Goal: Information Seeking & Learning: Compare options

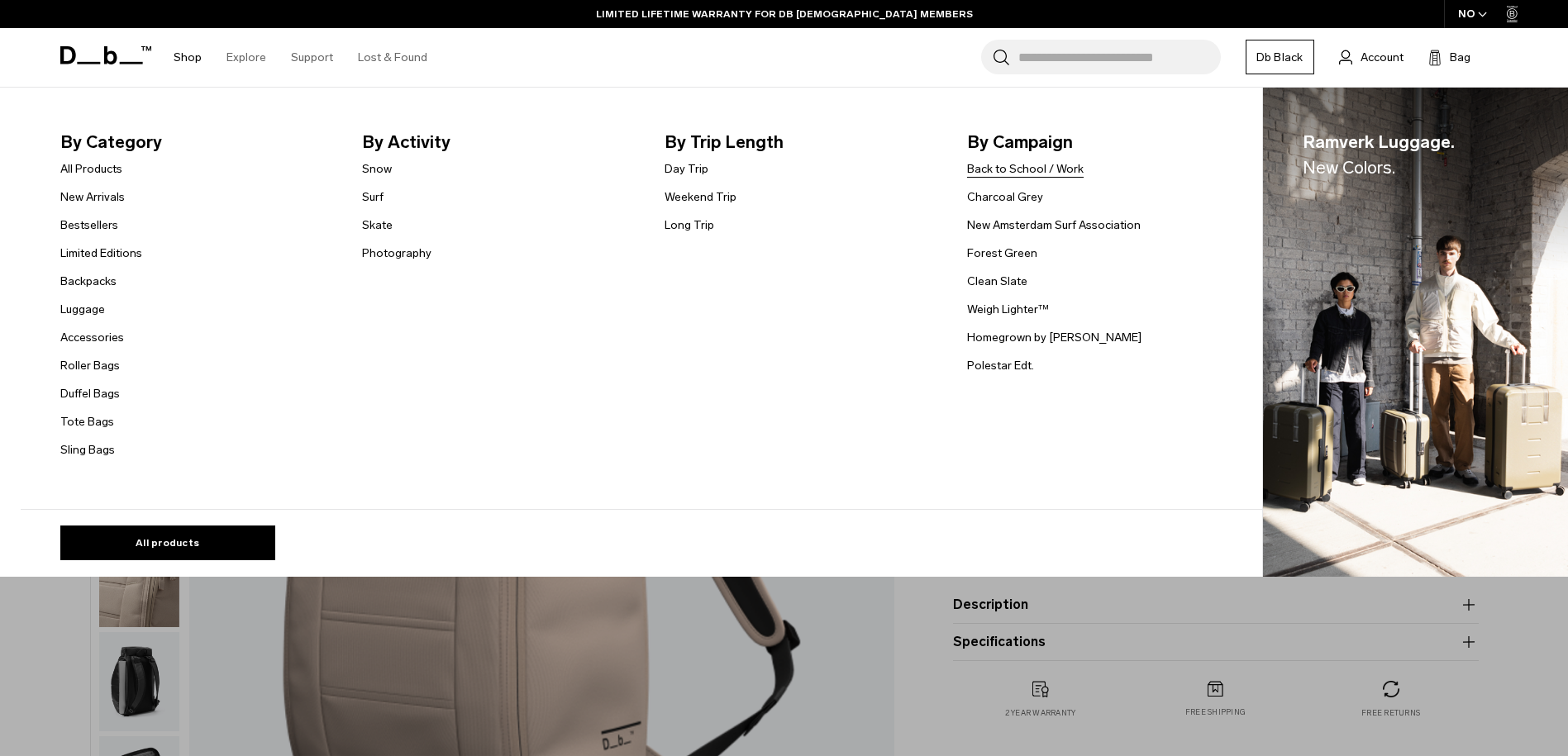
click at [1058, 171] on link "Back to School / Work" at bounding box center [1026, 169] width 117 height 17
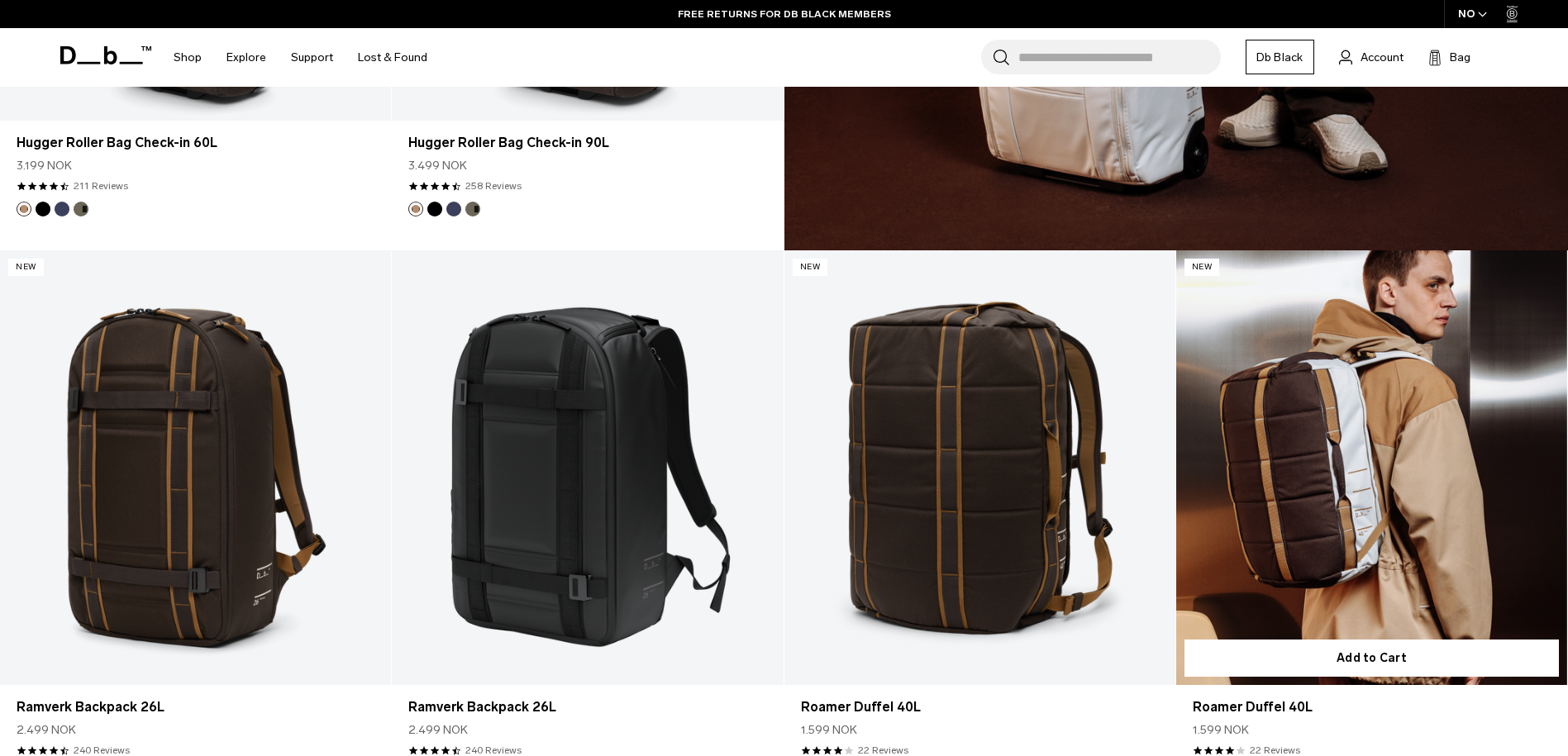
scroll to position [6423, 0]
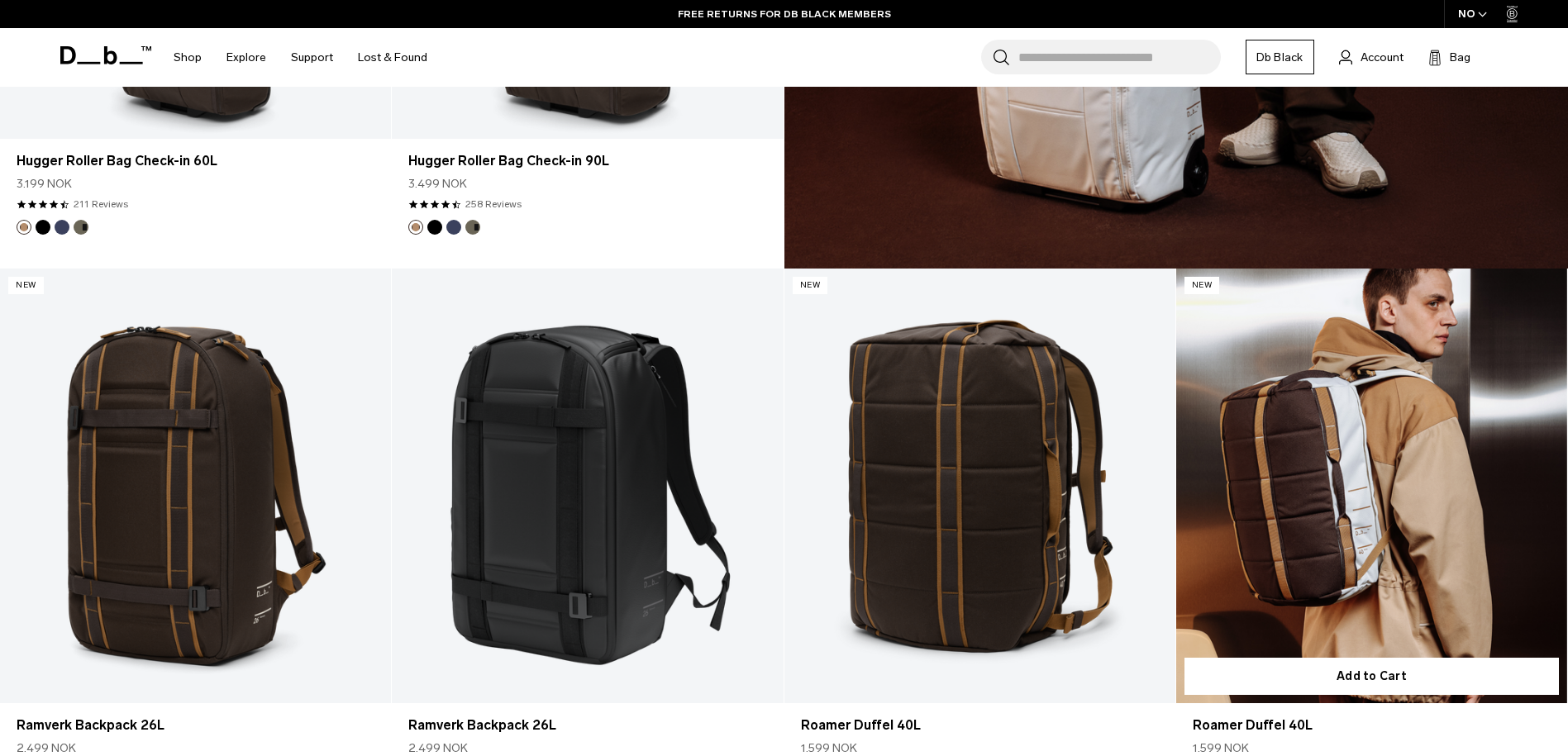
click at [1321, 503] on link "Roamer Duffel 40L" at bounding box center [1372, 485] width 391 height 434
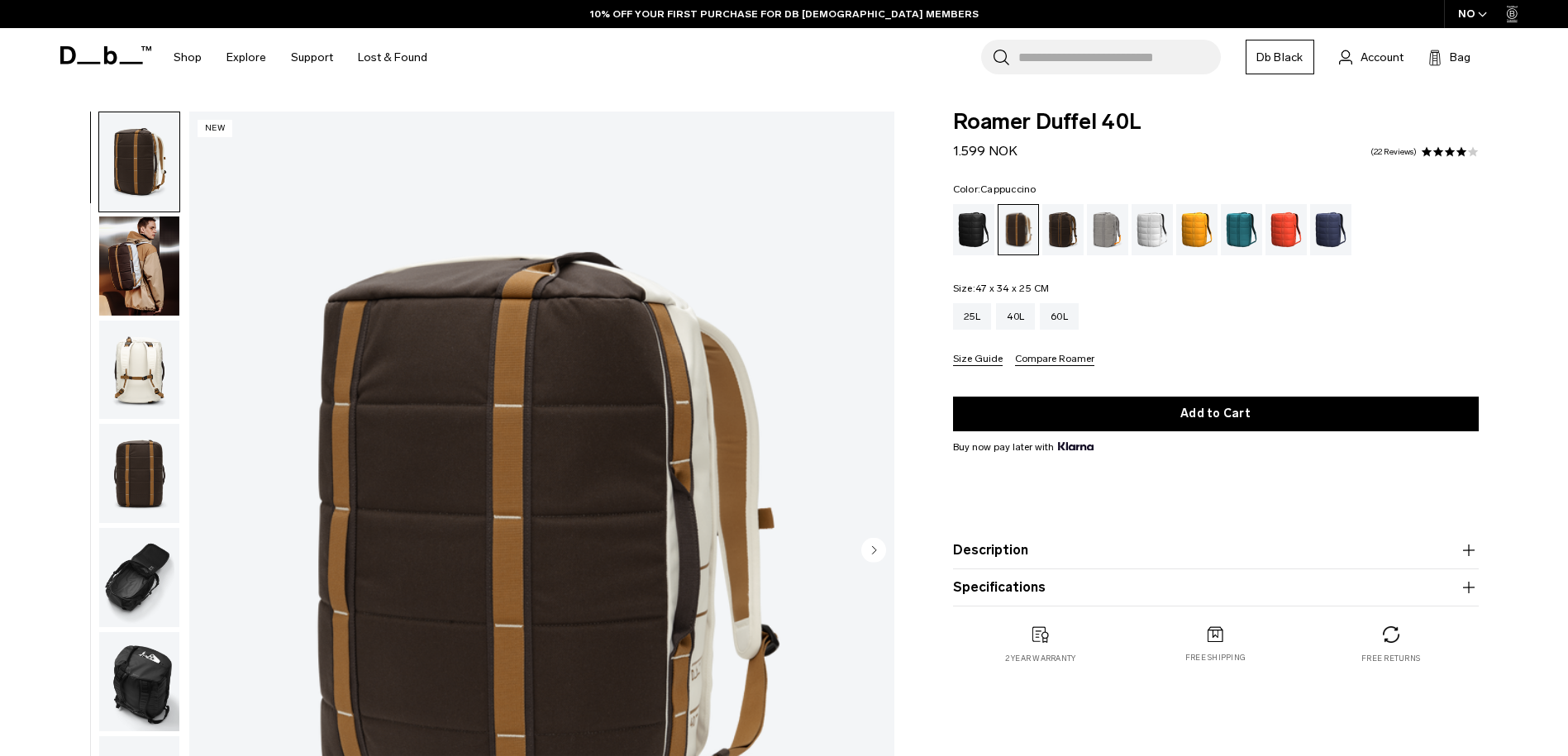
click at [869, 551] on circle "Next slide" at bounding box center [874, 550] width 25 height 25
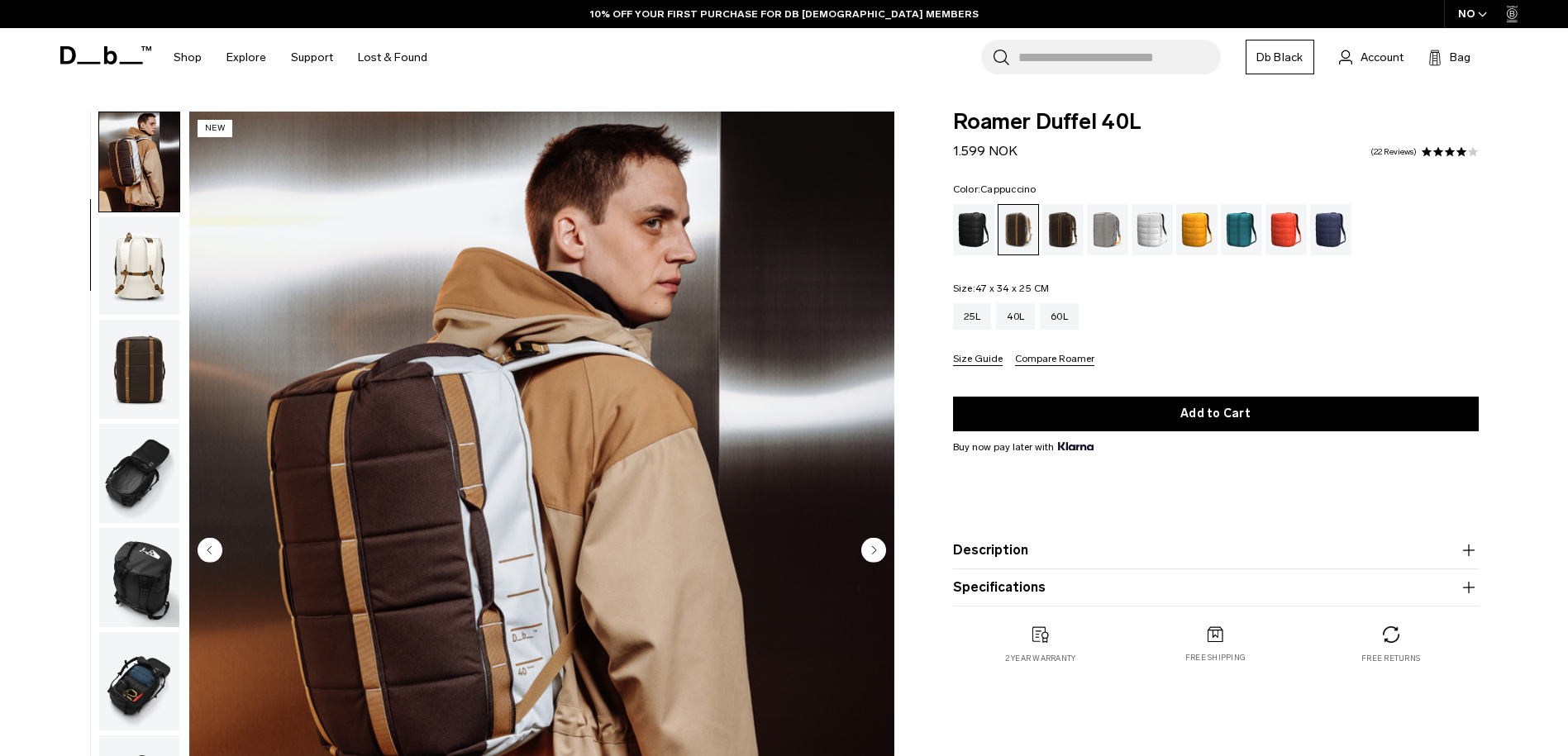
click at [869, 551] on circle "Next slide" at bounding box center [874, 550] width 25 height 25
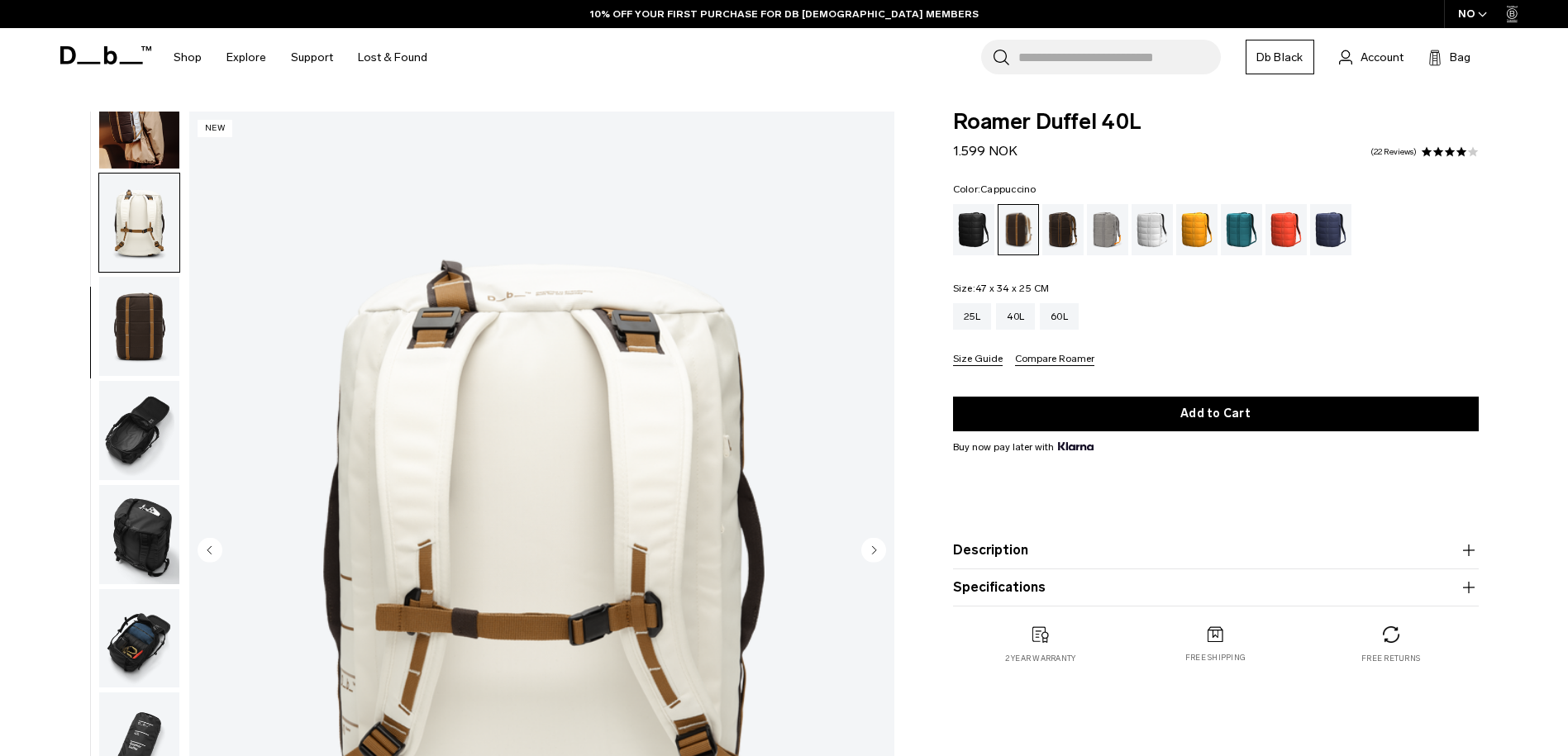
scroll to position [156, 0]
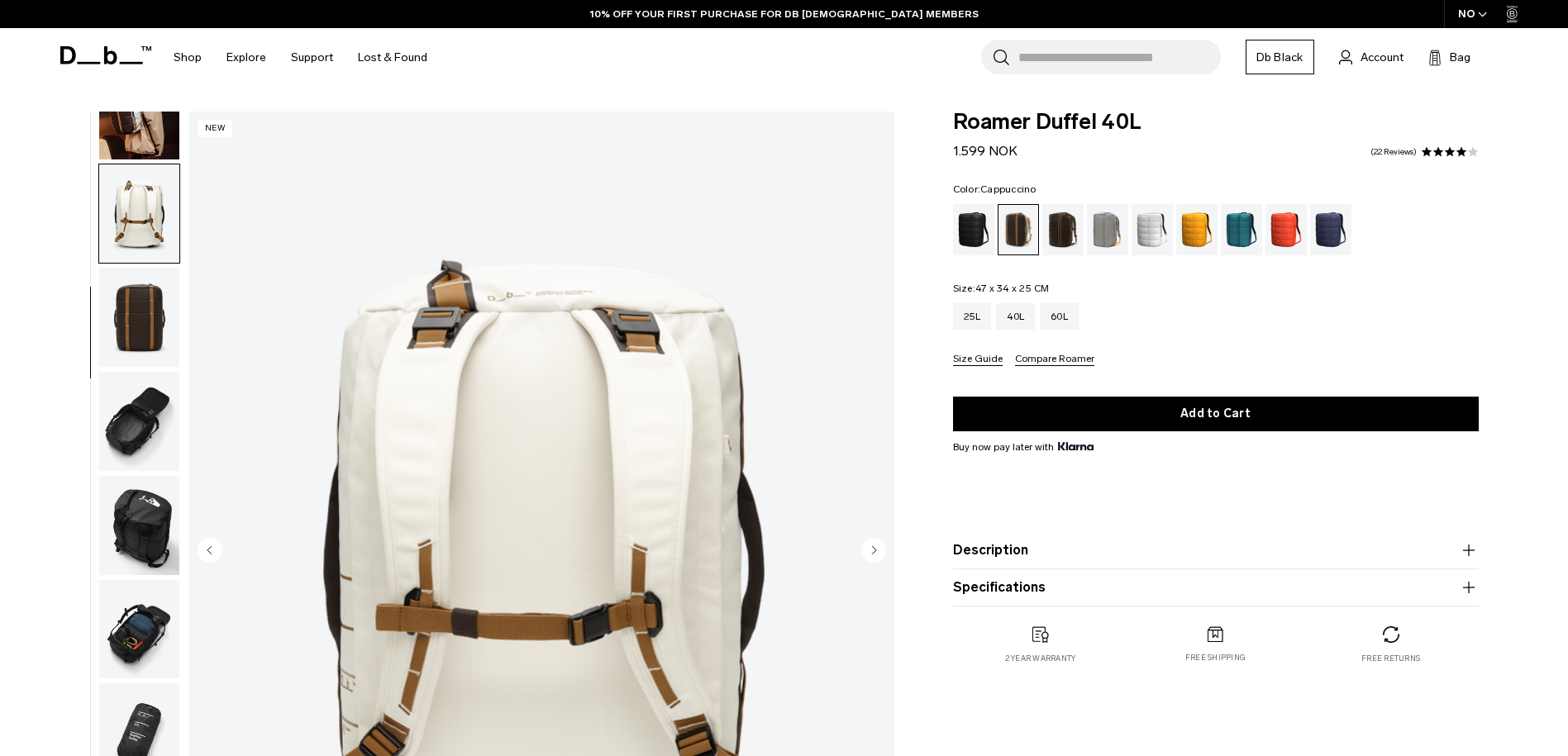
click at [869, 551] on circle "Next slide" at bounding box center [874, 550] width 25 height 25
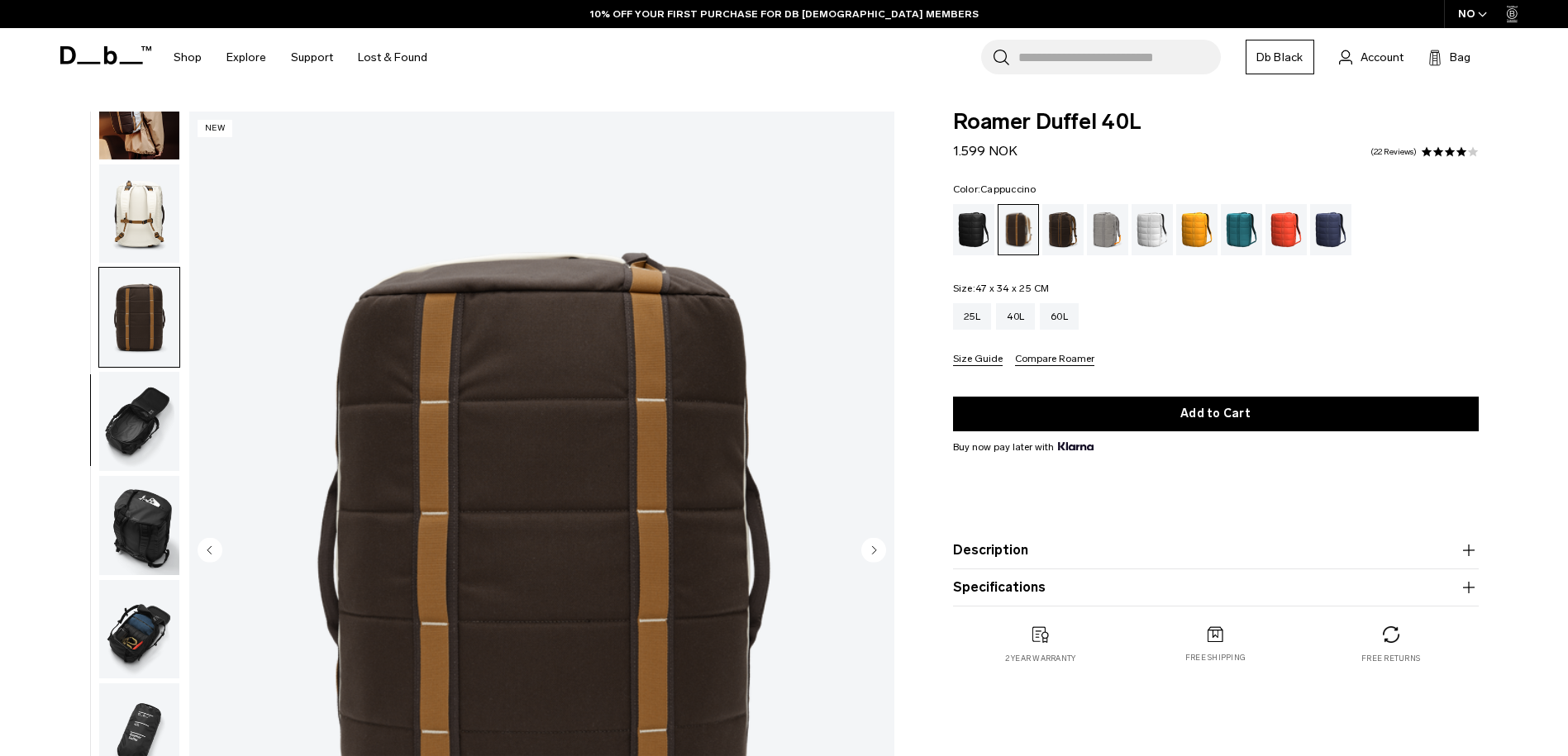
click at [869, 551] on circle "Next slide" at bounding box center [874, 550] width 25 height 25
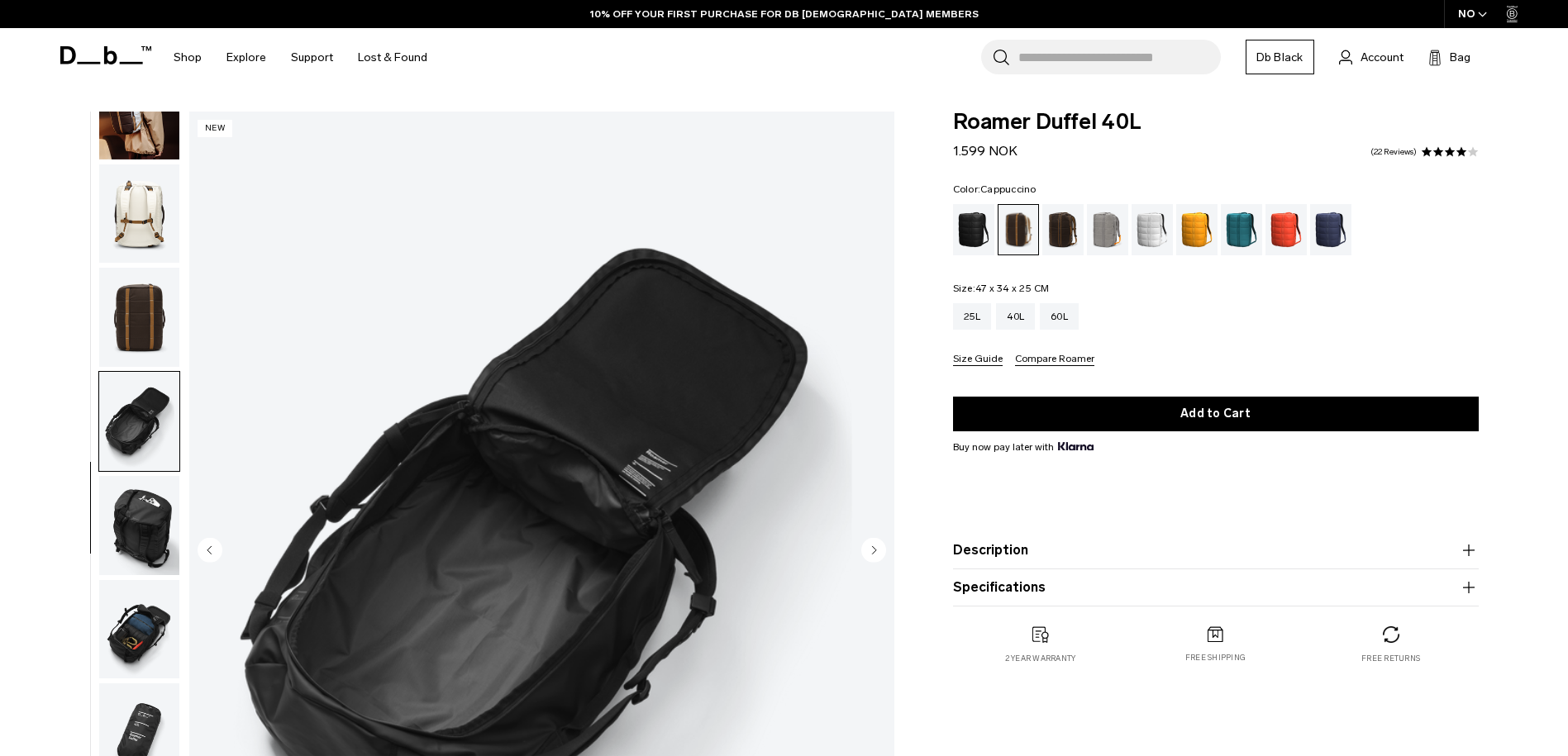
click at [869, 551] on circle "Next slide" at bounding box center [874, 550] width 25 height 25
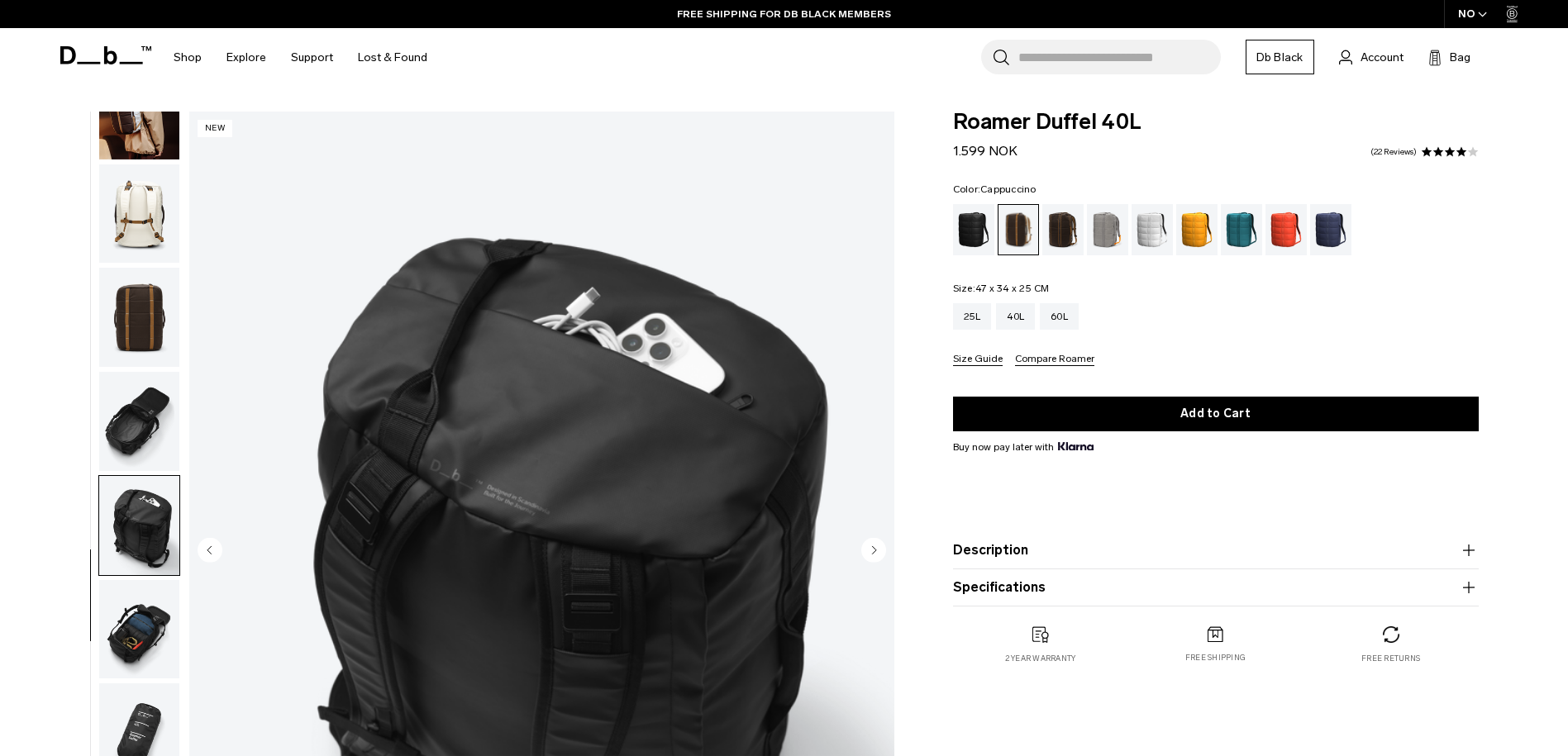
click at [869, 551] on circle "Next slide" at bounding box center [874, 550] width 25 height 25
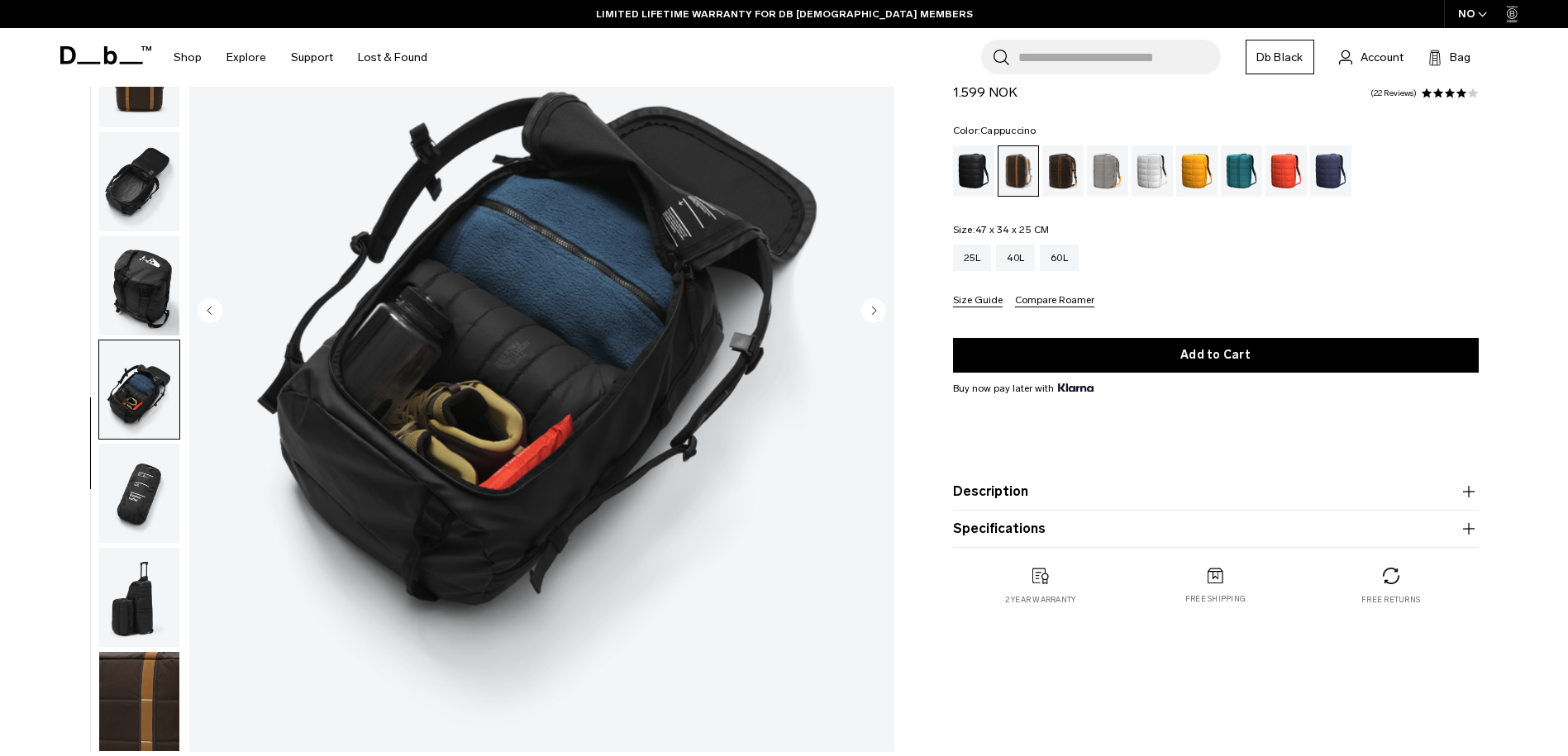
scroll to position [207, 0]
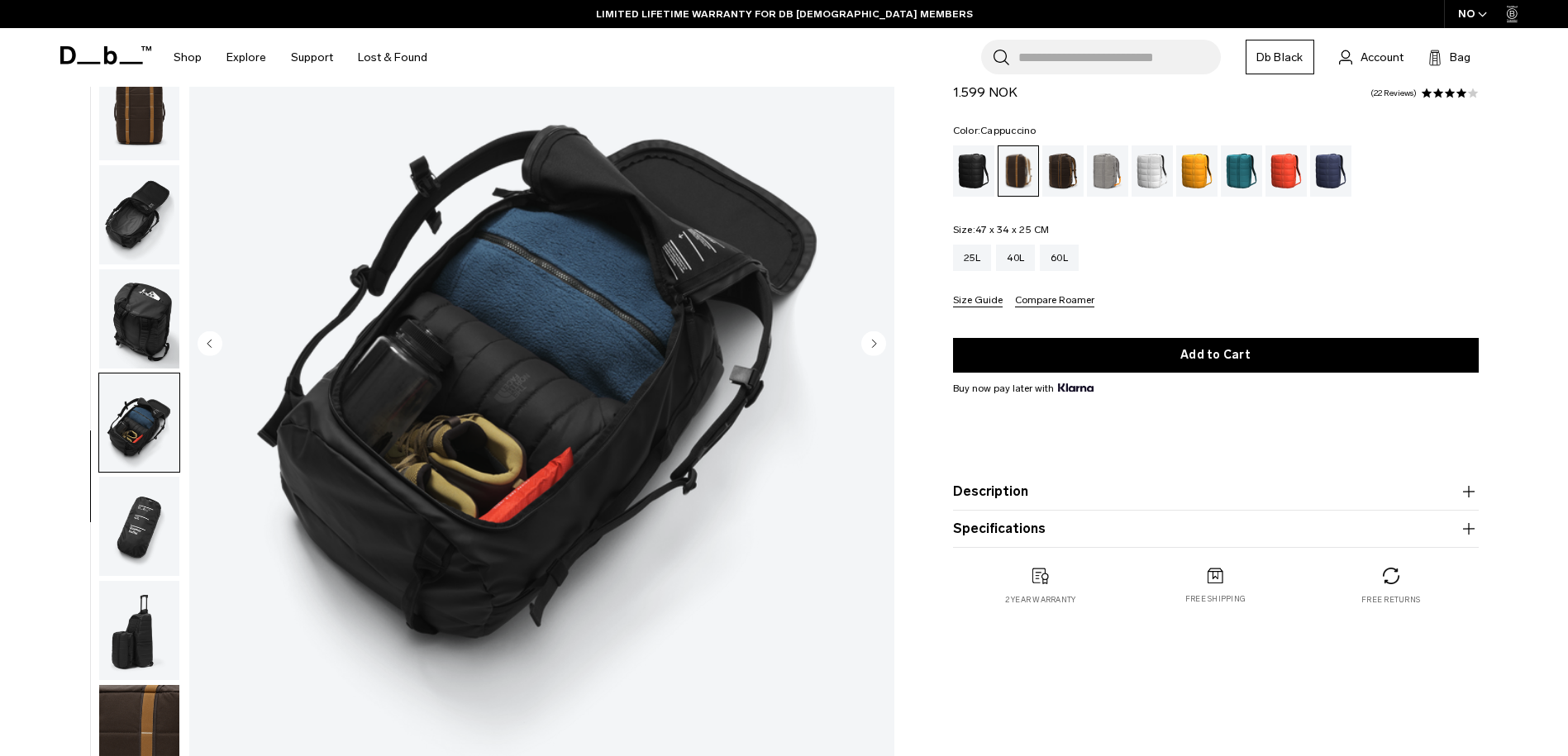
click at [1029, 491] on button "Description" at bounding box center [1216, 492] width 526 height 19
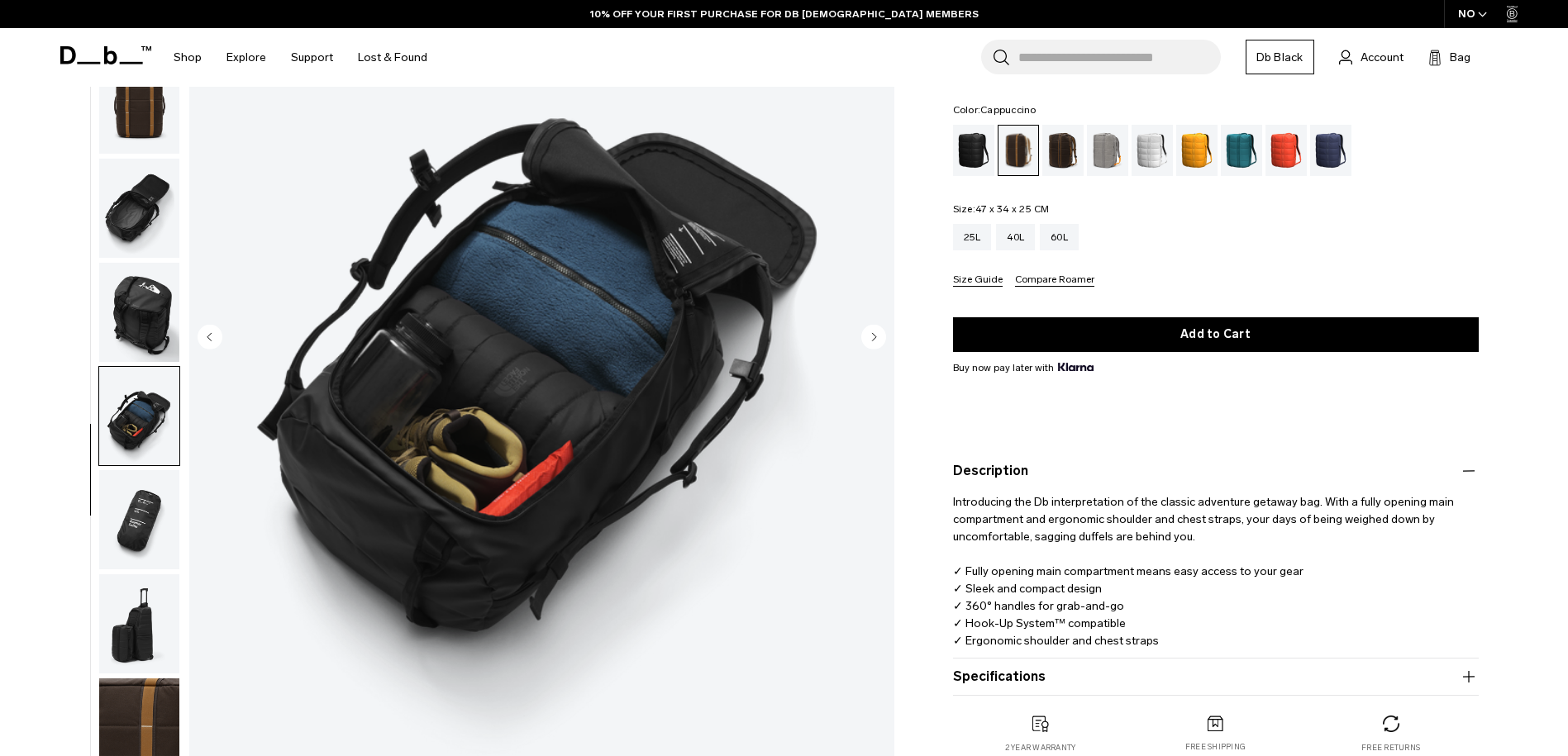
scroll to position [224, 0]
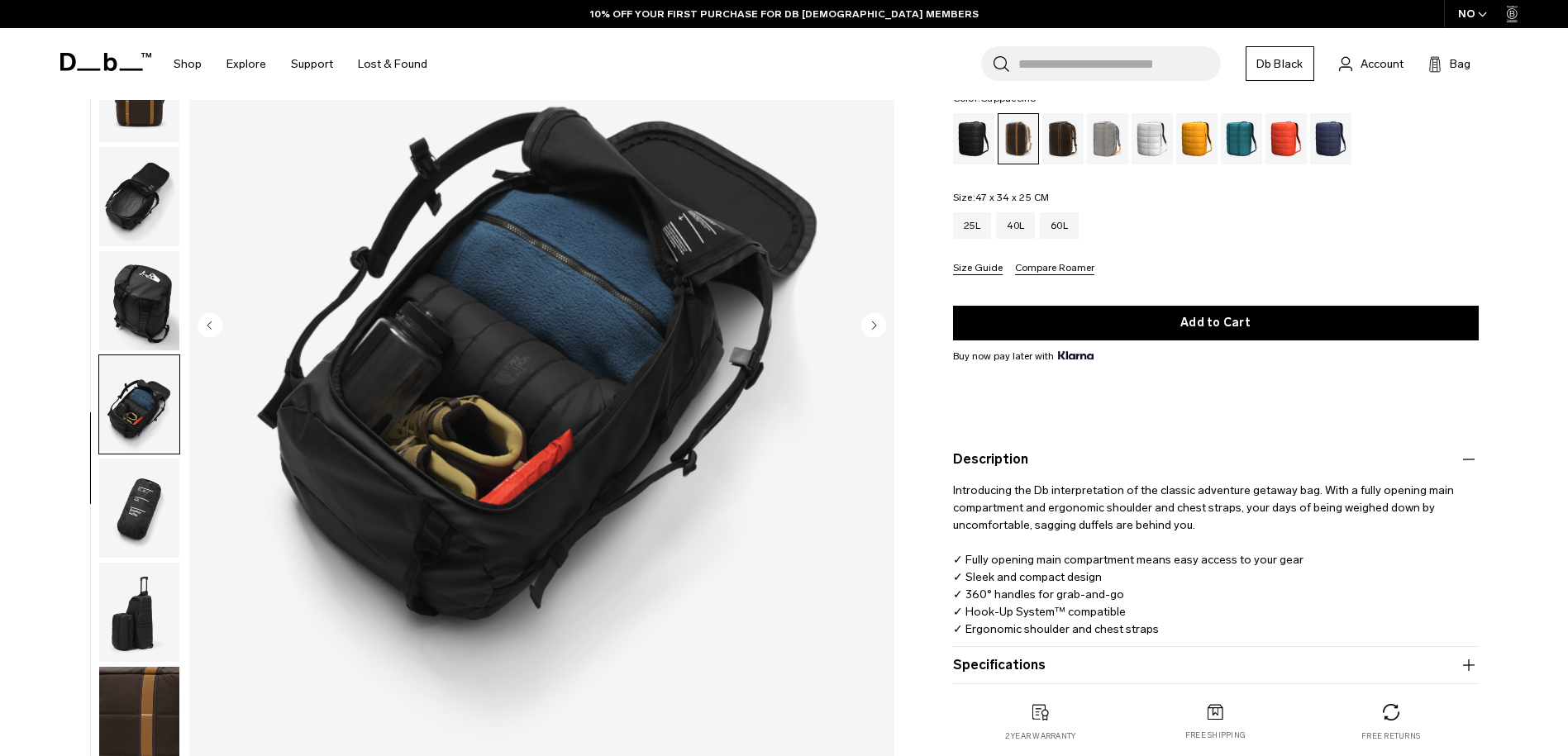
click at [1037, 671] on button "Specifications" at bounding box center [1216, 665] width 526 height 19
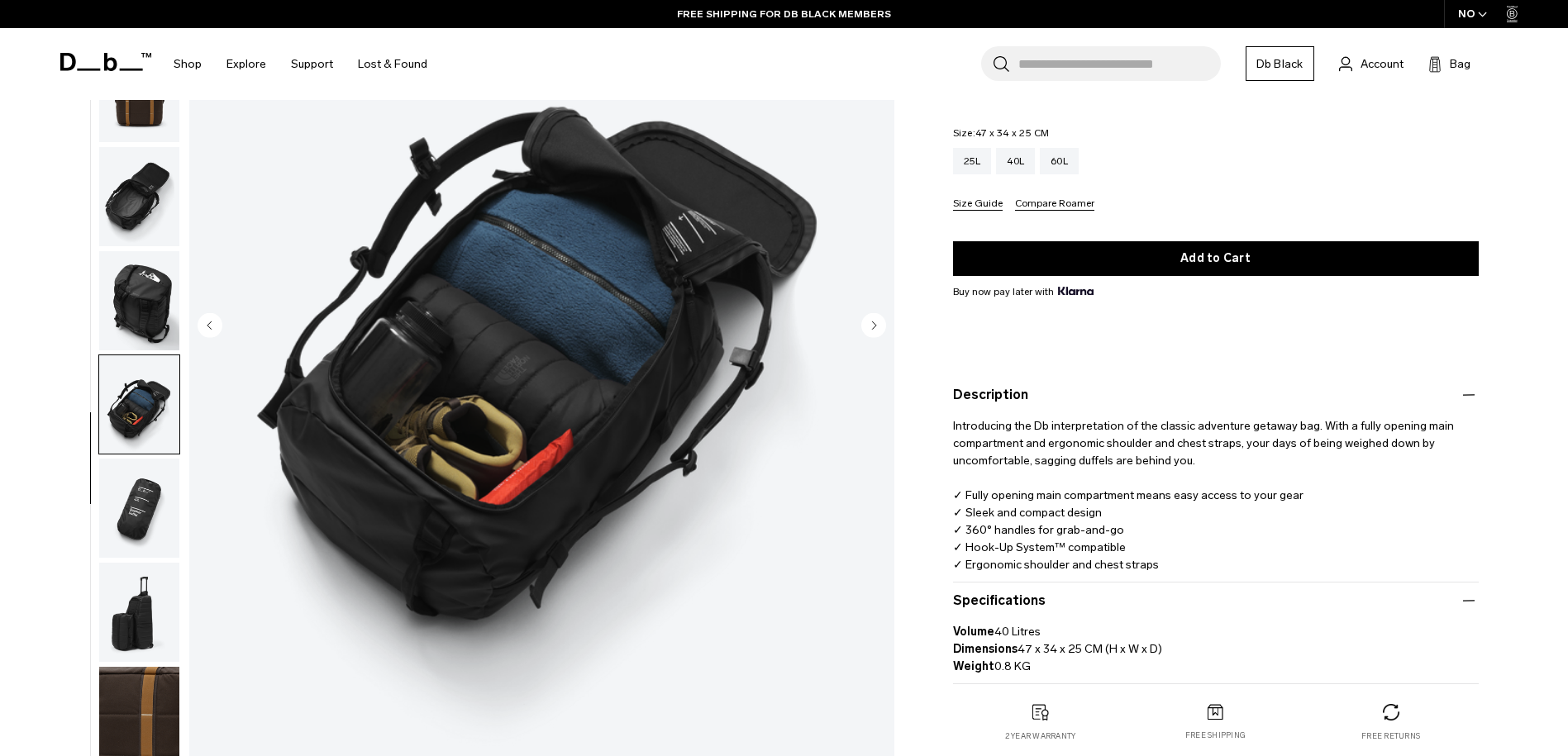
scroll to position [228, 0]
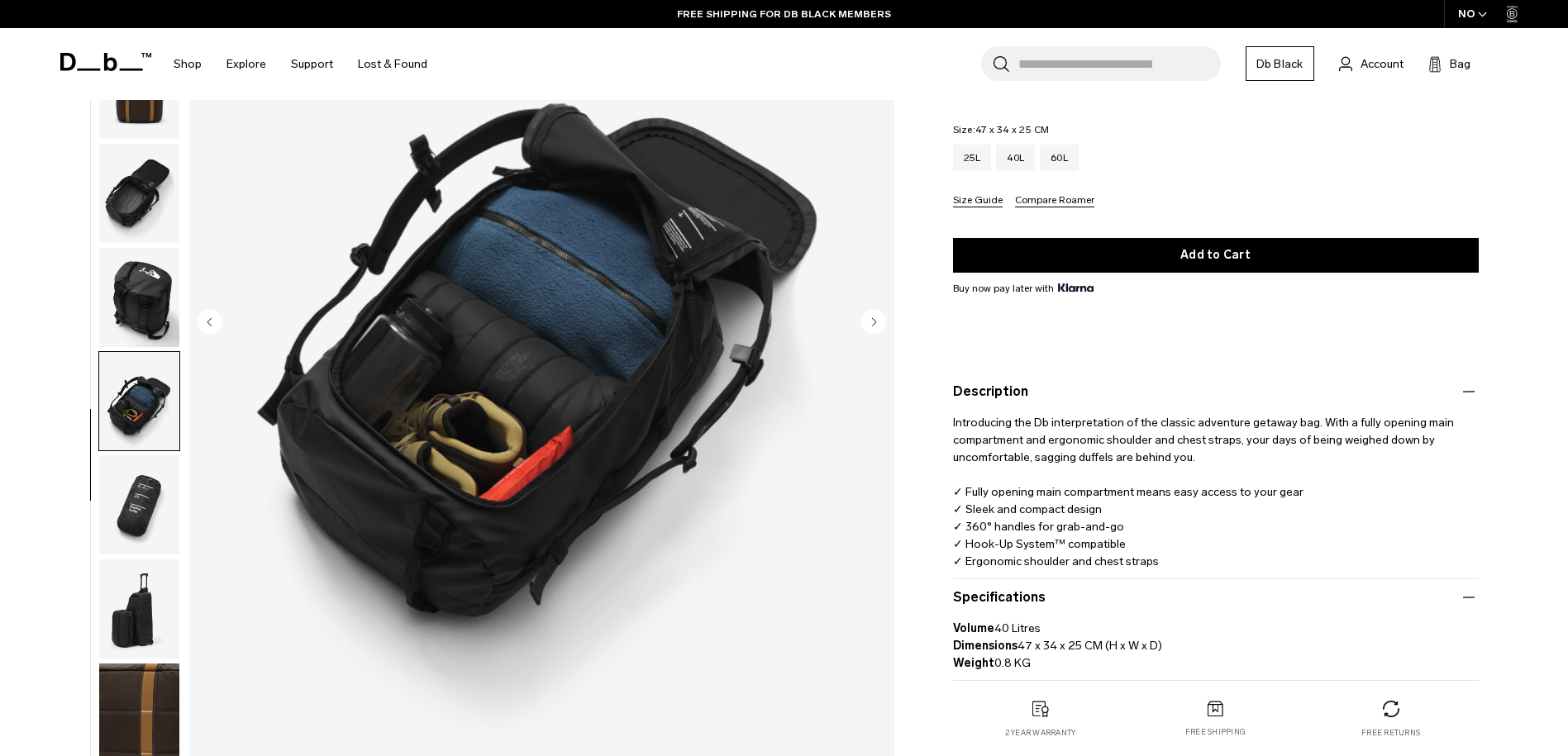
click at [141, 621] on img "button" at bounding box center [139, 609] width 80 height 99
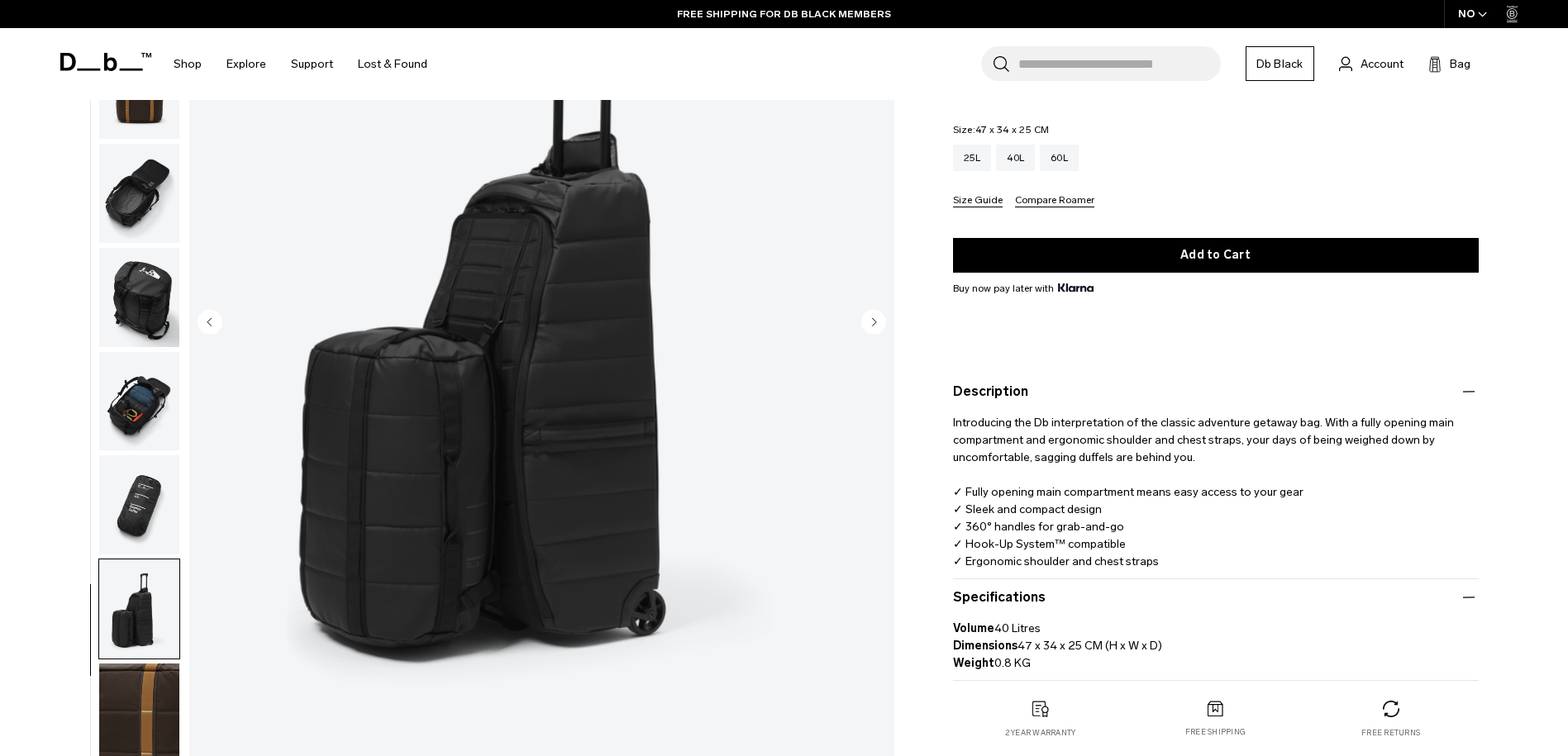
click at [147, 524] on img "button" at bounding box center [139, 505] width 80 height 99
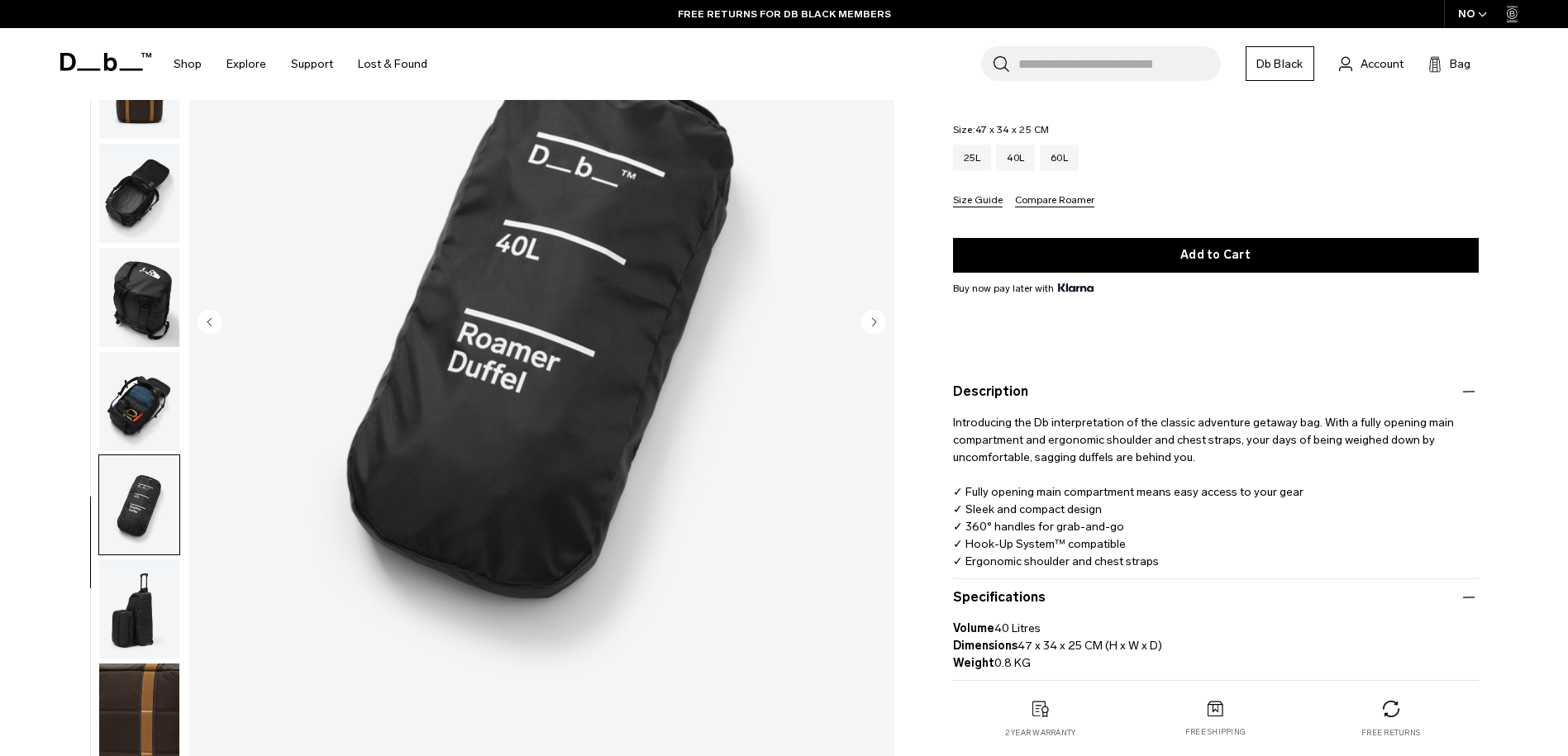
click at [163, 412] on img "button" at bounding box center [139, 401] width 80 height 99
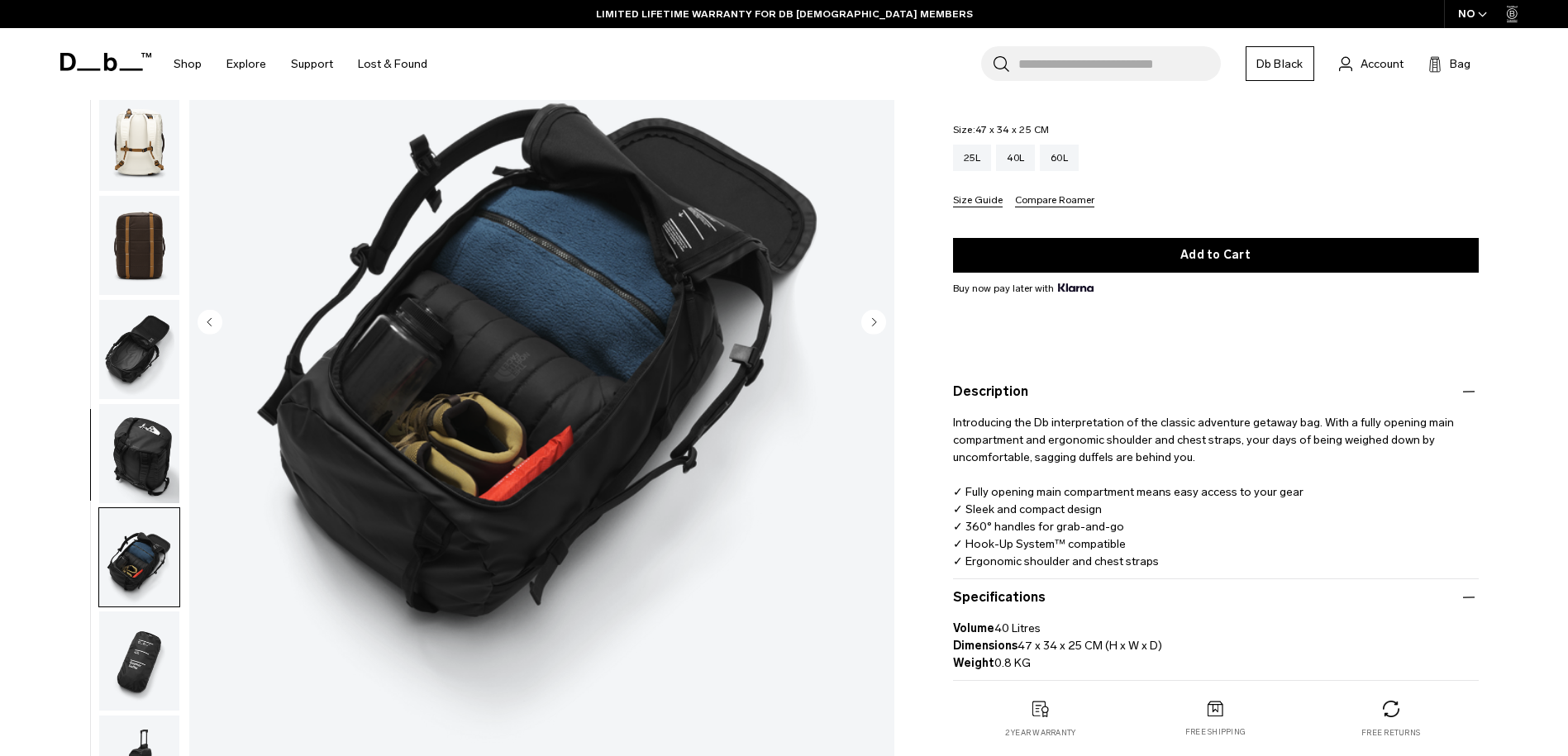
scroll to position [0, 0]
click at [145, 163] on img "button" at bounding box center [139, 142] width 80 height 99
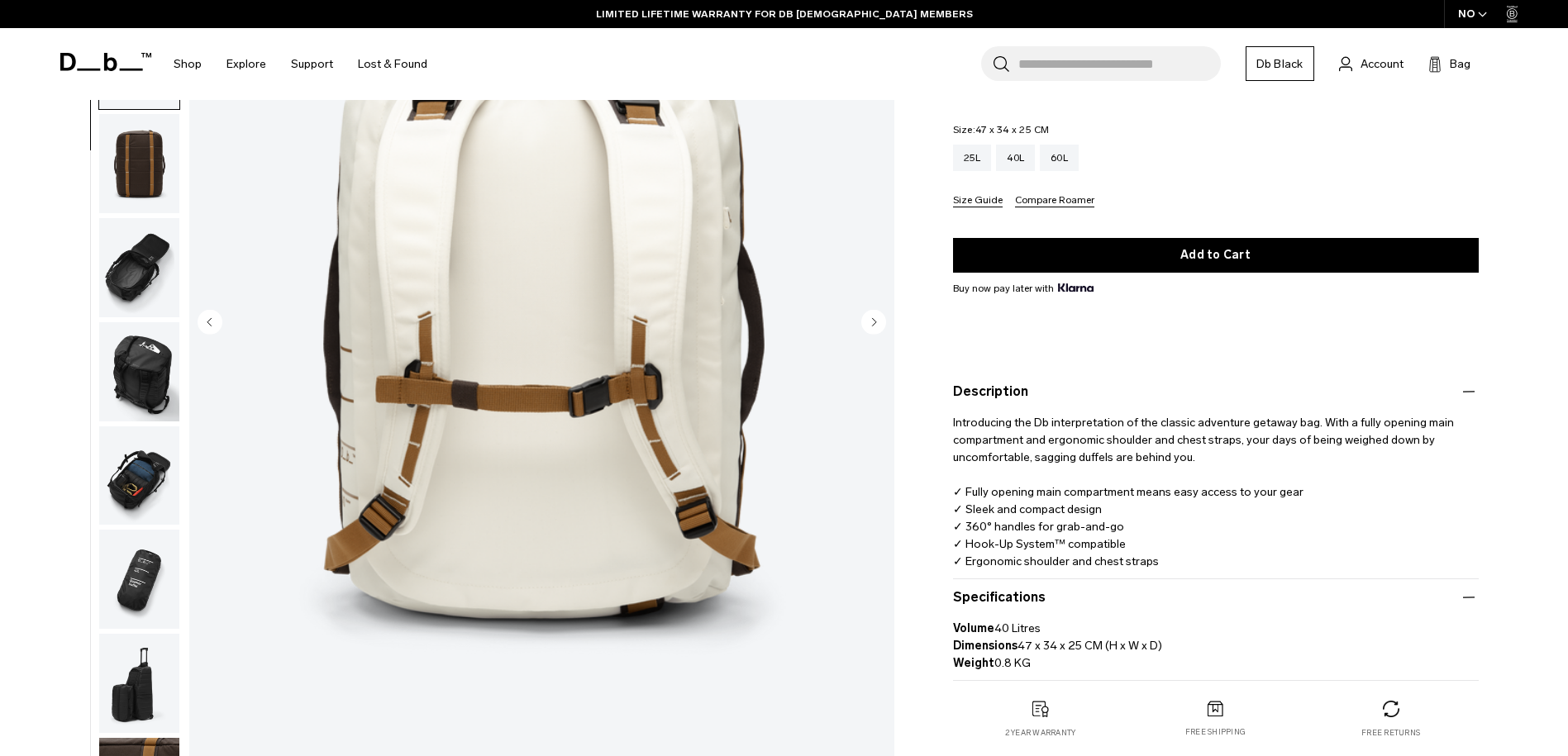
scroll to position [156, 0]
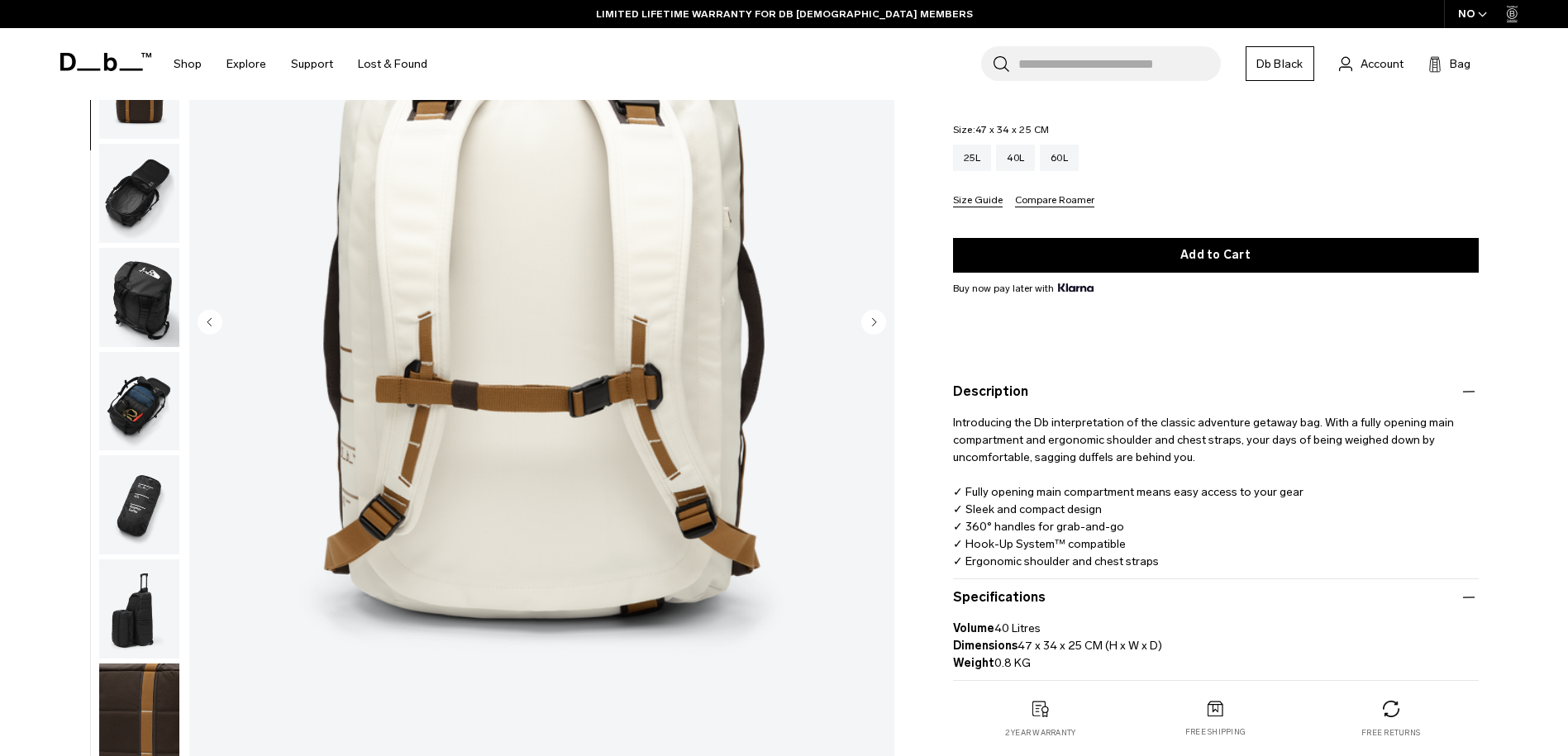
click at [141, 202] on img "button" at bounding box center [139, 193] width 80 height 99
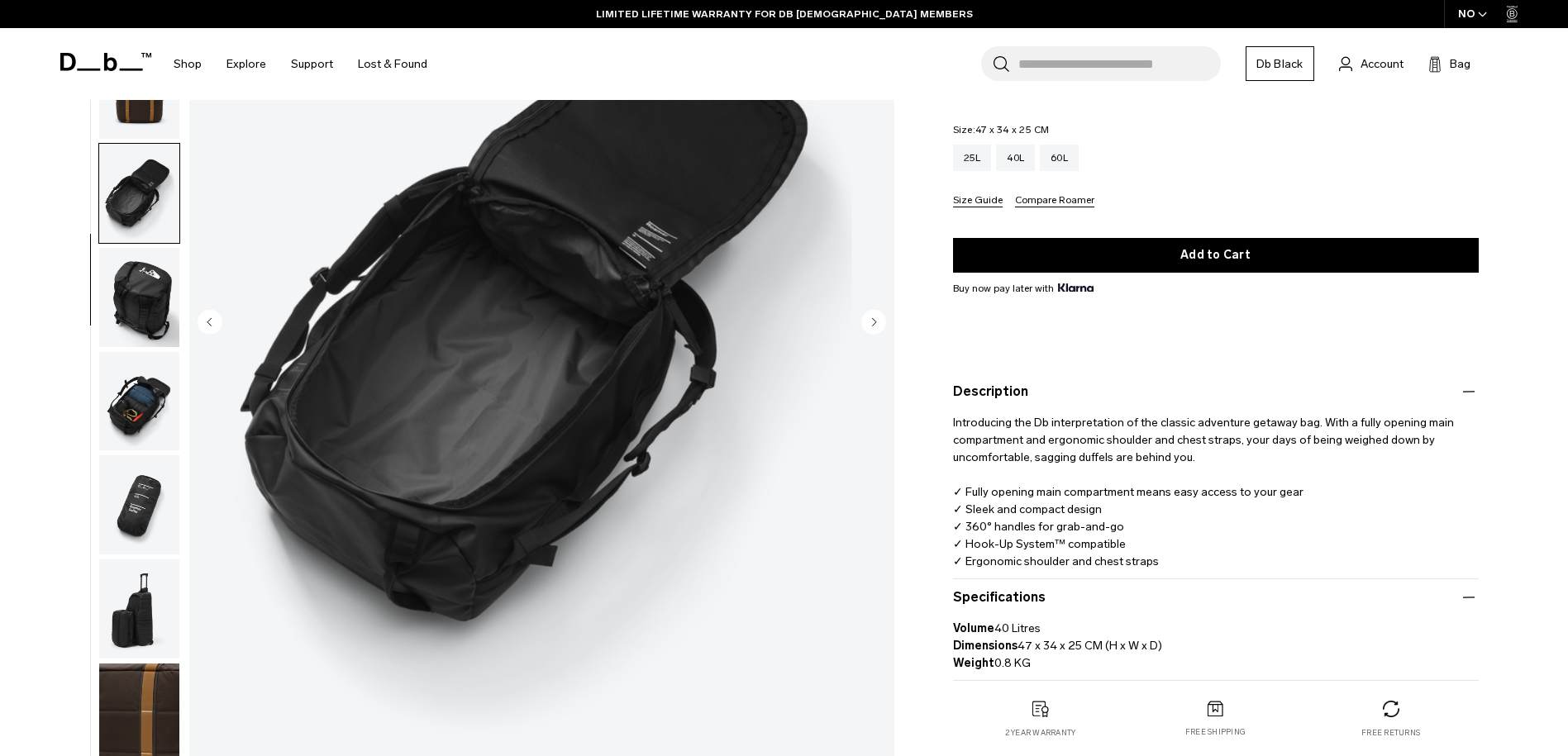
click at [140, 306] on img "button" at bounding box center [139, 297] width 80 height 99
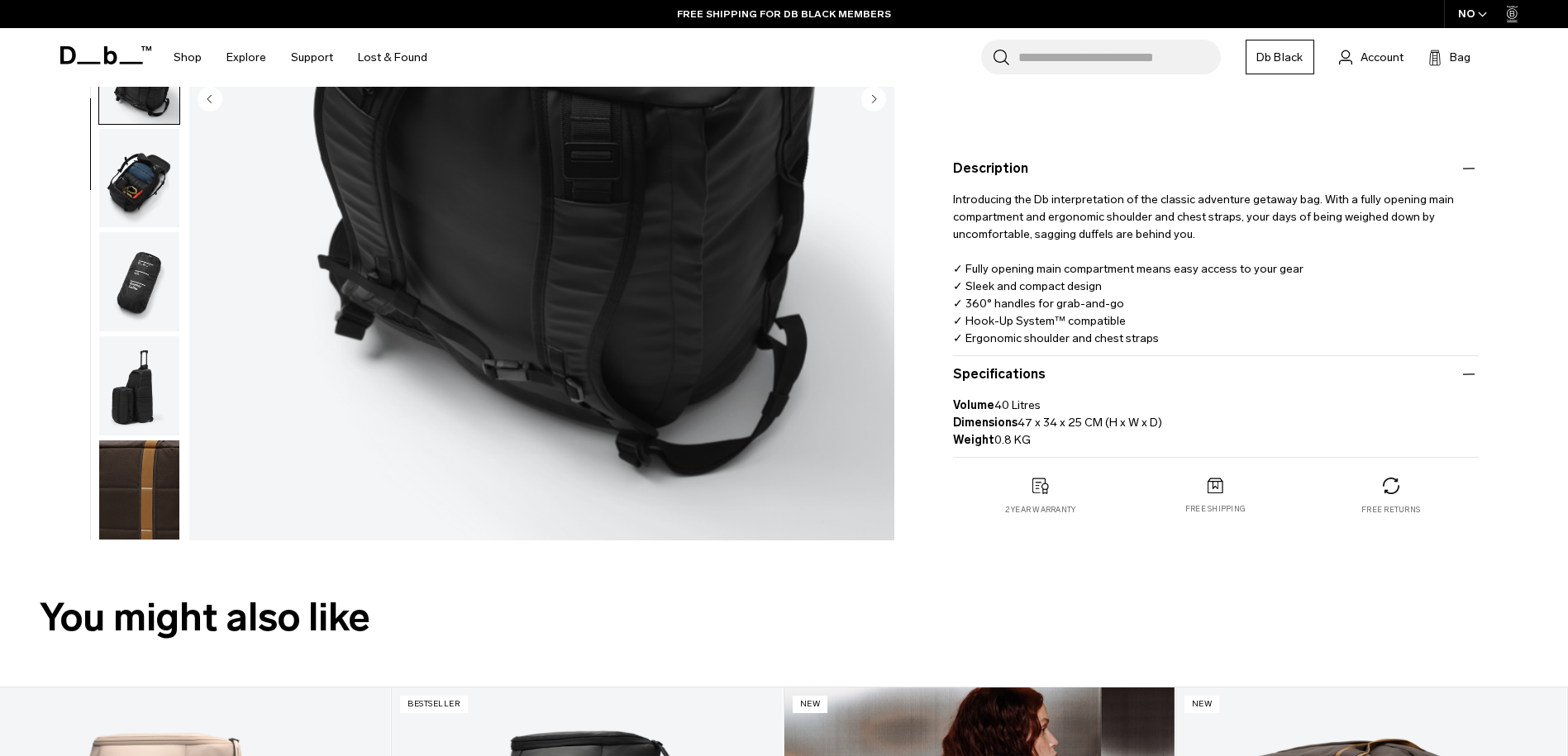
scroll to position [0, 0]
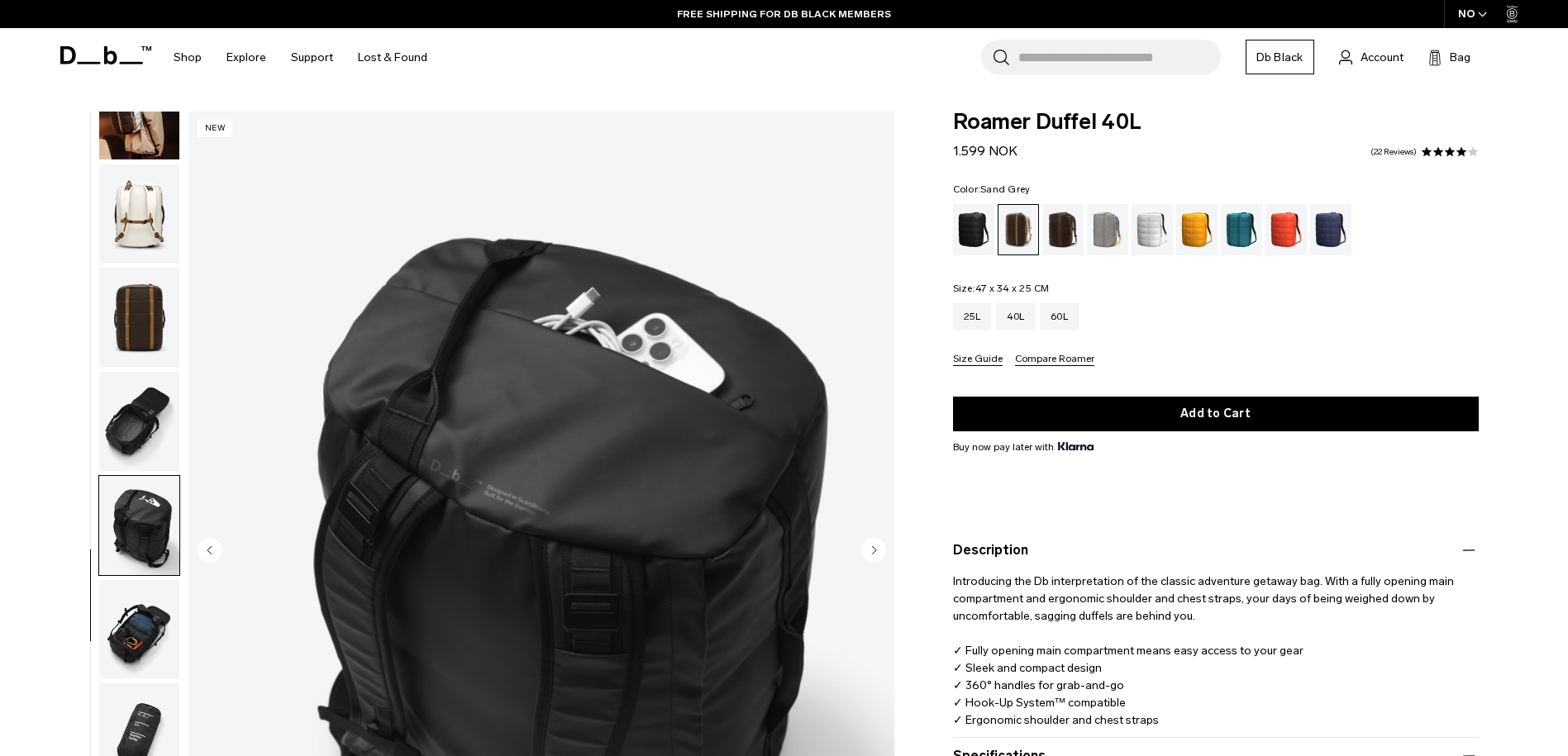
click at [1102, 235] on div "Sand Grey" at bounding box center [1107, 229] width 42 height 52
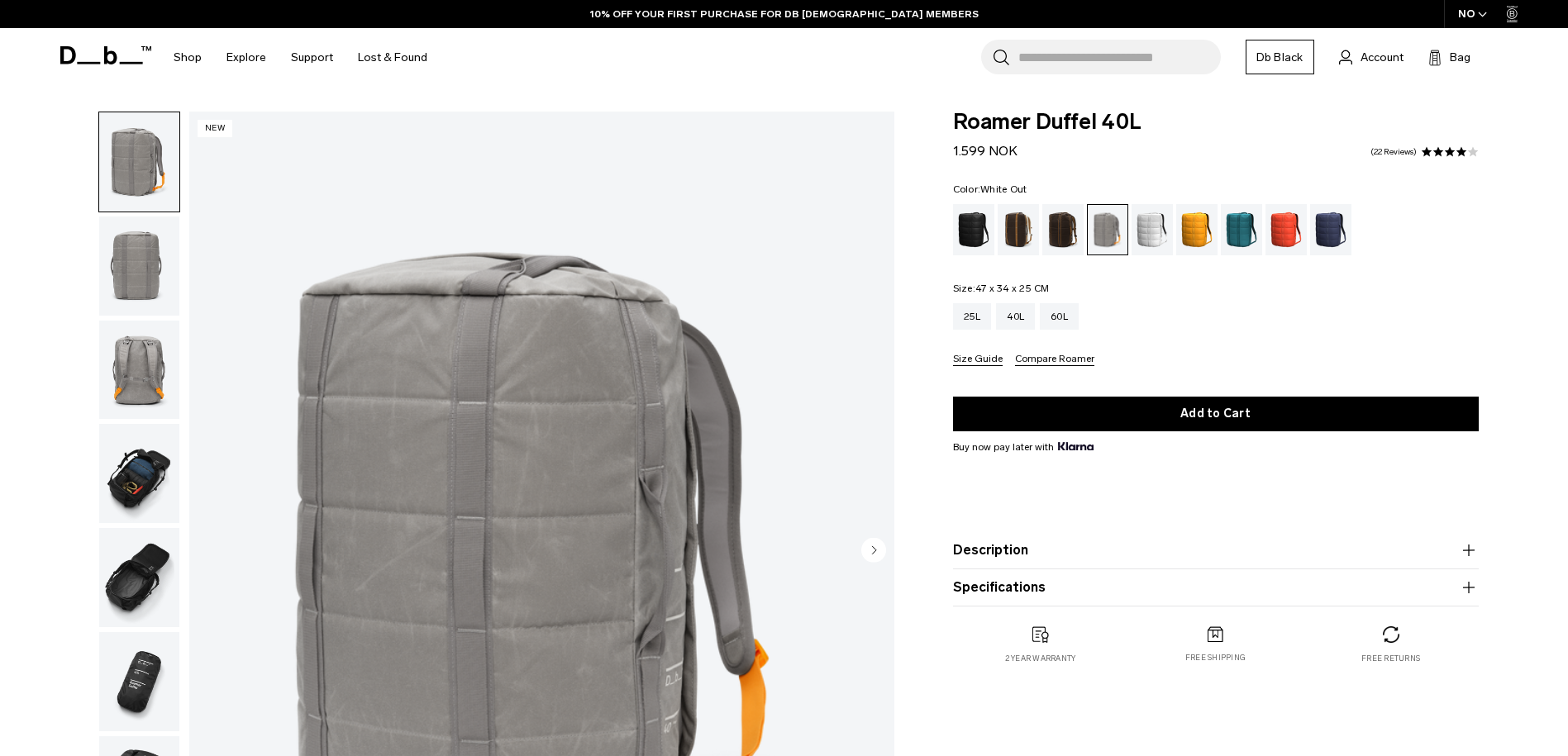
click at [1152, 241] on div "White Out" at bounding box center [1152, 229] width 42 height 52
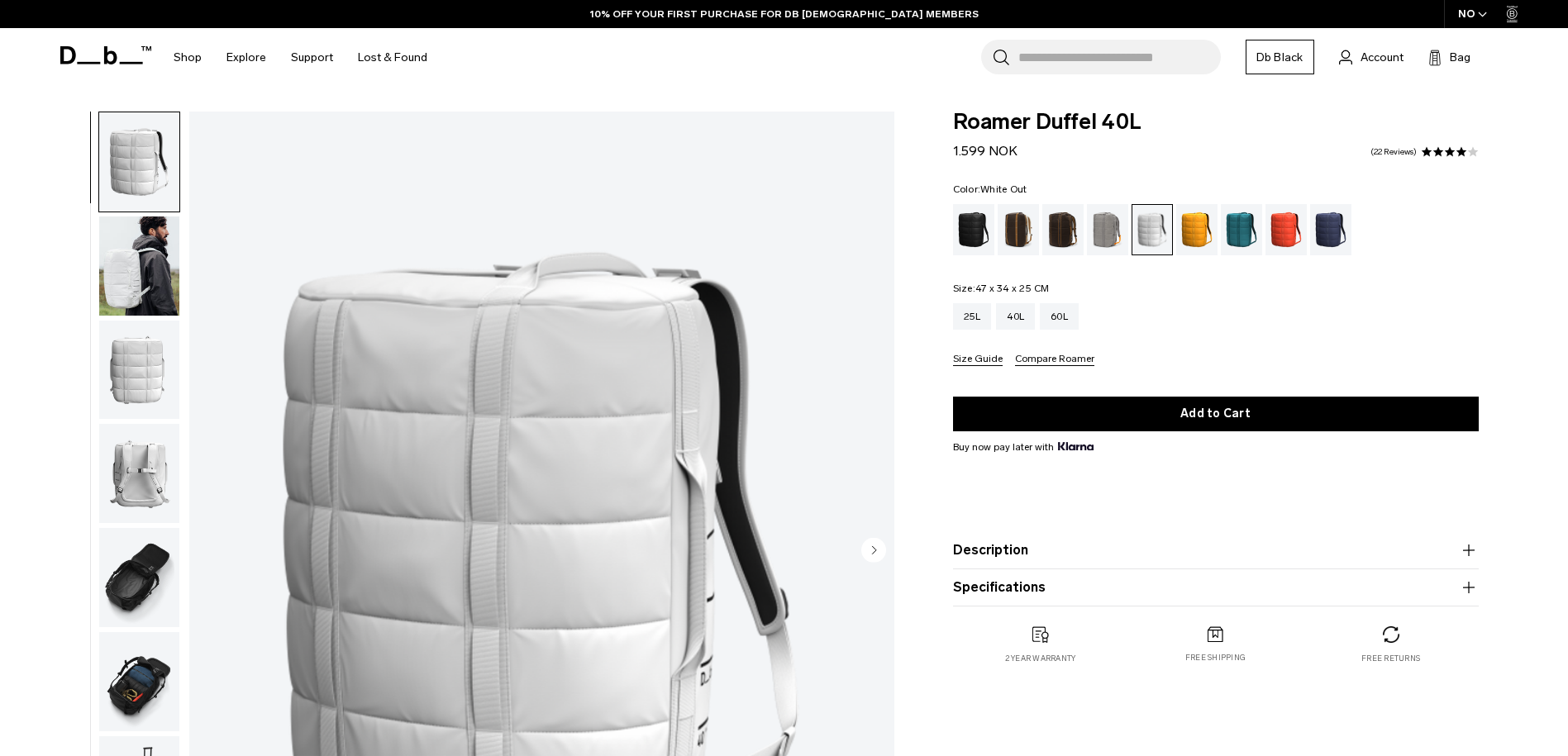
click at [151, 583] on img "button" at bounding box center [139, 577] width 80 height 99
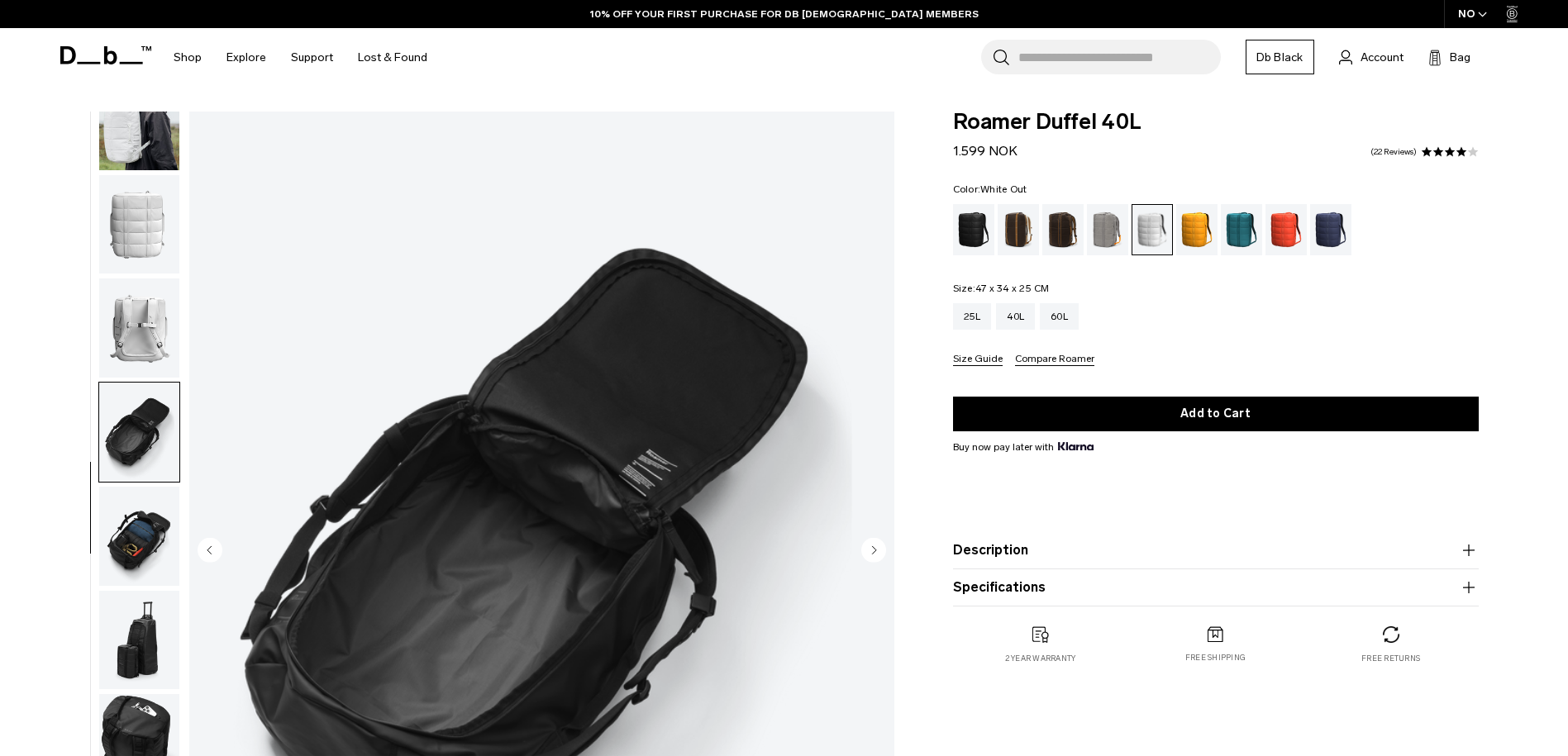
scroll to position [156, 0]
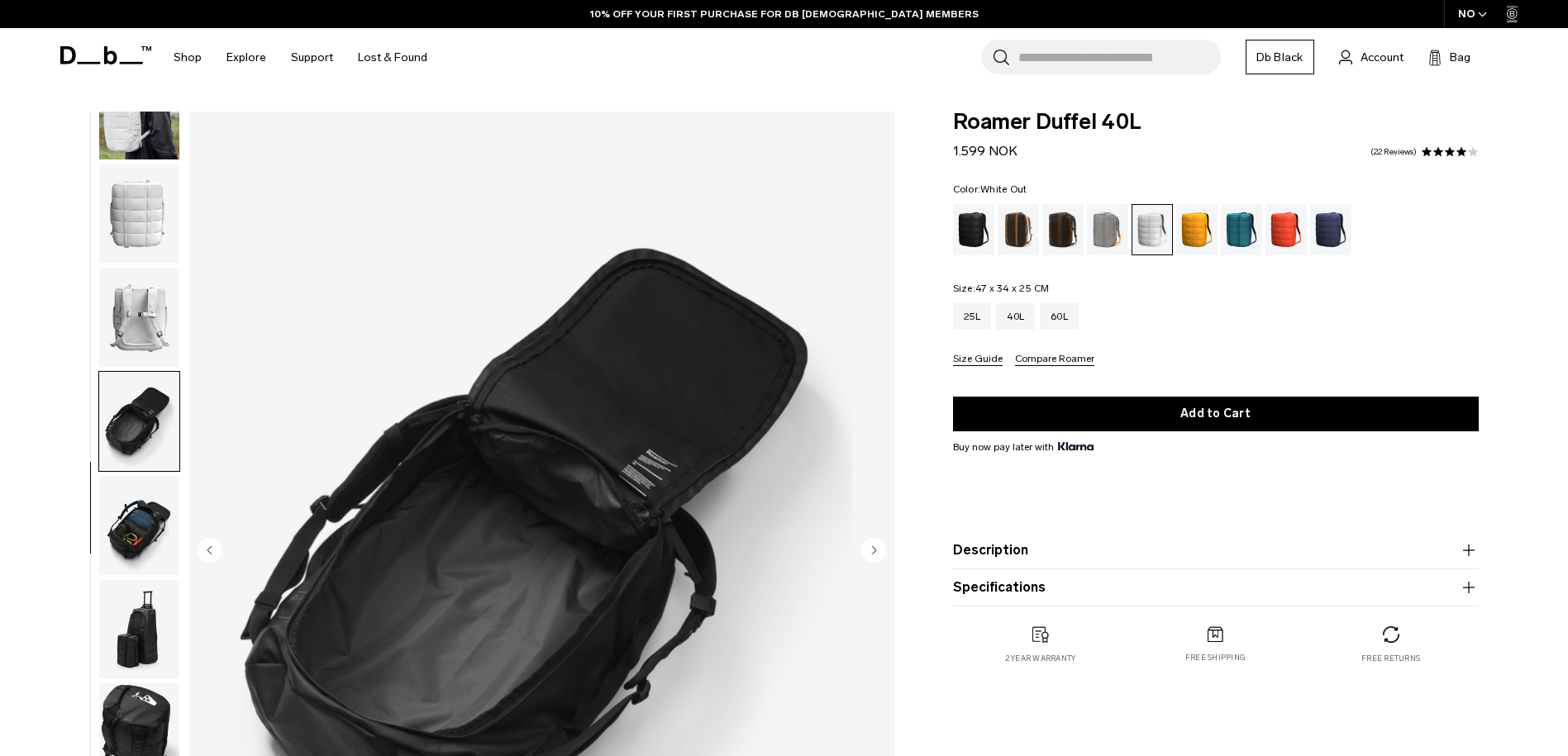
click at [135, 550] on img "button" at bounding box center [139, 526] width 80 height 99
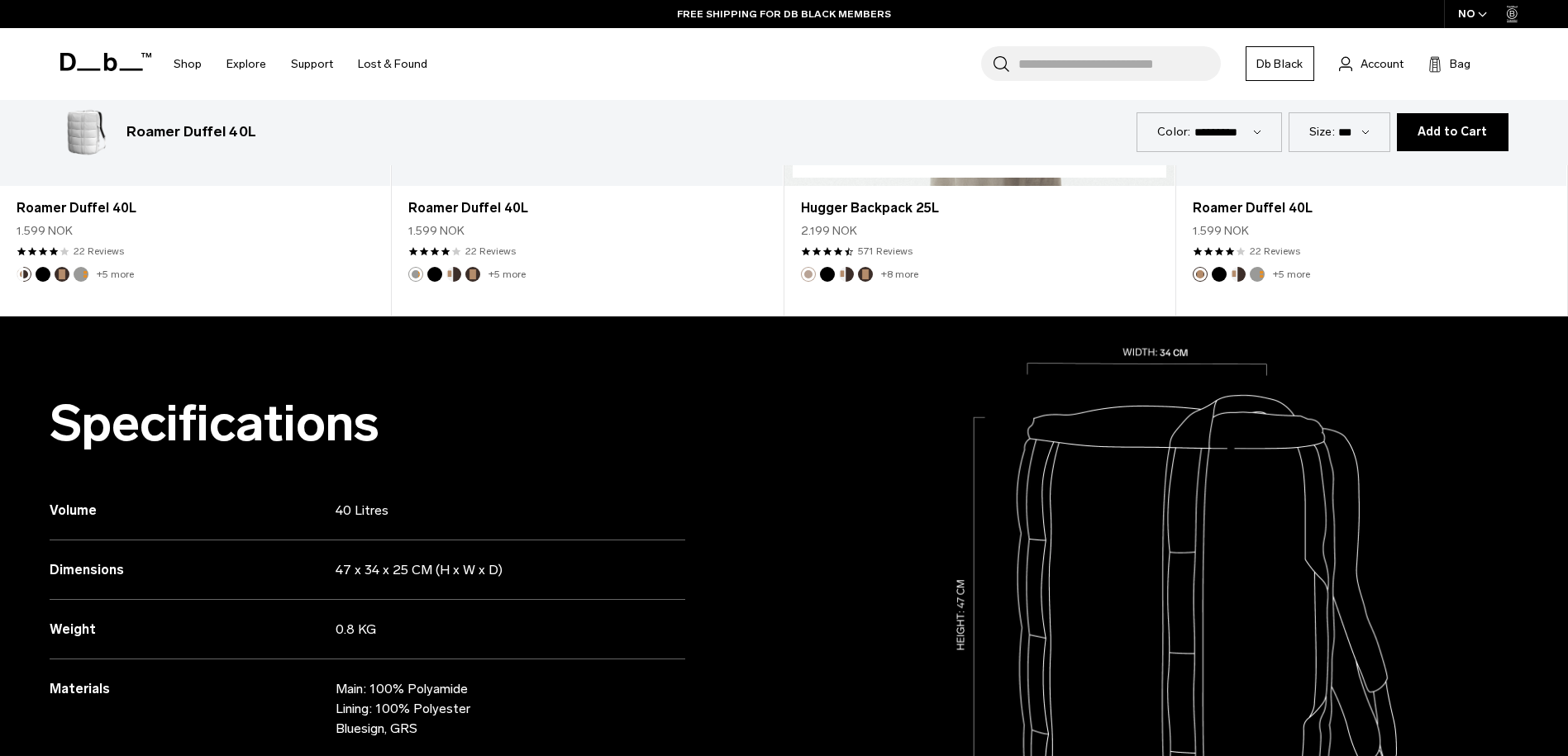
scroll to position [1059, 0]
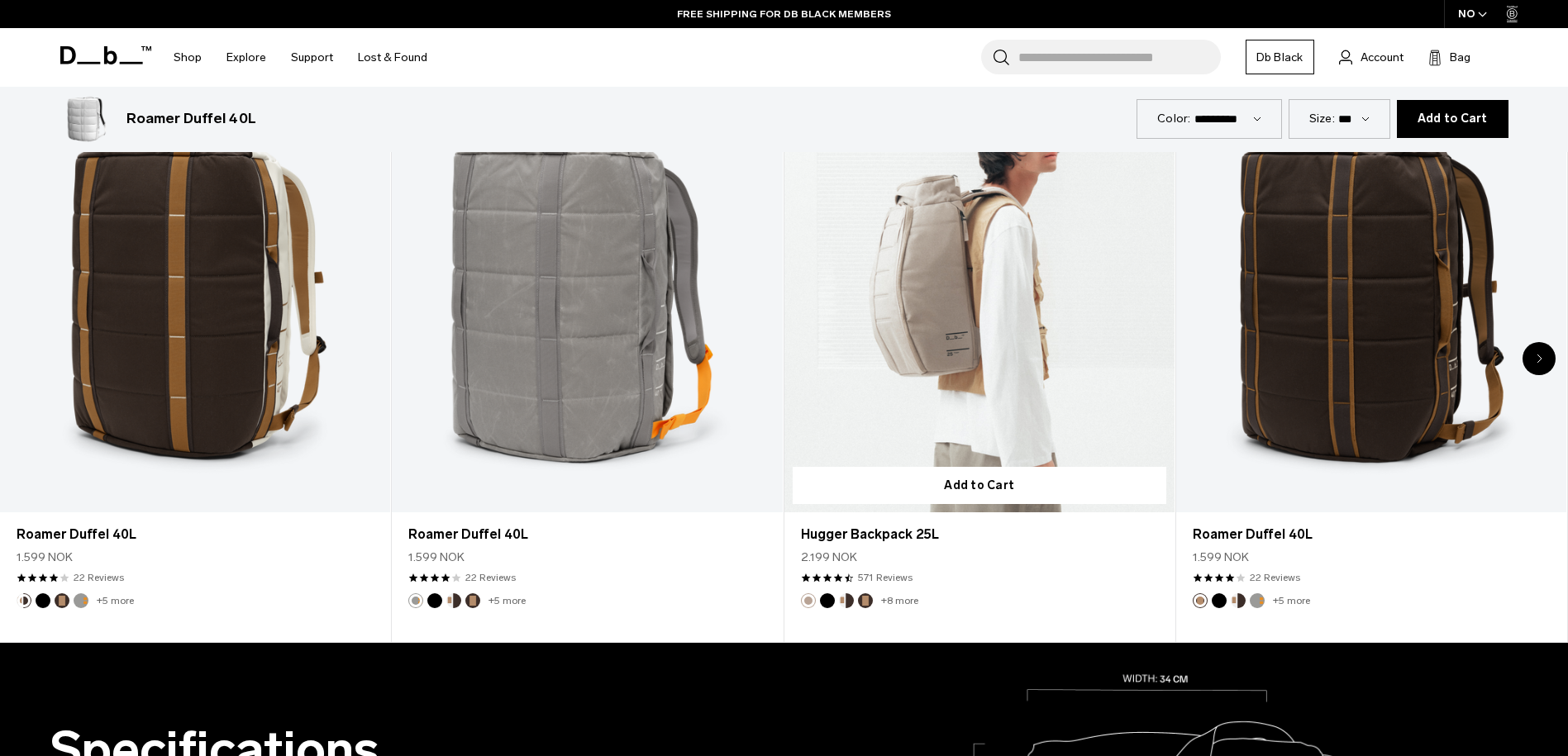
click at [950, 344] on link "Hugger Backpack 25L" at bounding box center [979, 296] width 390 height 433
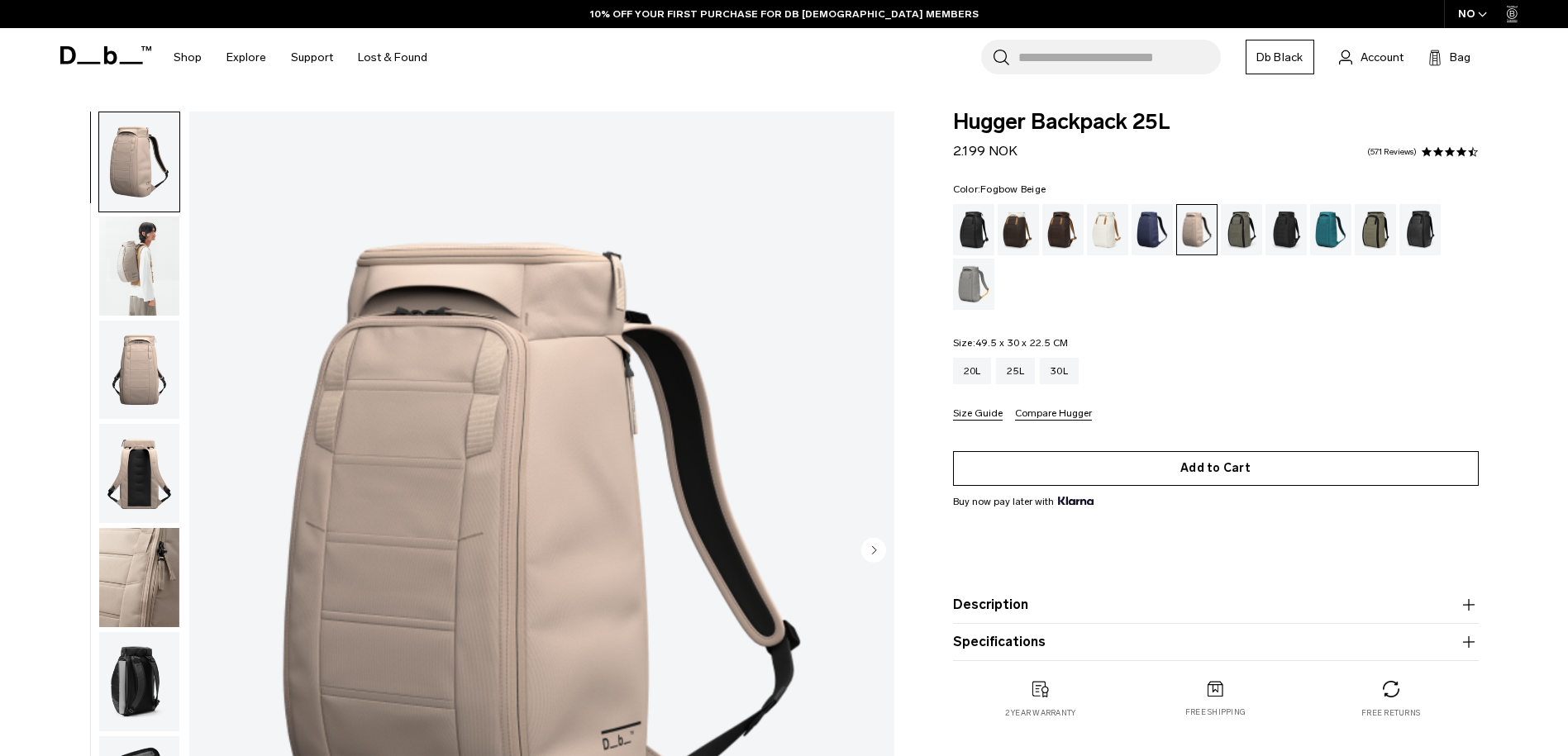
scroll to position [340, 0]
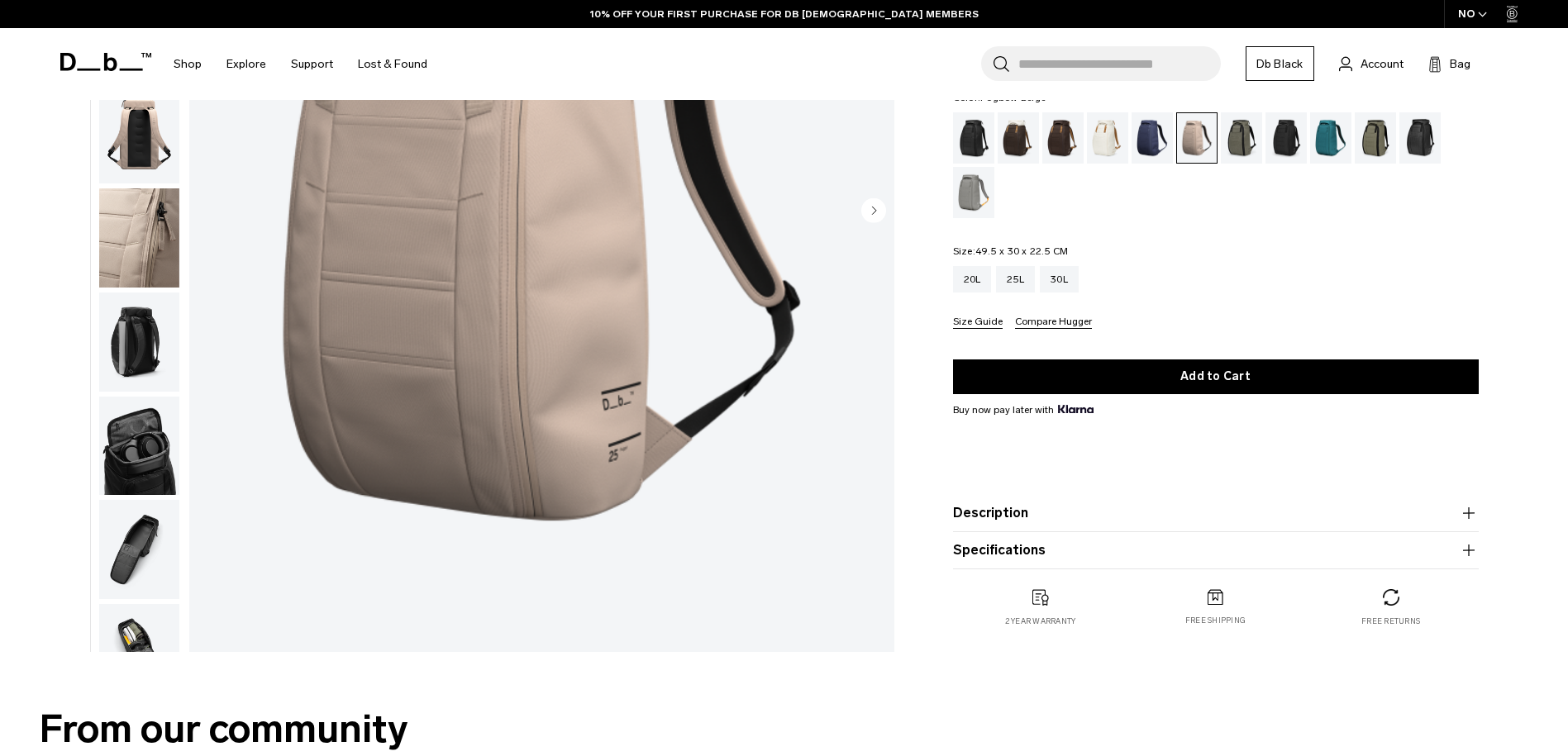
click at [158, 444] on img "button" at bounding box center [139, 446] width 80 height 99
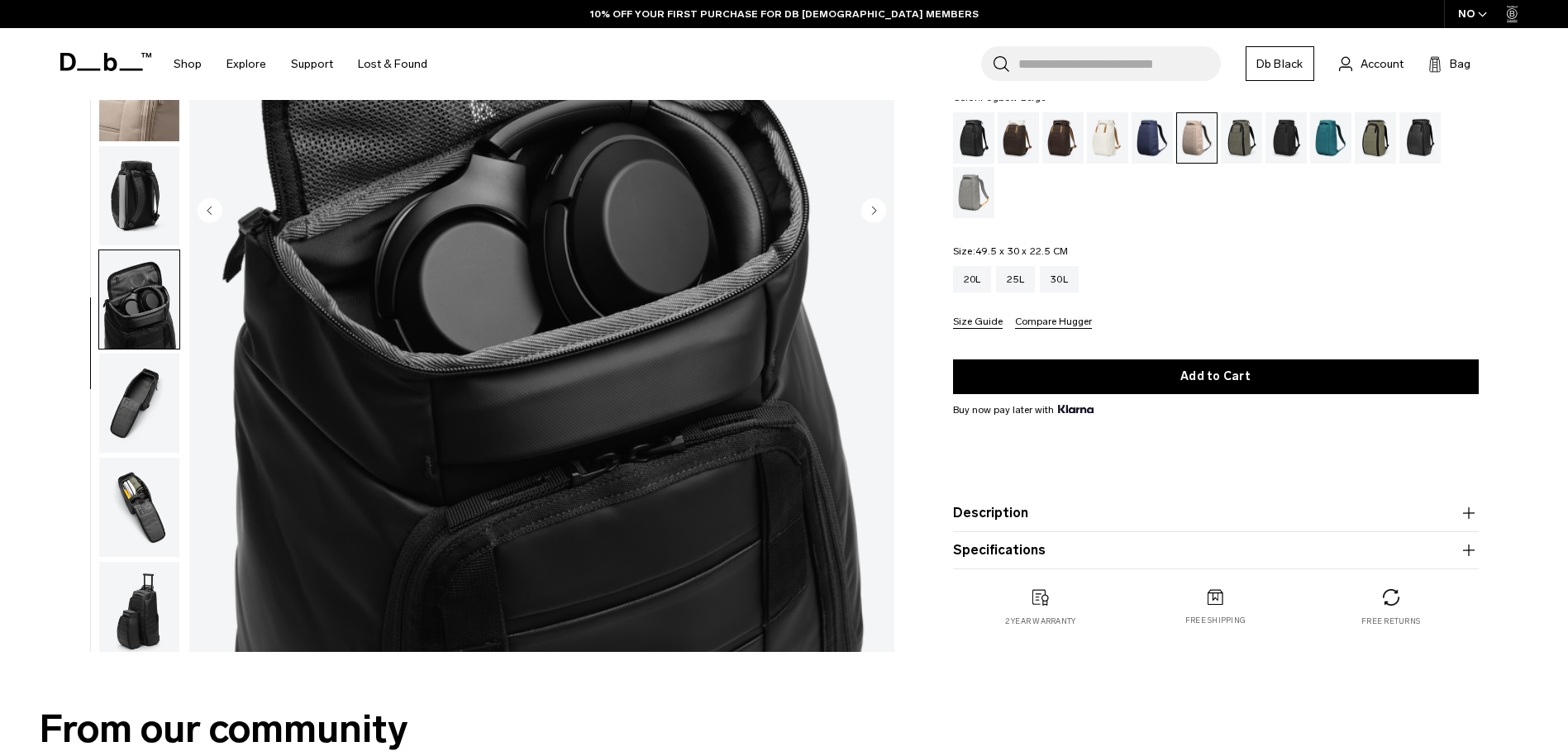
scroll to position [156, 0]
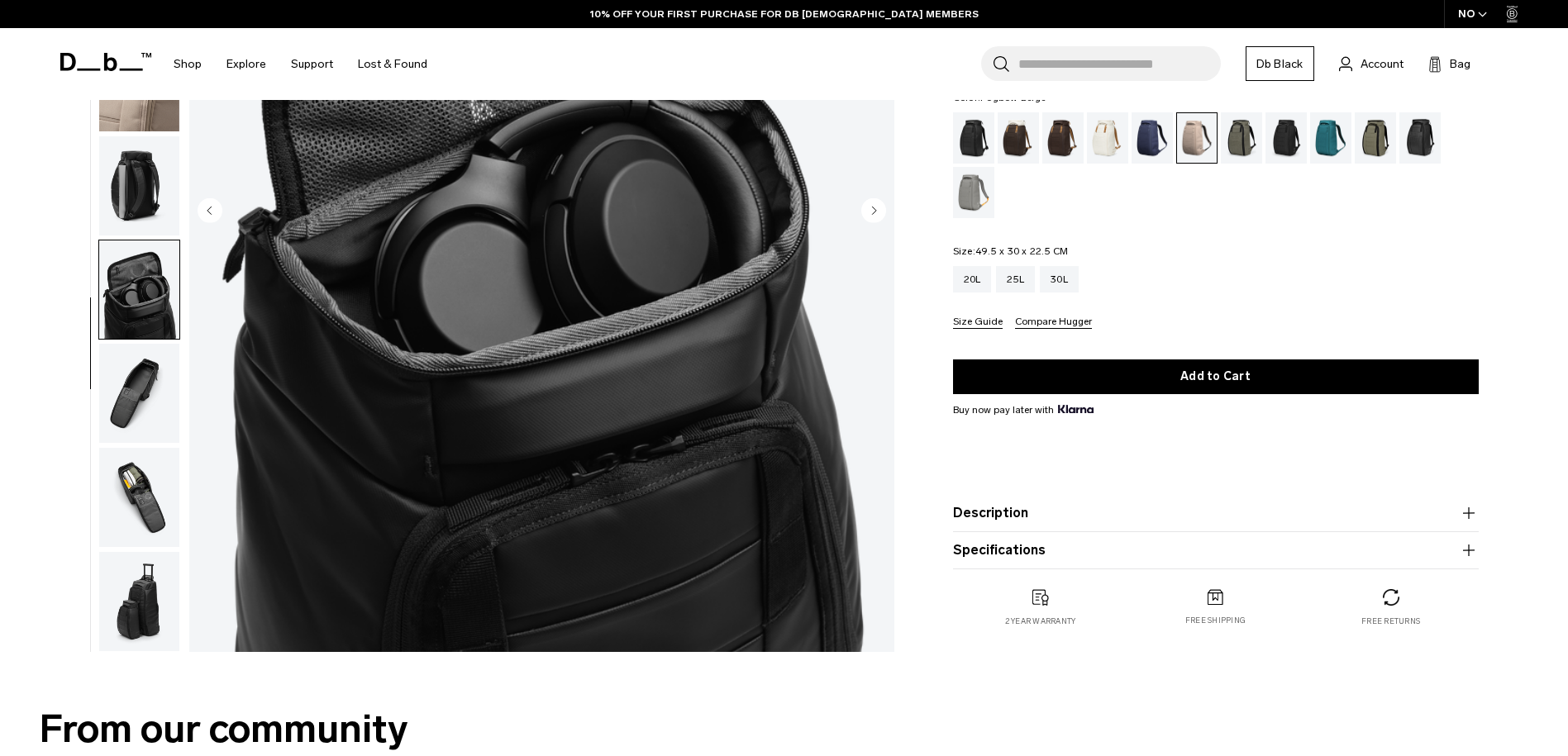
click at [161, 408] on img "button" at bounding box center [139, 394] width 80 height 99
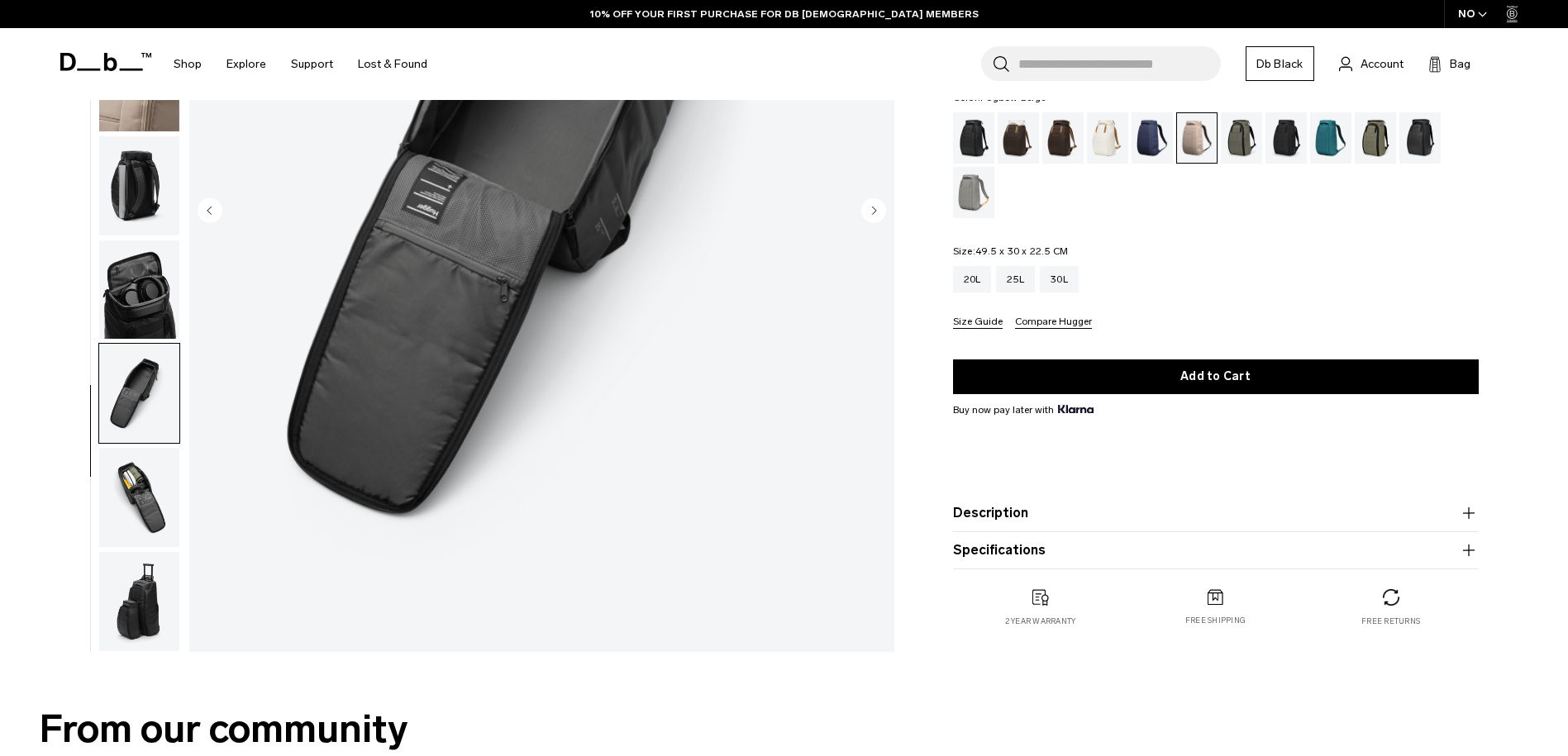
click at [161, 506] on img "button" at bounding box center [139, 498] width 80 height 99
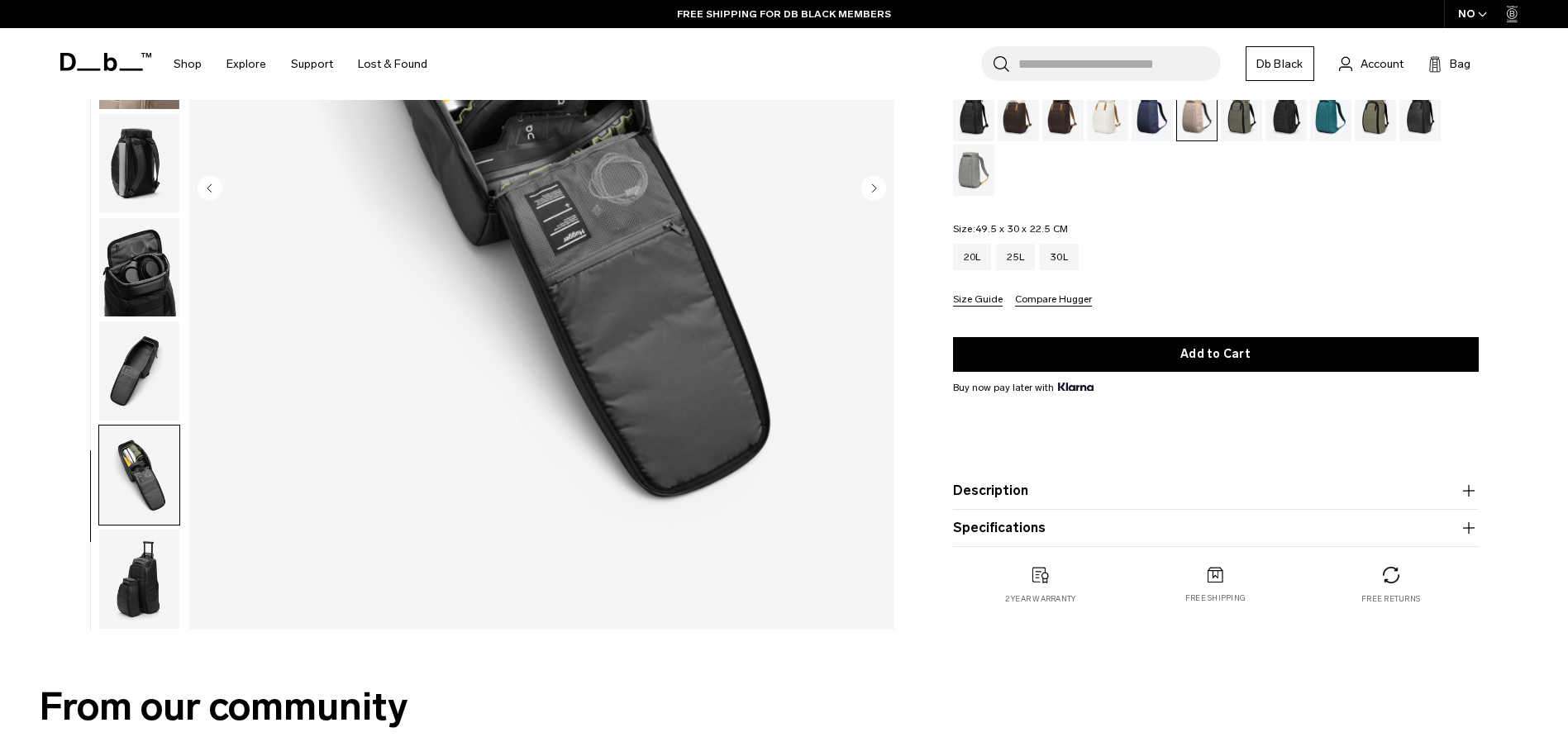
scroll to position [413, 0]
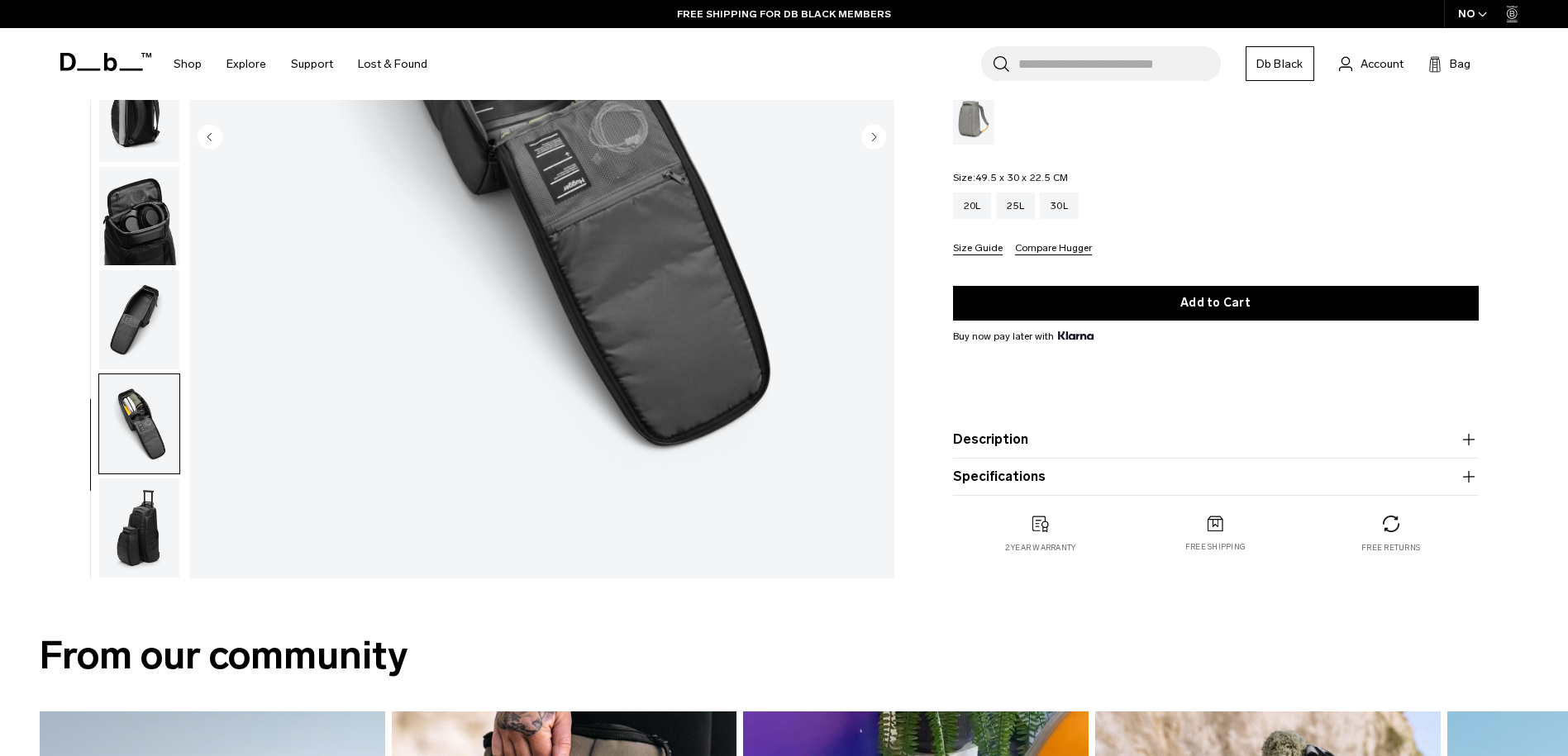
click at [138, 555] on img "button" at bounding box center [139, 528] width 80 height 99
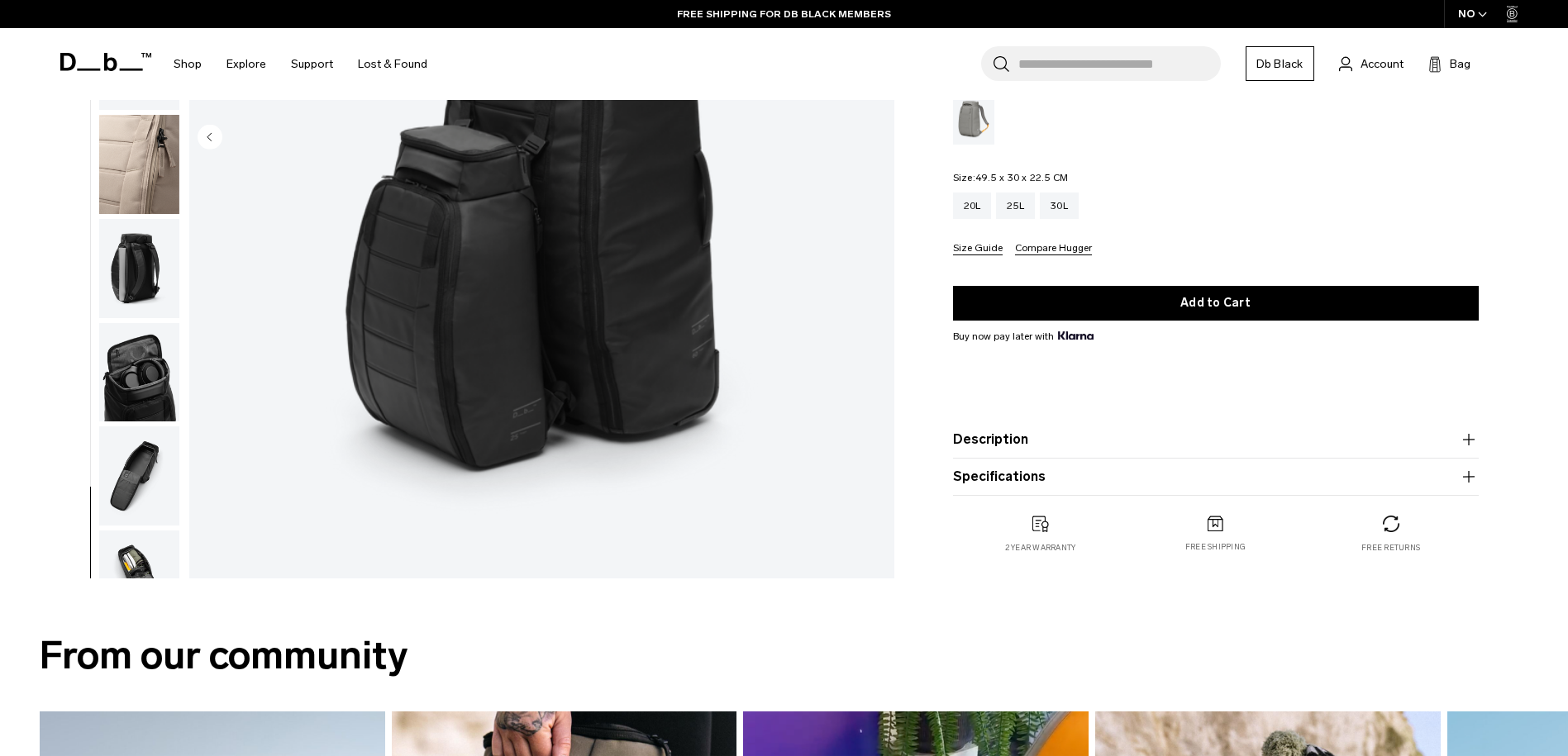
scroll to position [81, 0]
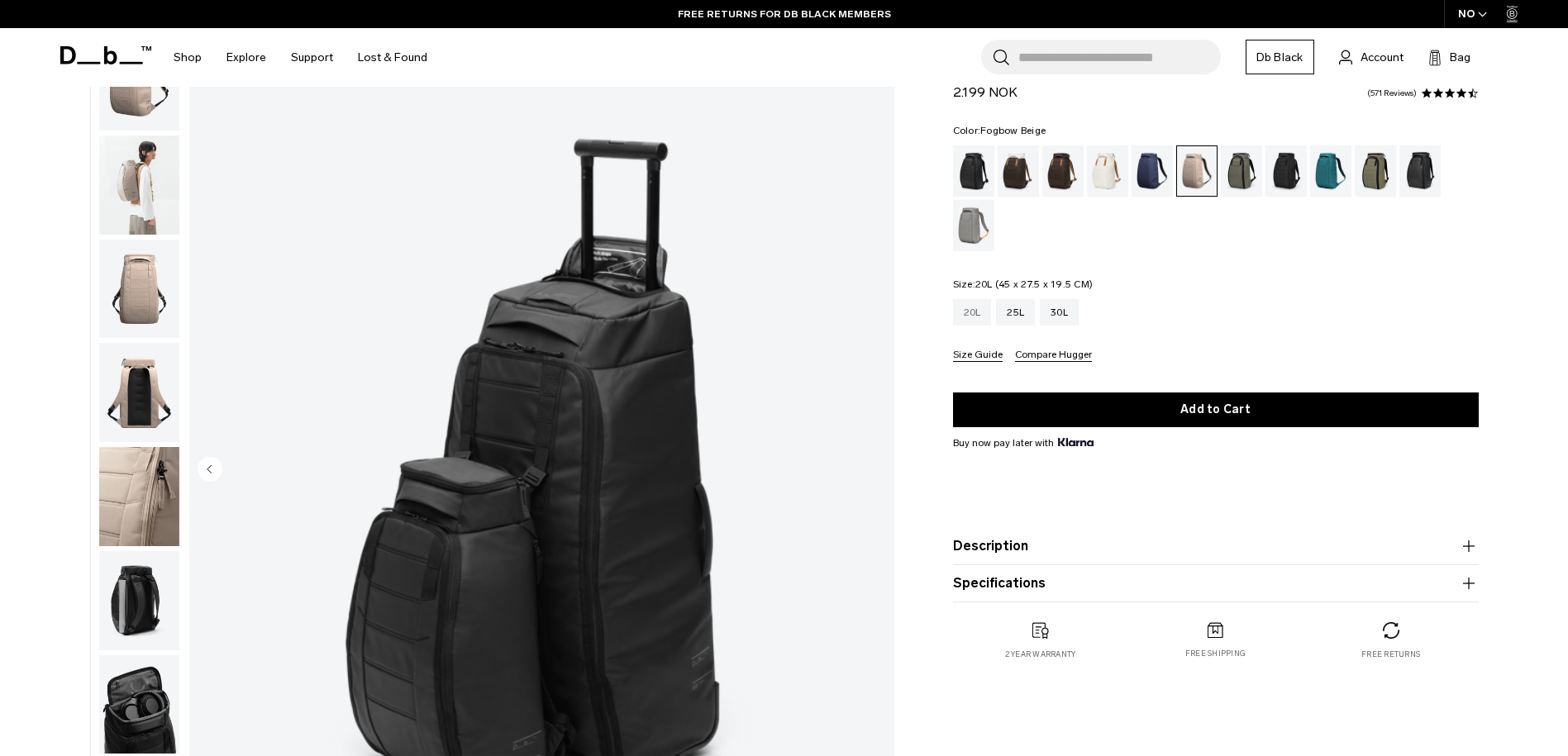
click at [980, 318] on div "20L" at bounding box center [973, 312] width 39 height 26
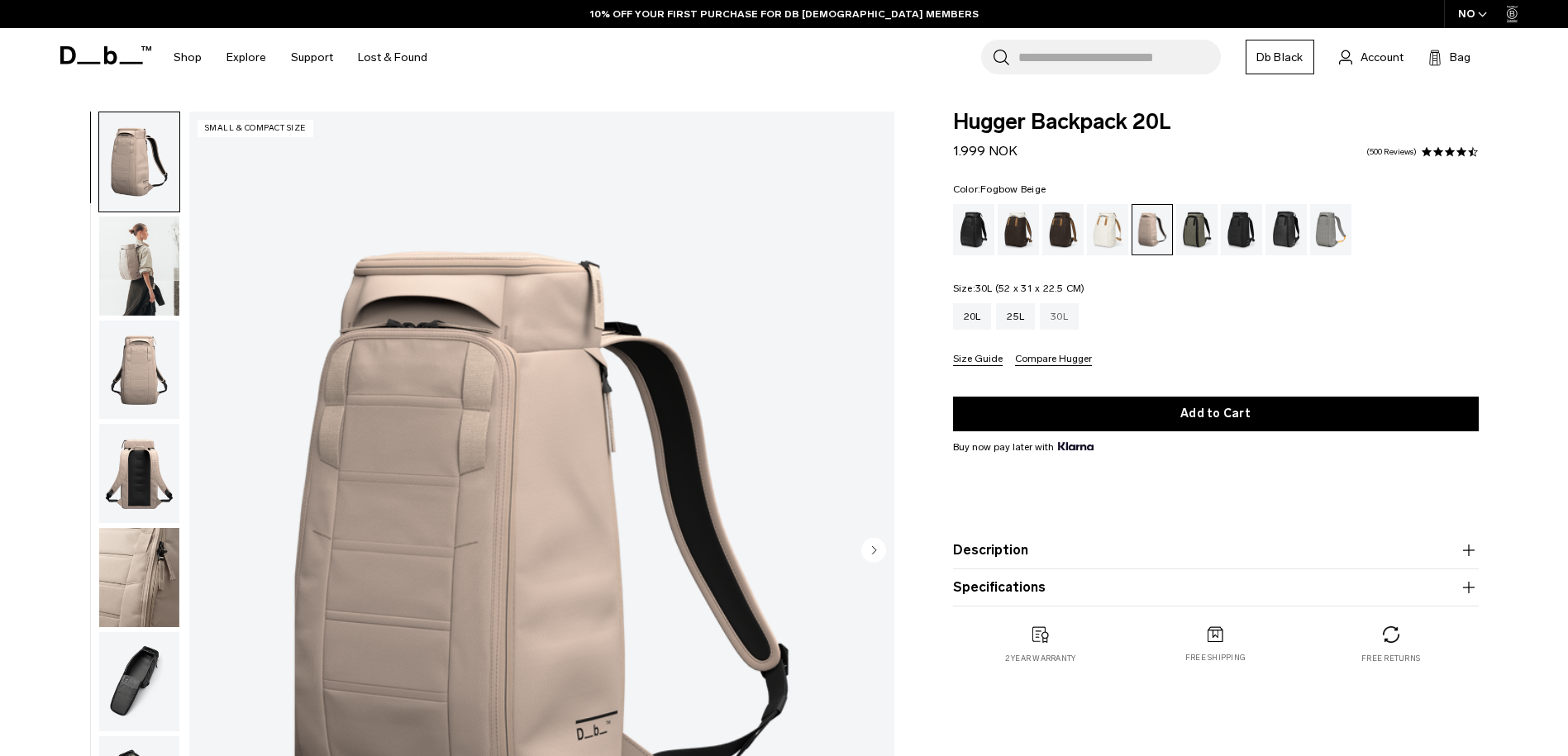
click at [1063, 321] on div "30L" at bounding box center [1060, 316] width 39 height 26
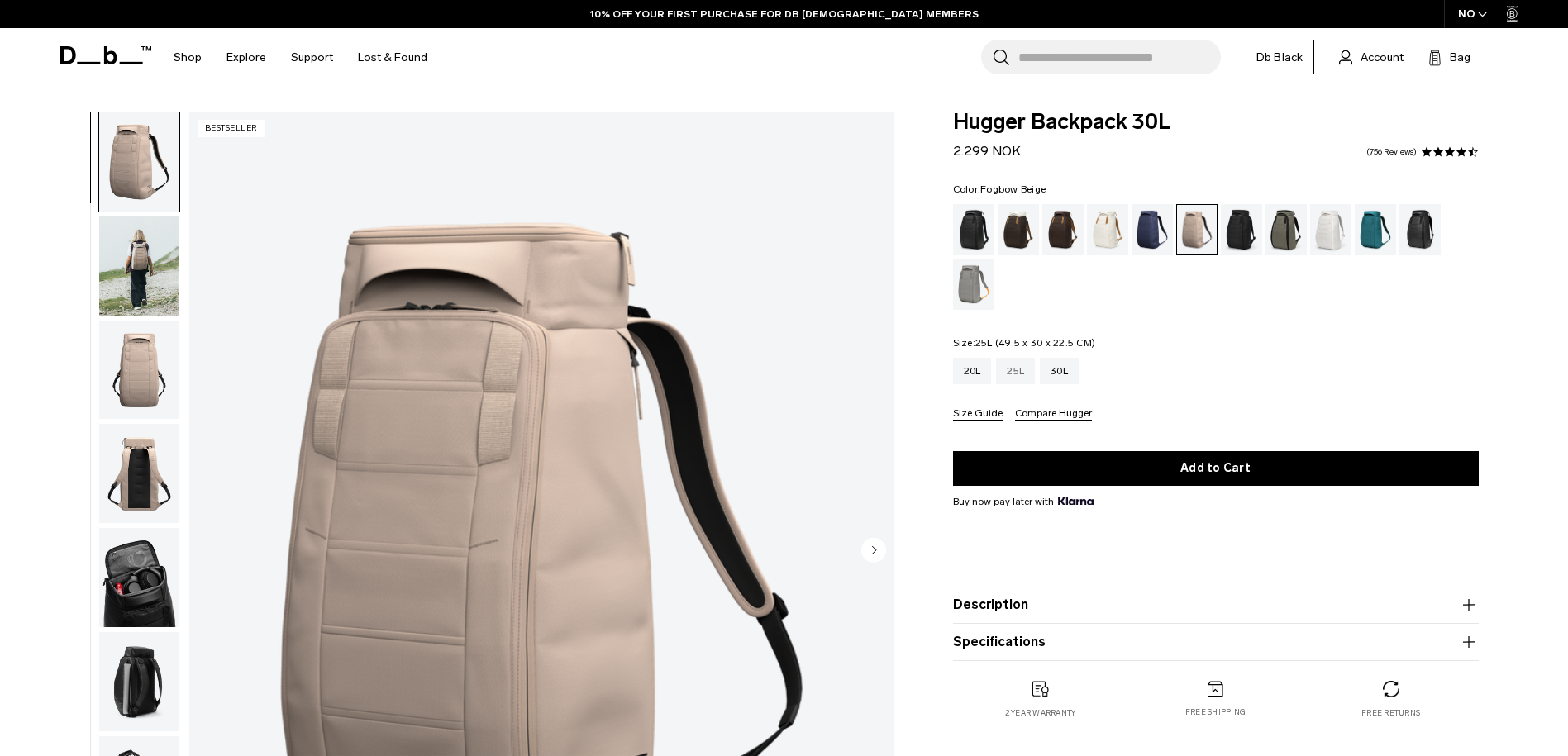
click at [1024, 374] on div "25L" at bounding box center [1016, 370] width 39 height 26
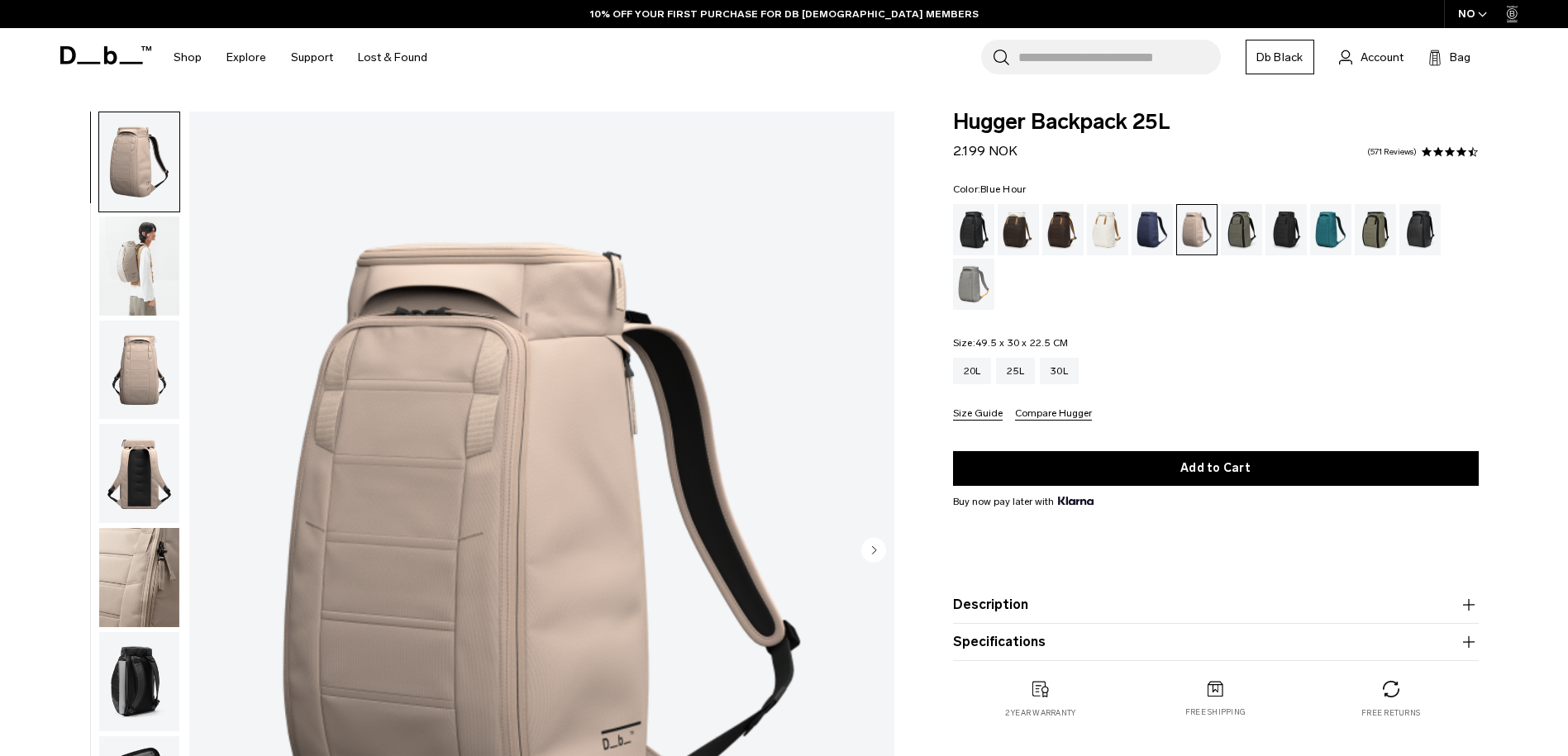
click at [1157, 238] on div "Blue Hour" at bounding box center [1152, 229] width 42 height 52
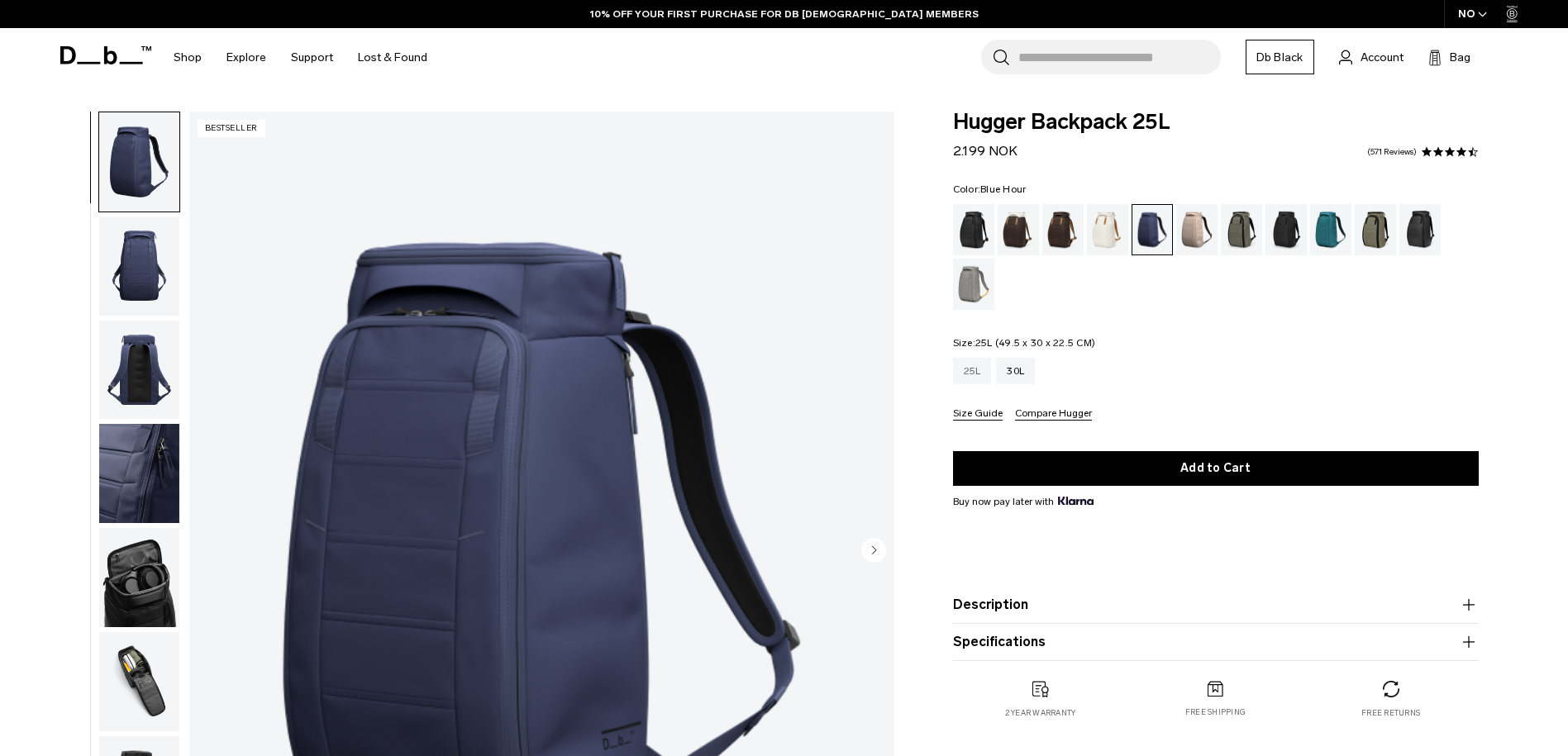
click at [961, 378] on div "25L" at bounding box center [973, 370] width 39 height 26
click at [1111, 239] on div "Oatmilk" at bounding box center [1107, 229] width 42 height 52
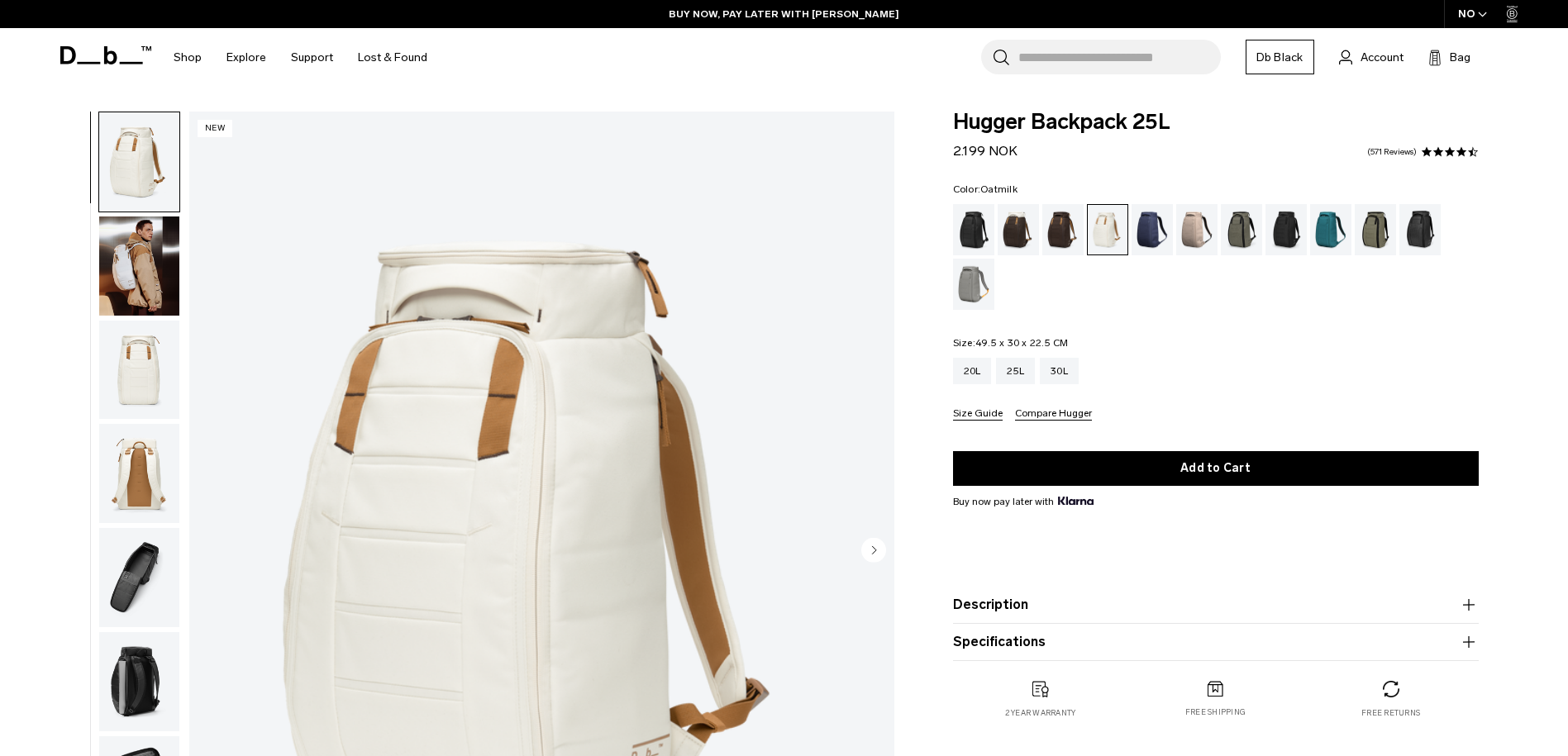
click at [61, 55] on icon at bounding box center [68, 55] width 16 height 18
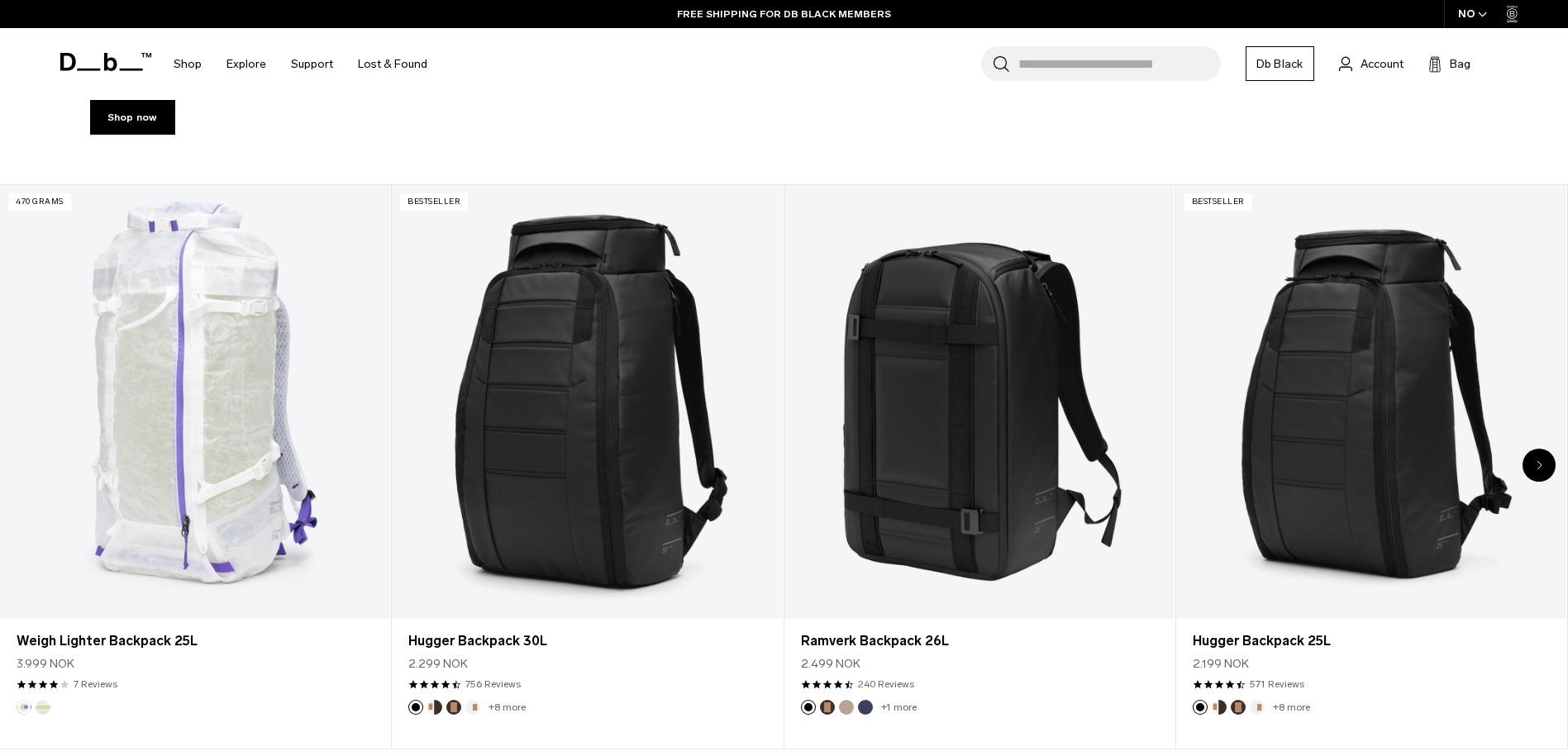
scroll to position [797, 0]
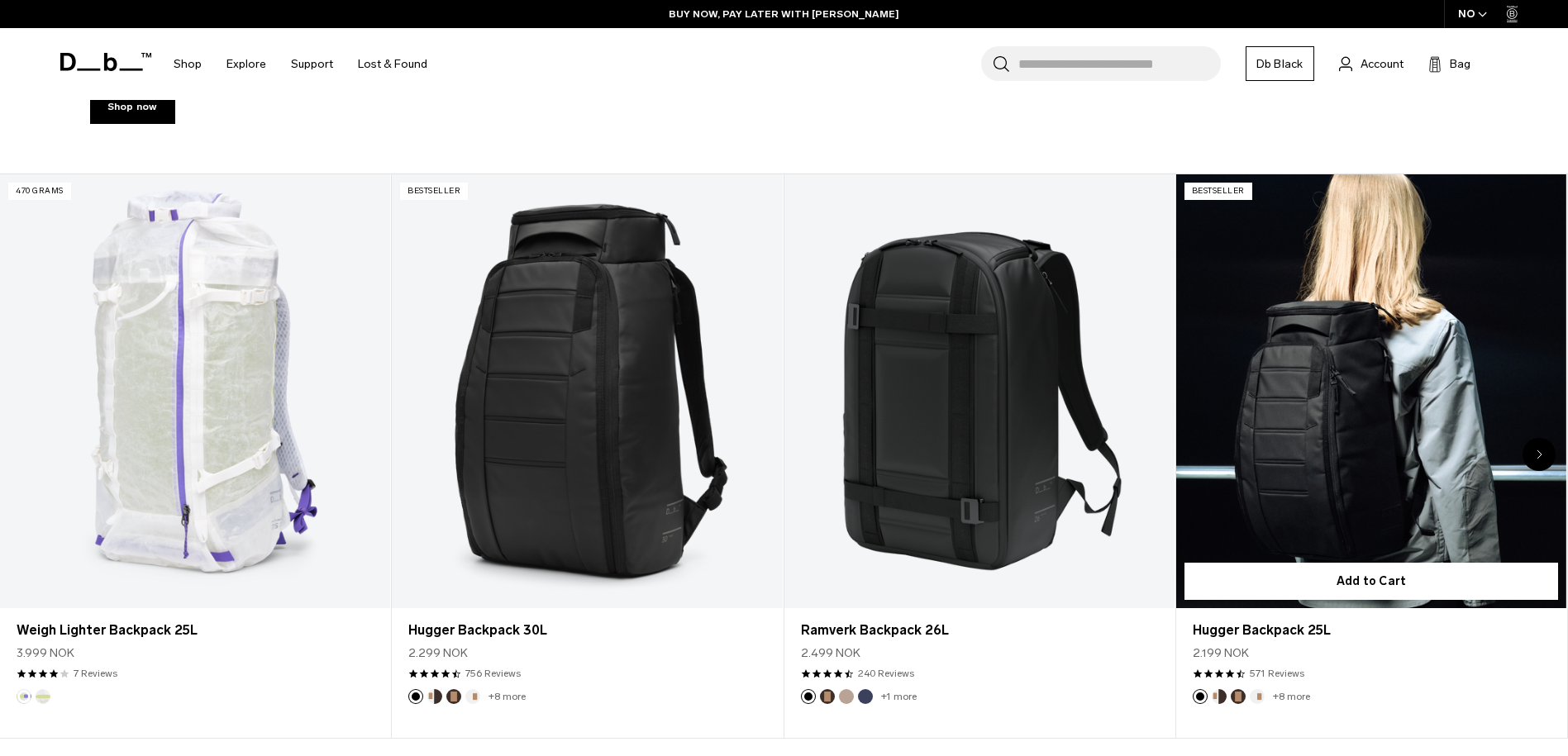
click at [1320, 434] on link "Hugger Backpack 25L" at bounding box center [1371, 391] width 390 height 433
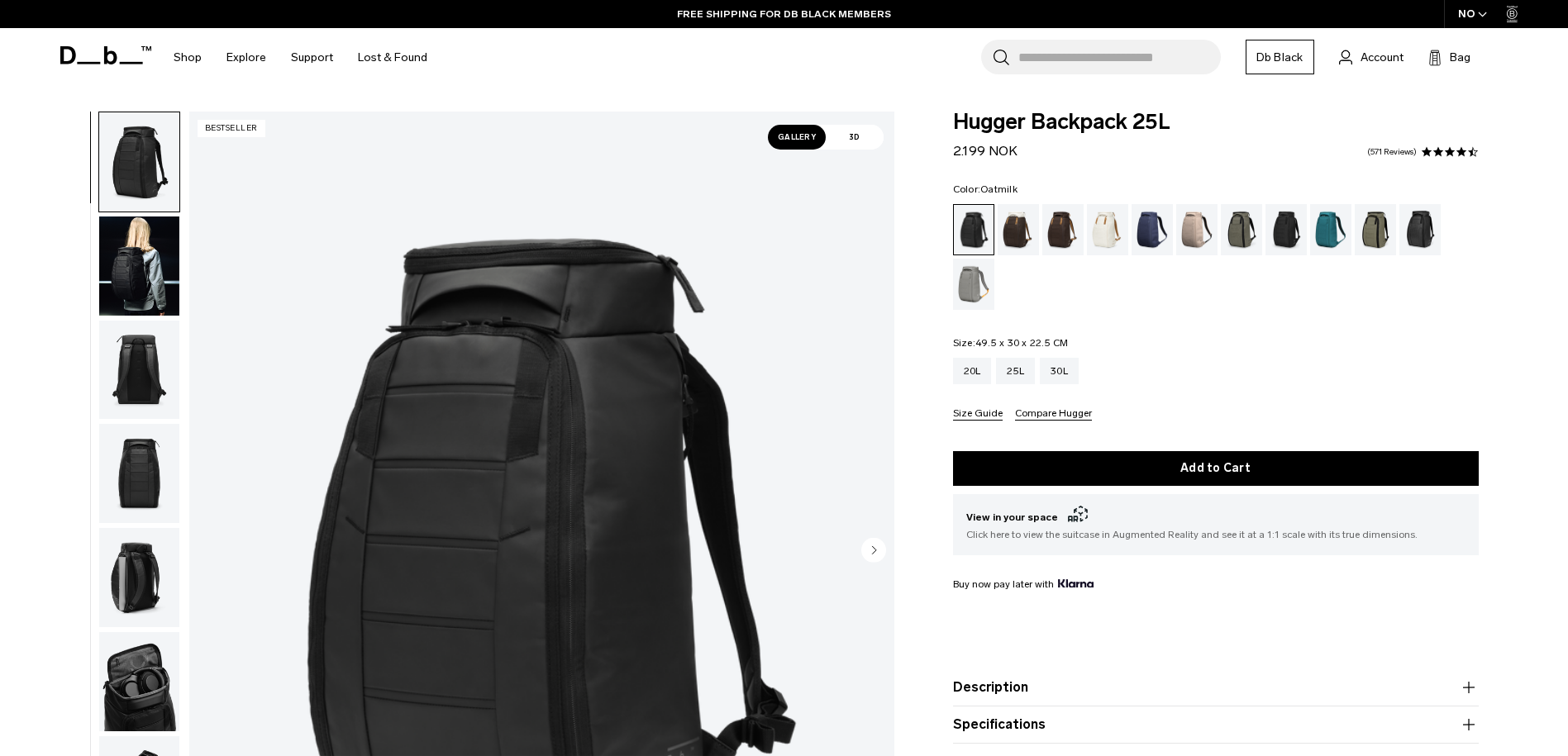
click at [1104, 247] on div "Oatmilk" at bounding box center [1107, 229] width 42 height 52
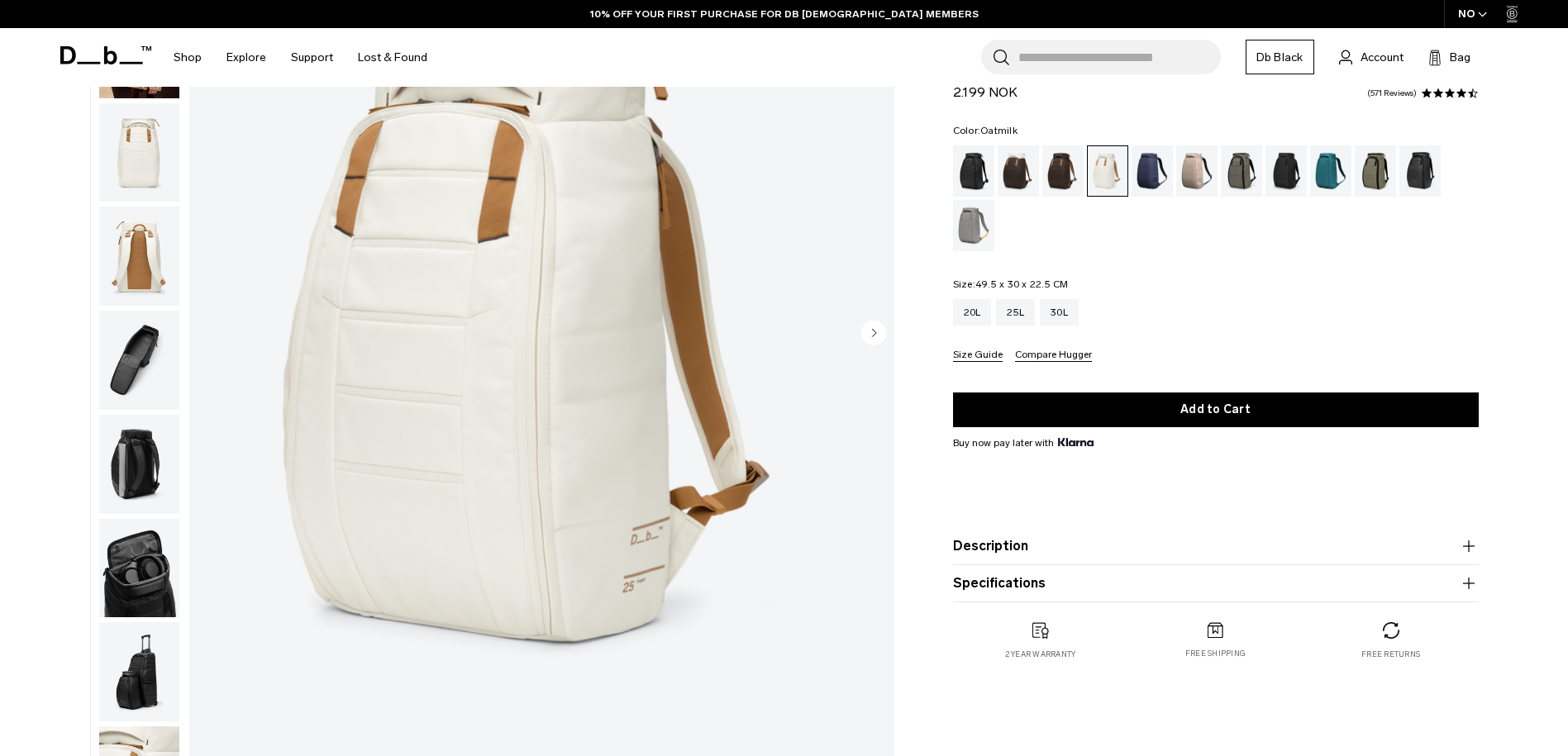
scroll to position [52, 0]
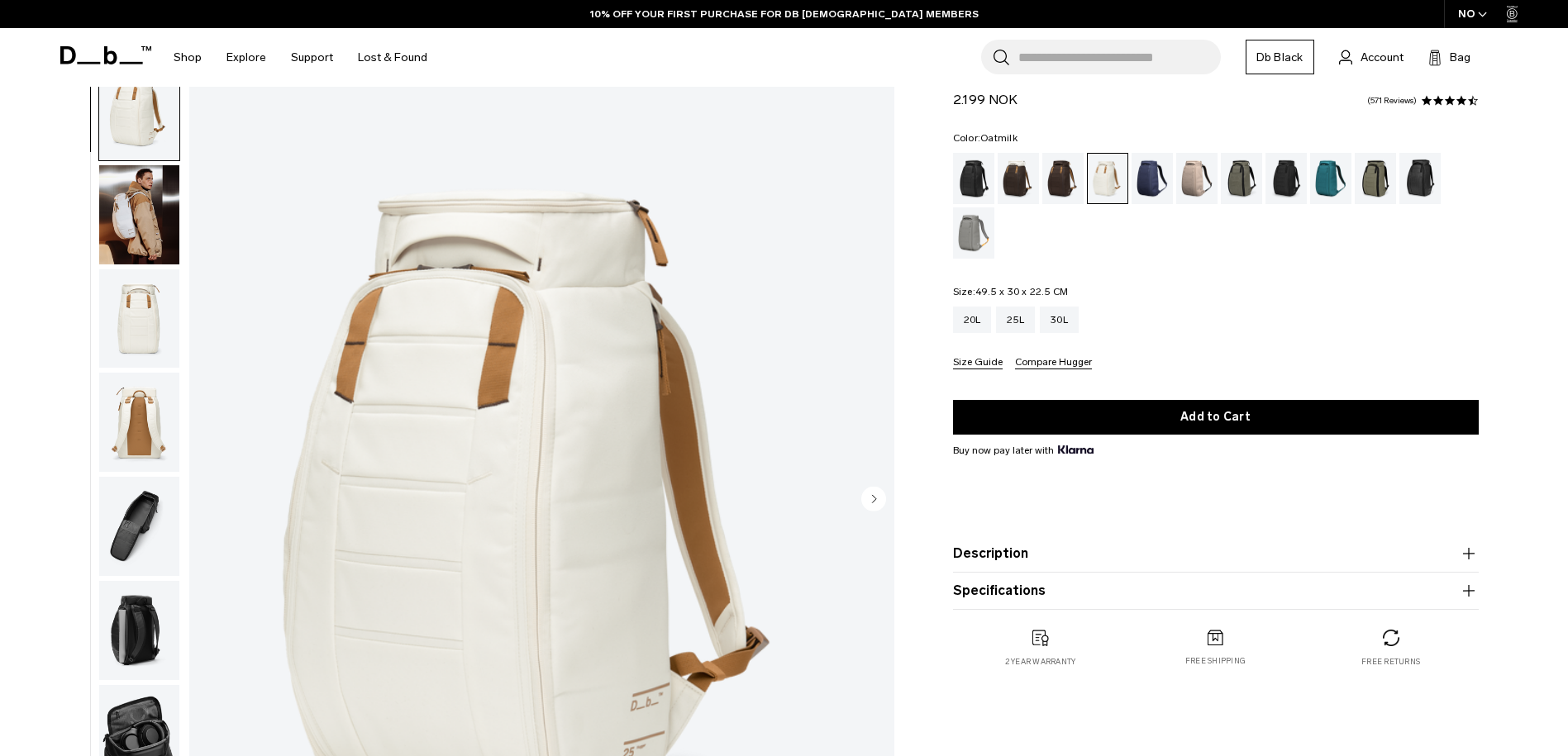
click at [135, 320] on img "button" at bounding box center [139, 319] width 80 height 99
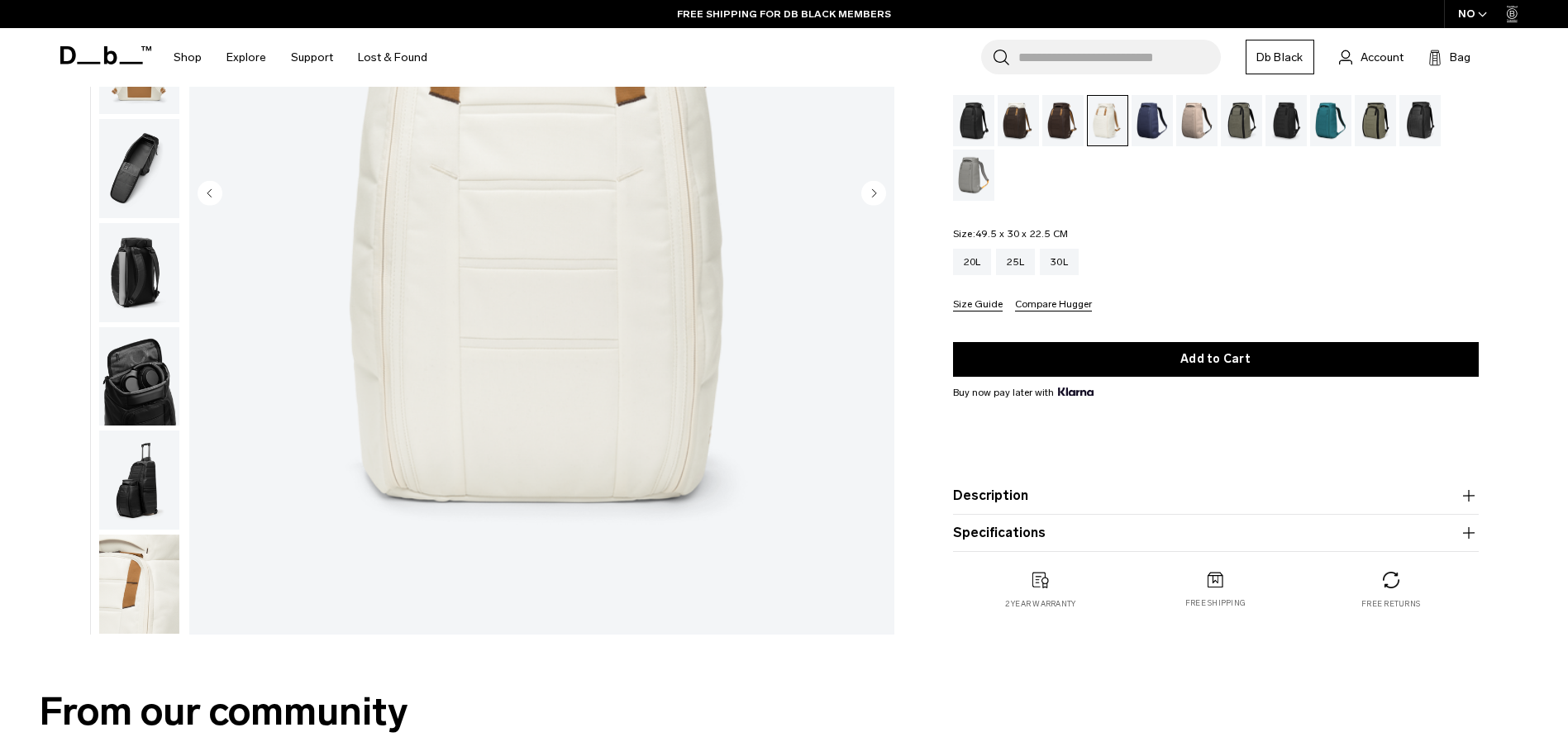
scroll to position [393, 0]
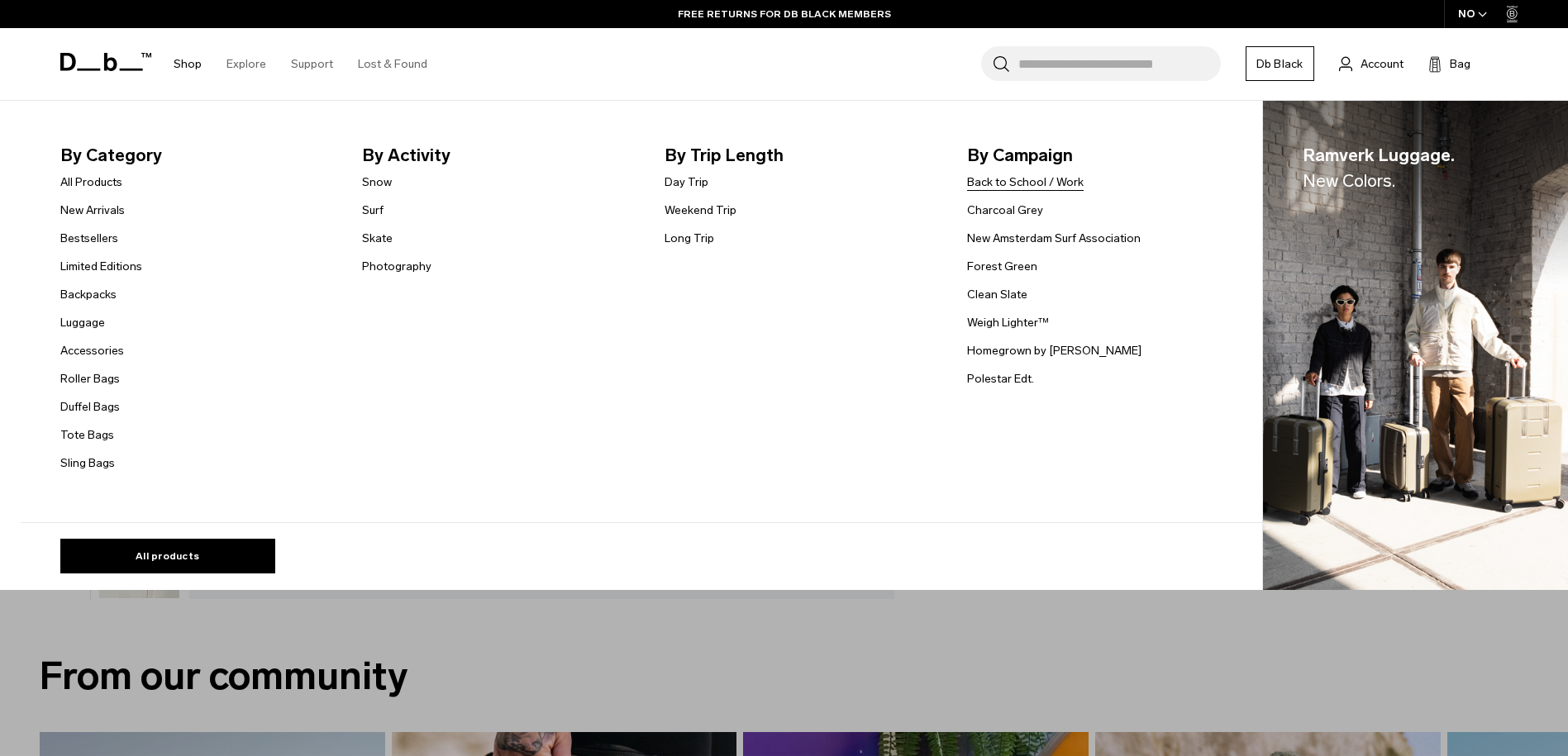
click at [1071, 185] on link "Back to School / Work" at bounding box center [1026, 183] width 117 height 17
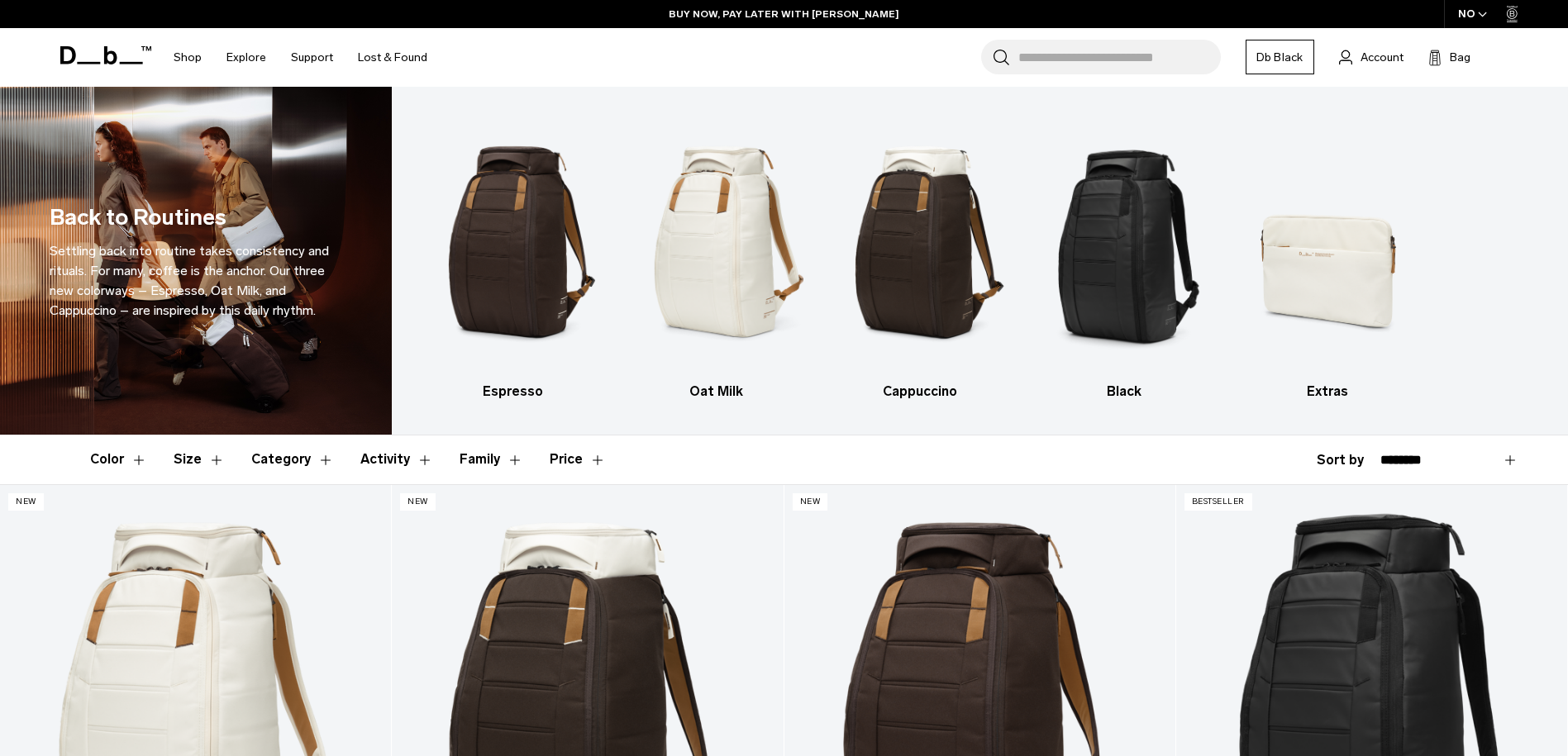
click at [487, 464] on button "Family" at bounding box center [491, 459] width 63 height 48
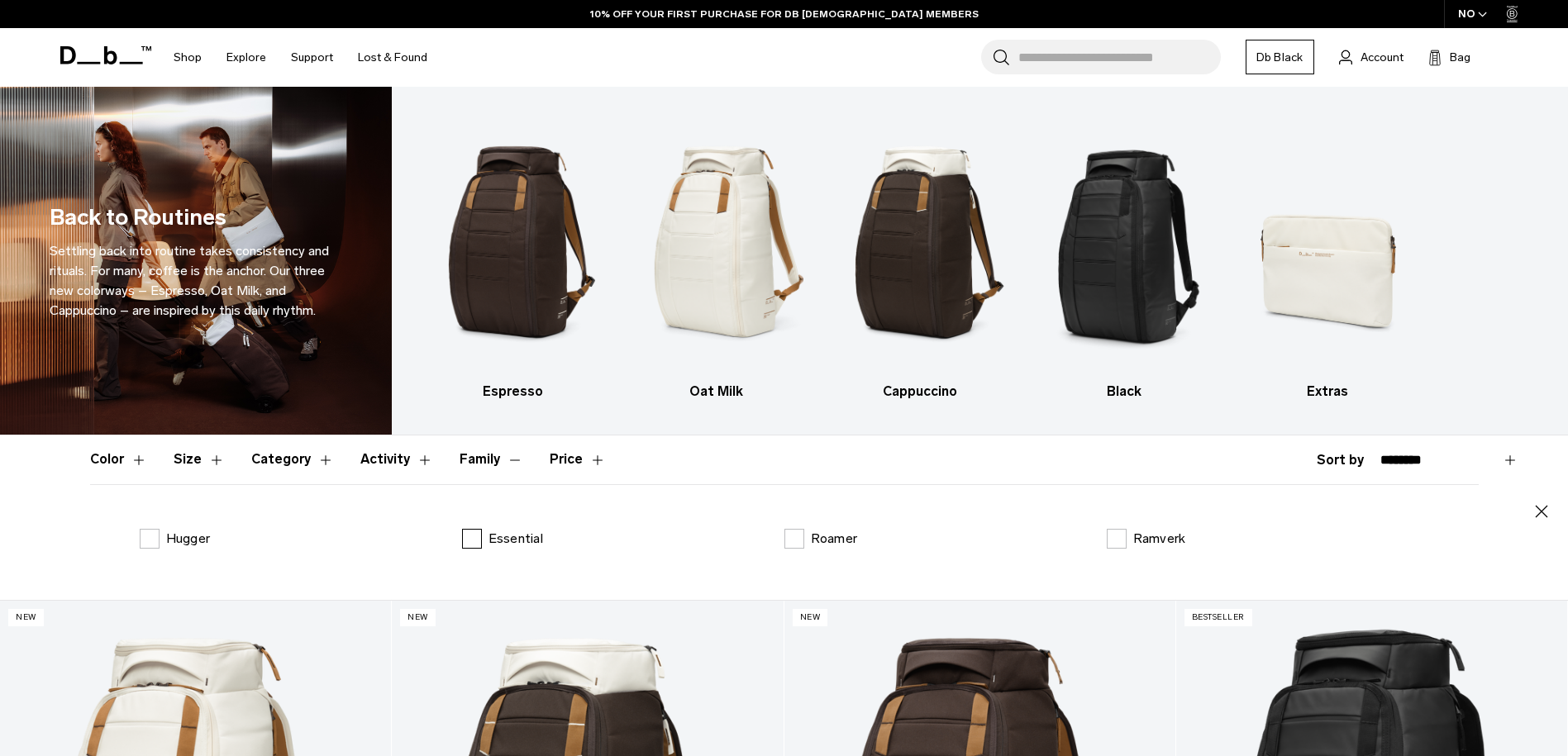
click at [471, 538] on label "Essential" at bounding box center [502, 538] width 81 height 19
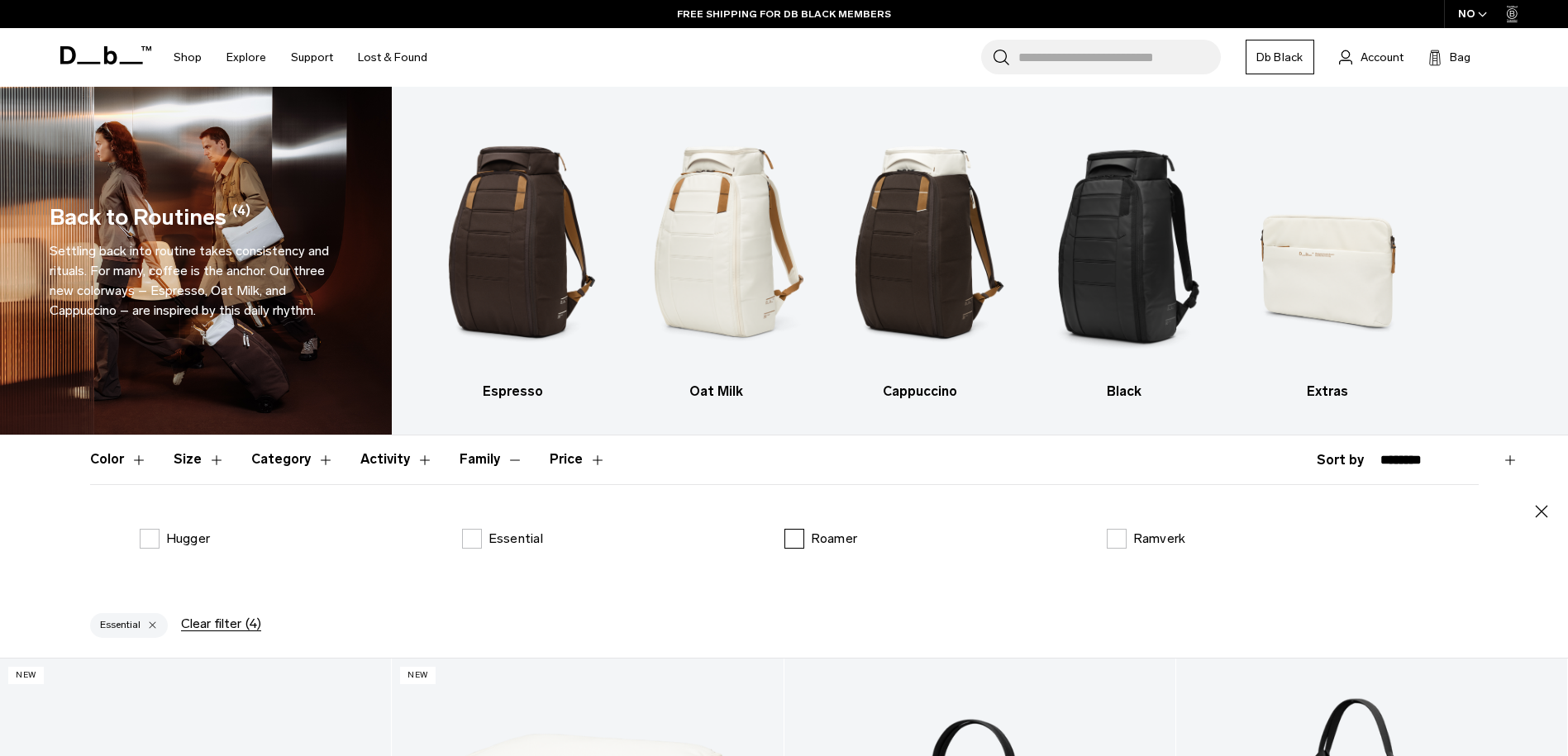
click at [791, 539] on label "Roamer" at bounding box center [821, 538] width 74 height 19
click at [478, 540] on label "Essential" at bounding box center [502, 538] width 81 height 19
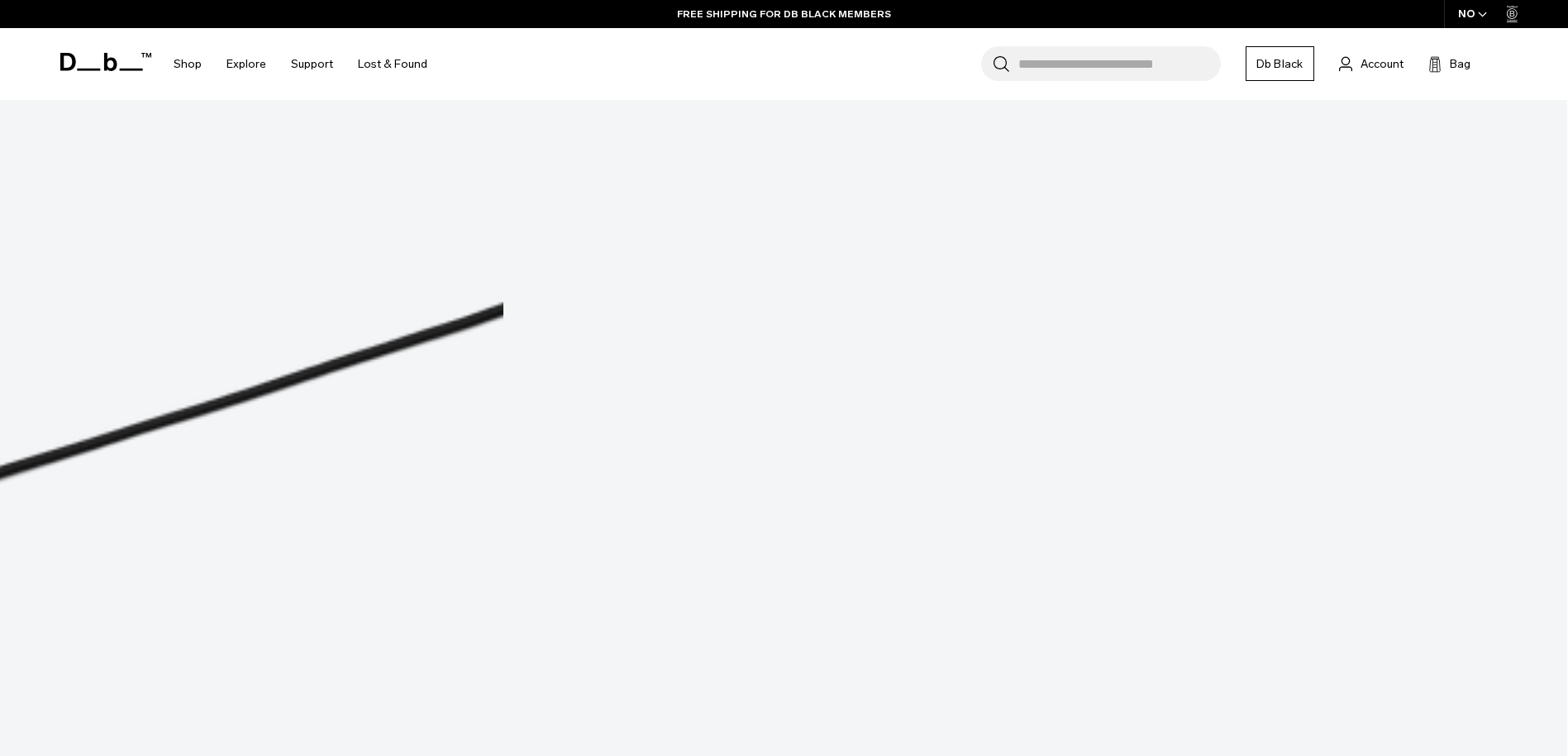
scroll to position [464, 0]
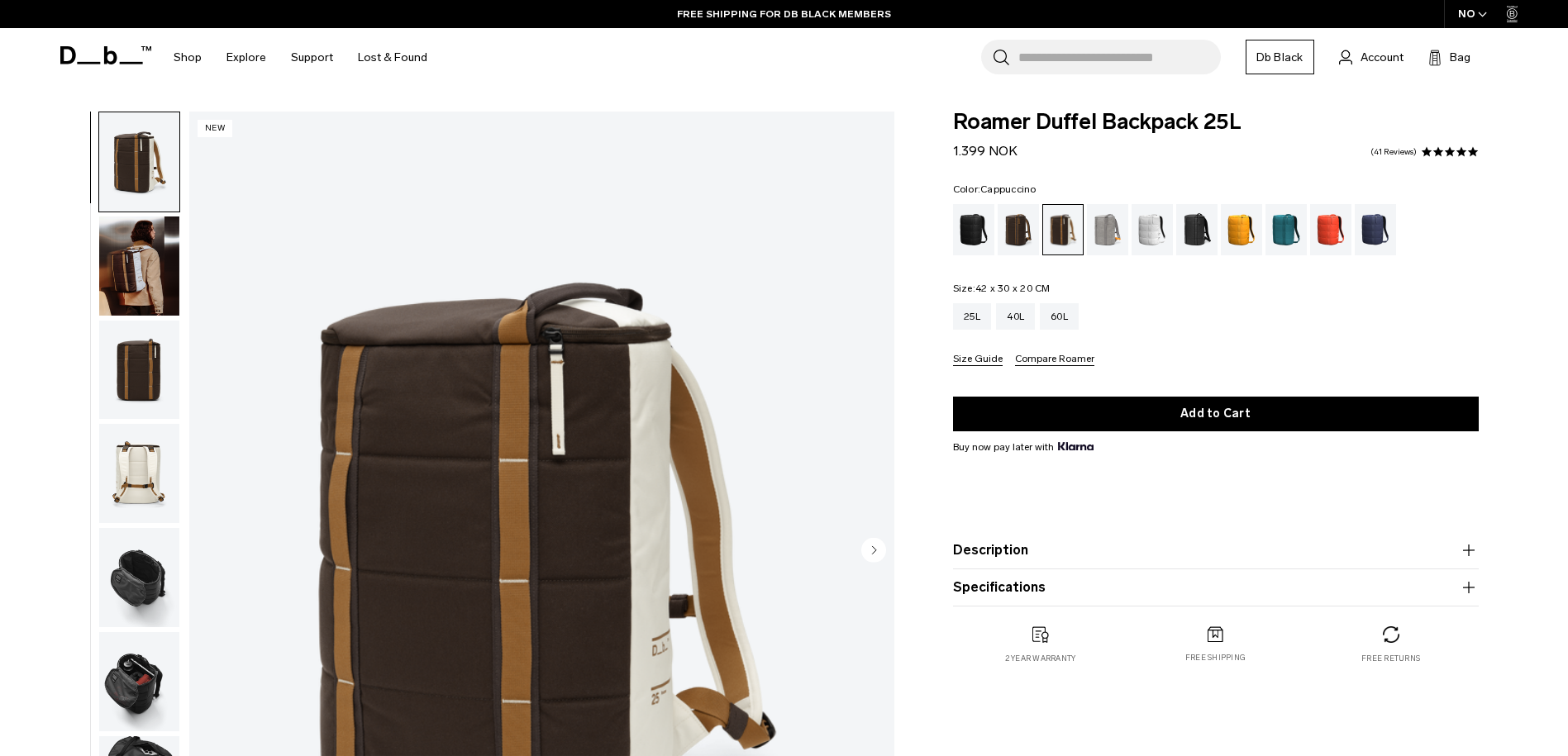
click at [145, 395] on img "button" at bounding box center [139, 370] width 80 height 99
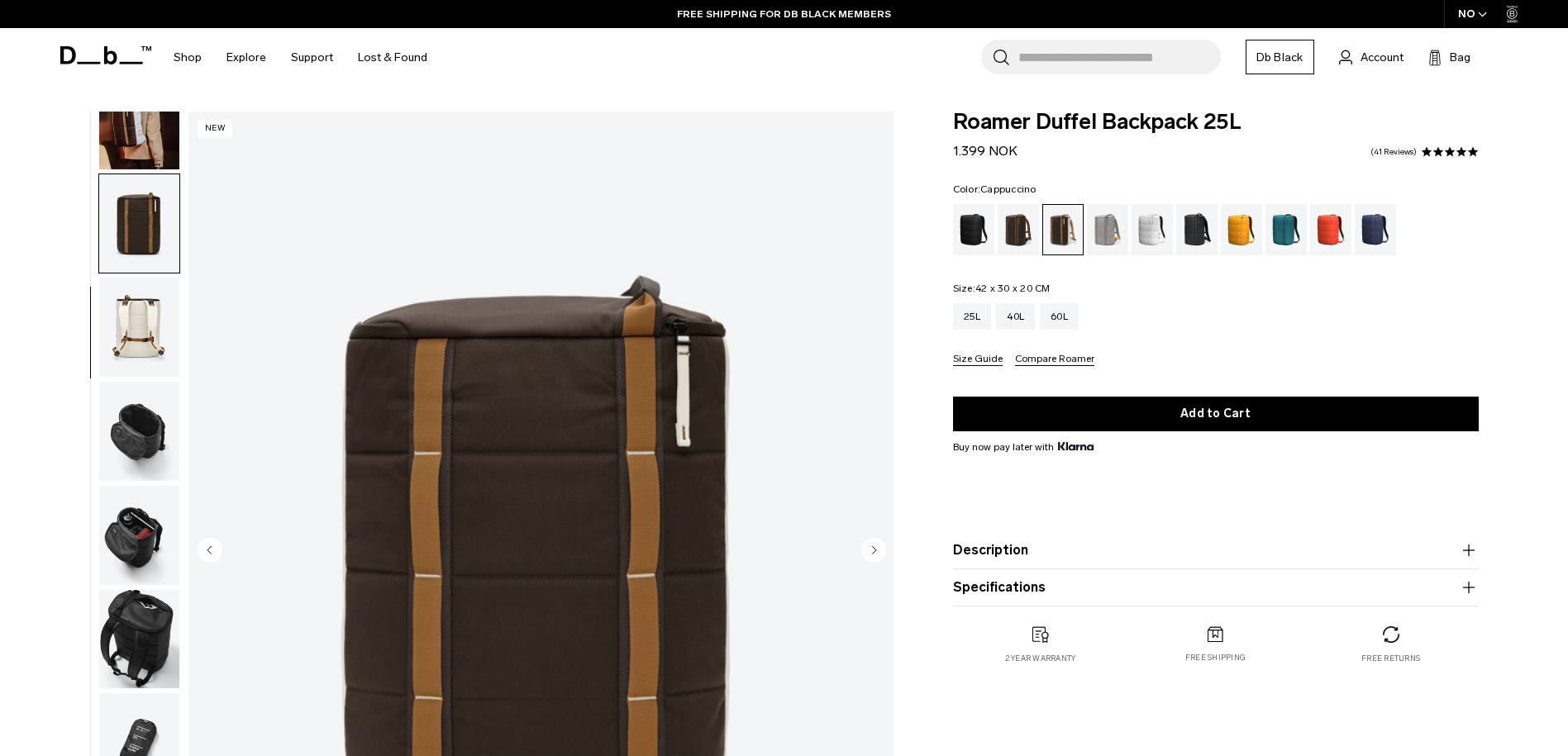
scroll to position [156, 0]
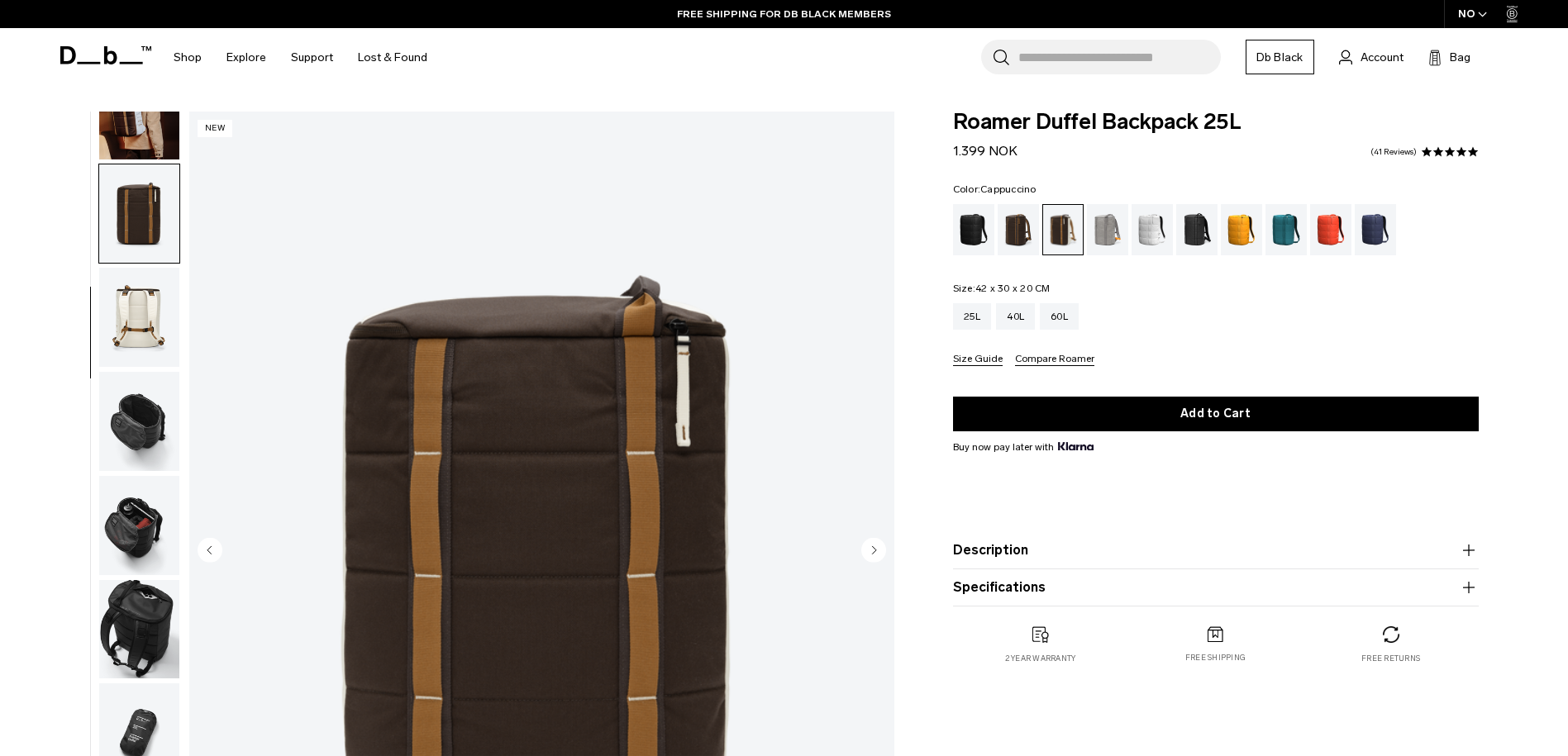
click at [139, 416] on img "button" at bounding box center [139, 422] width 80 height 99
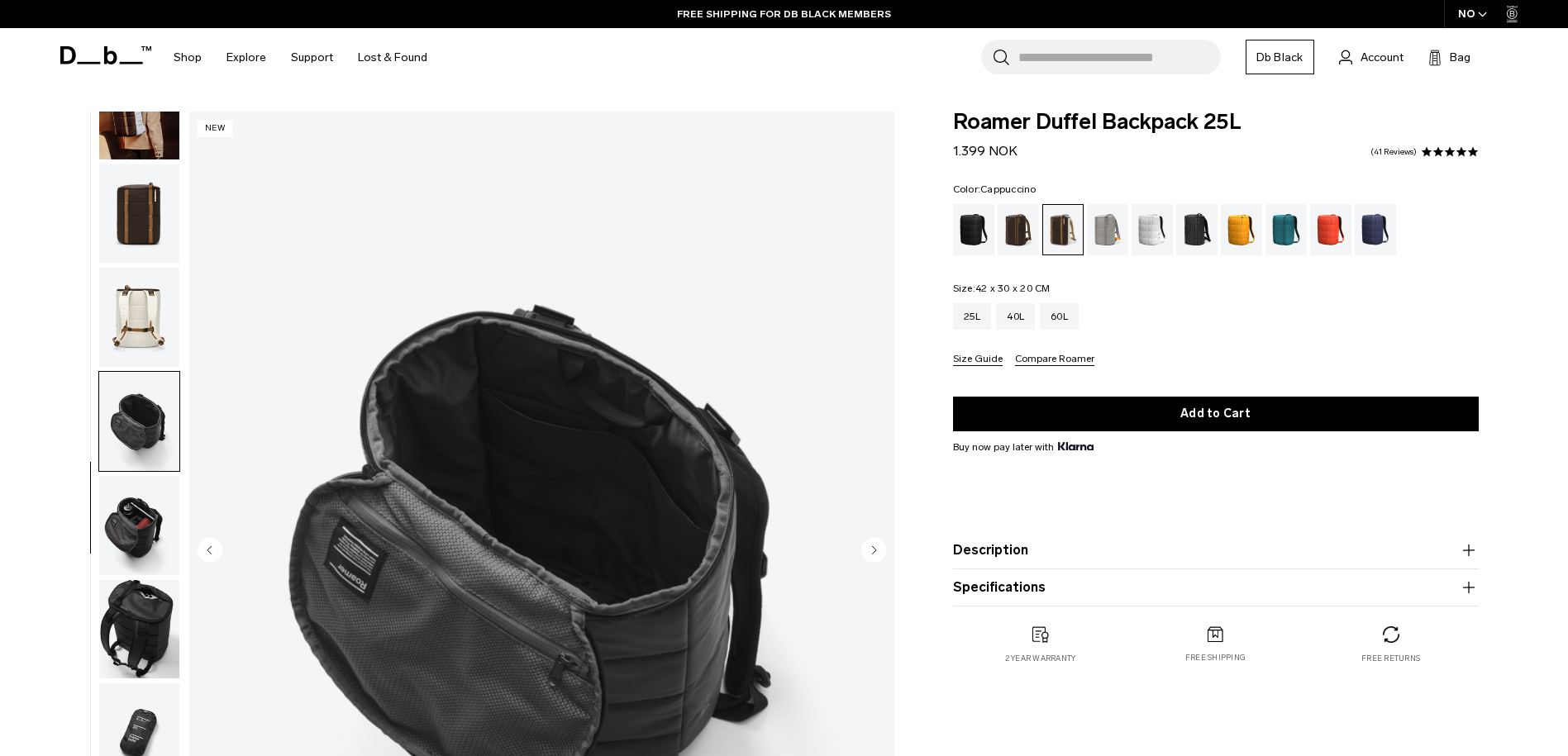
click at [141, 542] on img "button" at bounding box center [139, 526] width 80 height 99
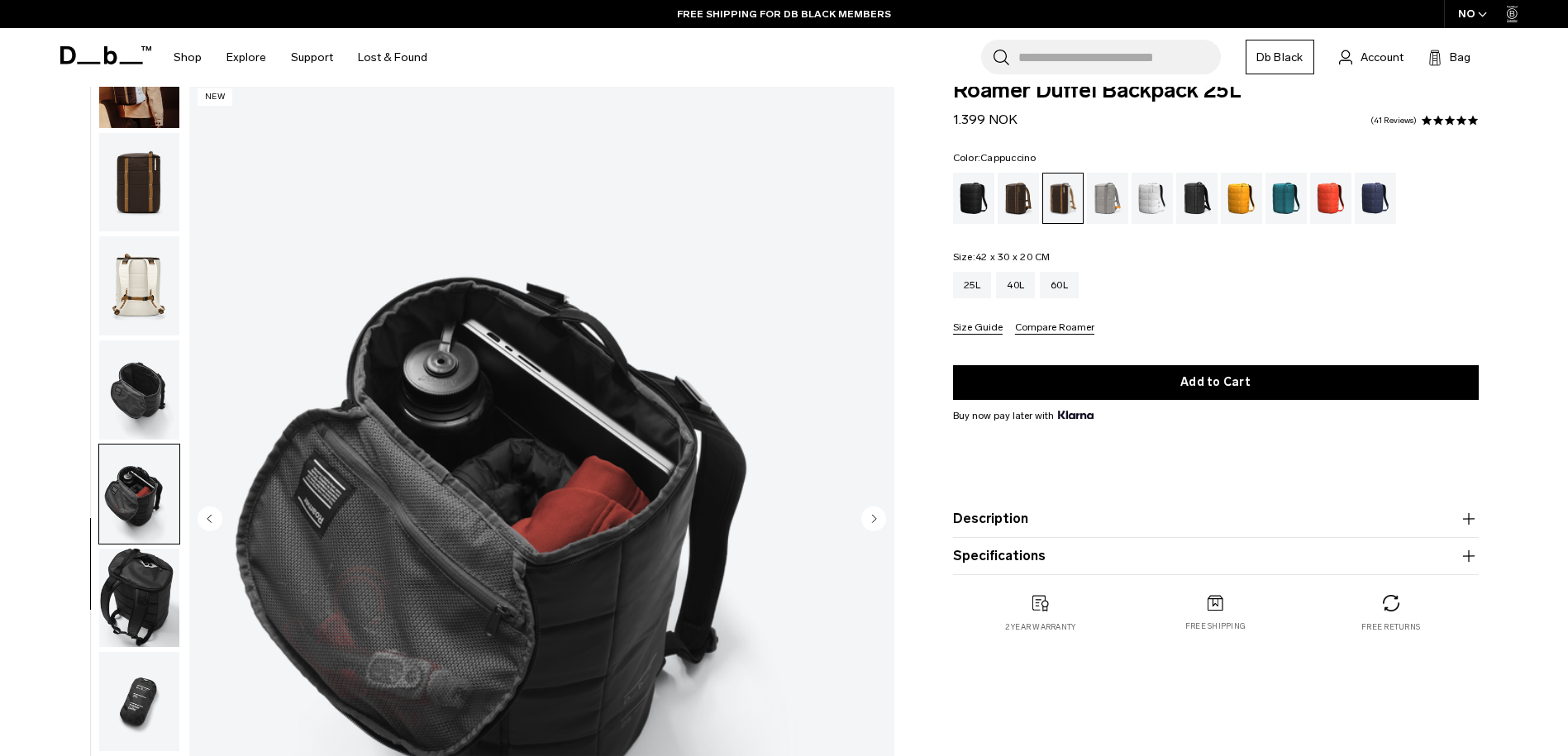
click at [156, 598] on img "button" at bounding box center [139, 599] width 80 height 99
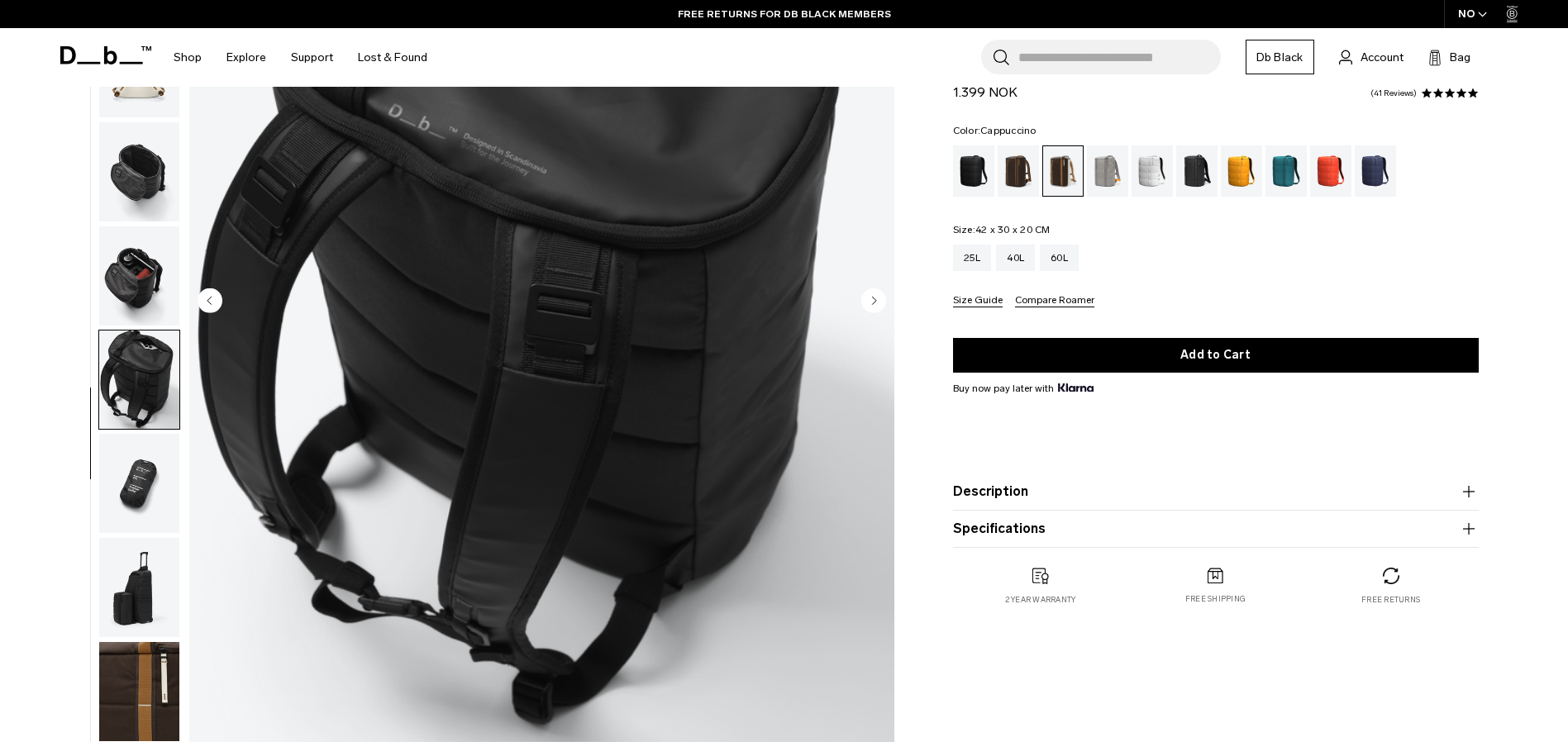
scroll to position [289, 0]
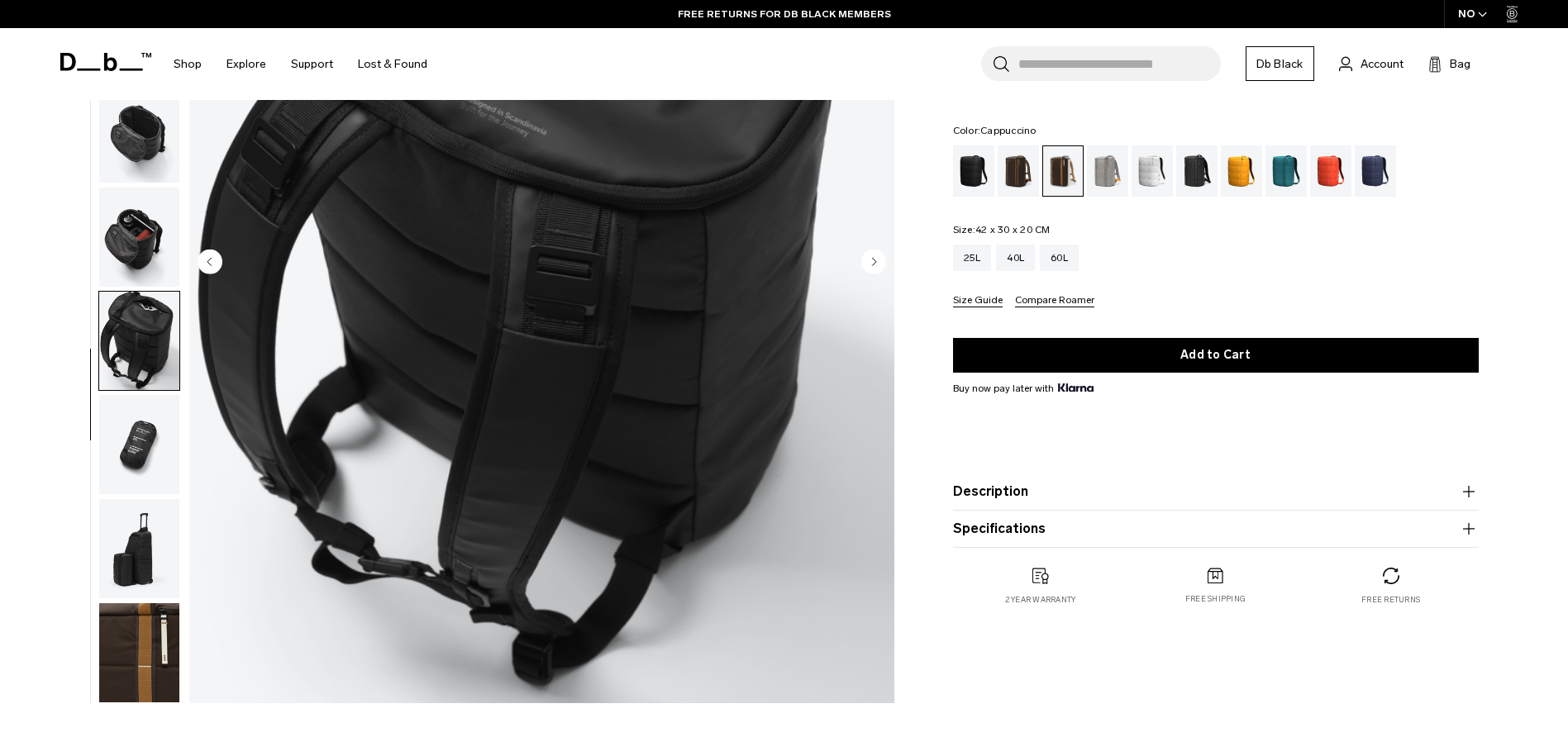
click at [152, 570] on img "button" at bounding box center [139, 549] width 80 height 99
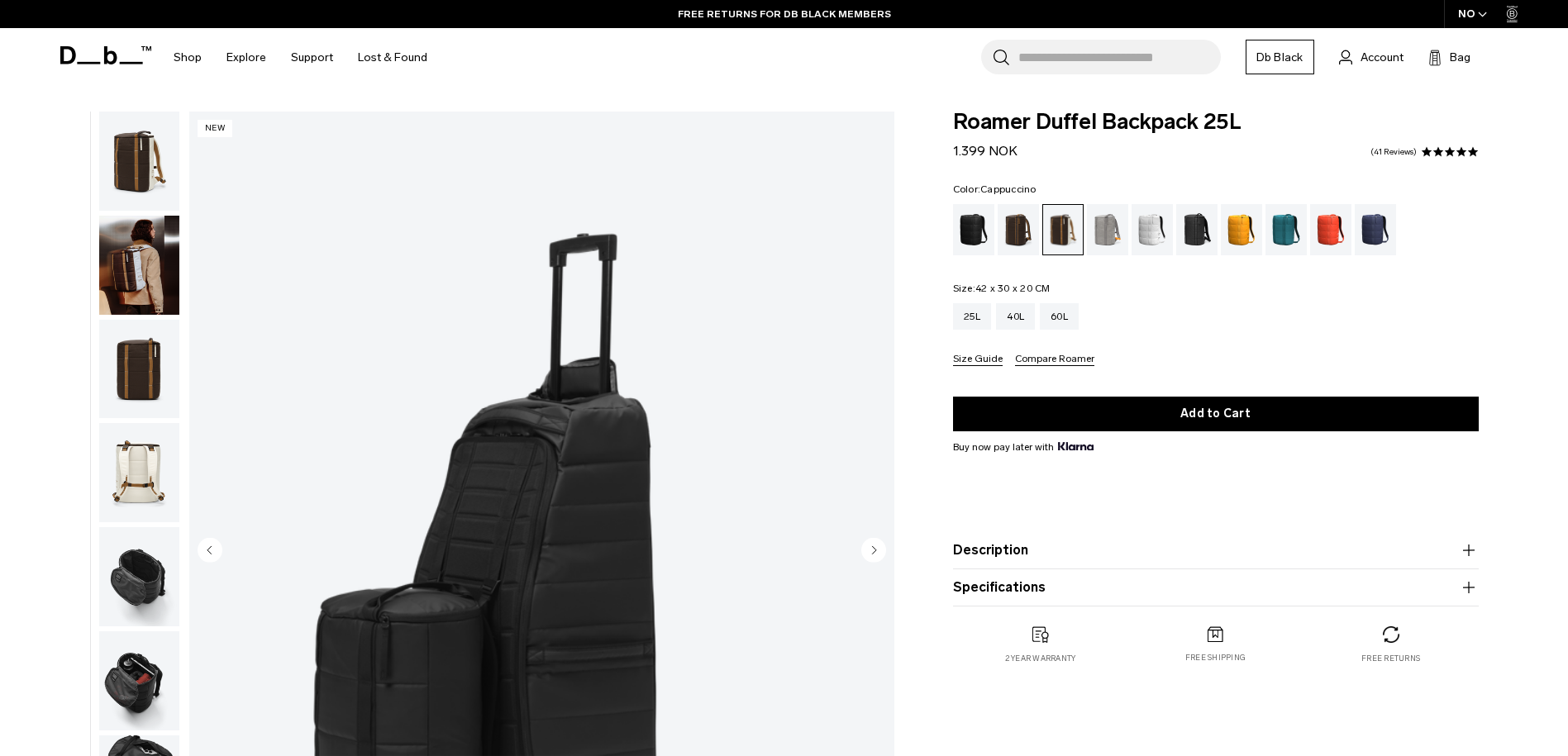
scroll to position [0, 0]
click at [872, 552] on icon "Next slide" at bounding box center [874, 550] width 4 height 8
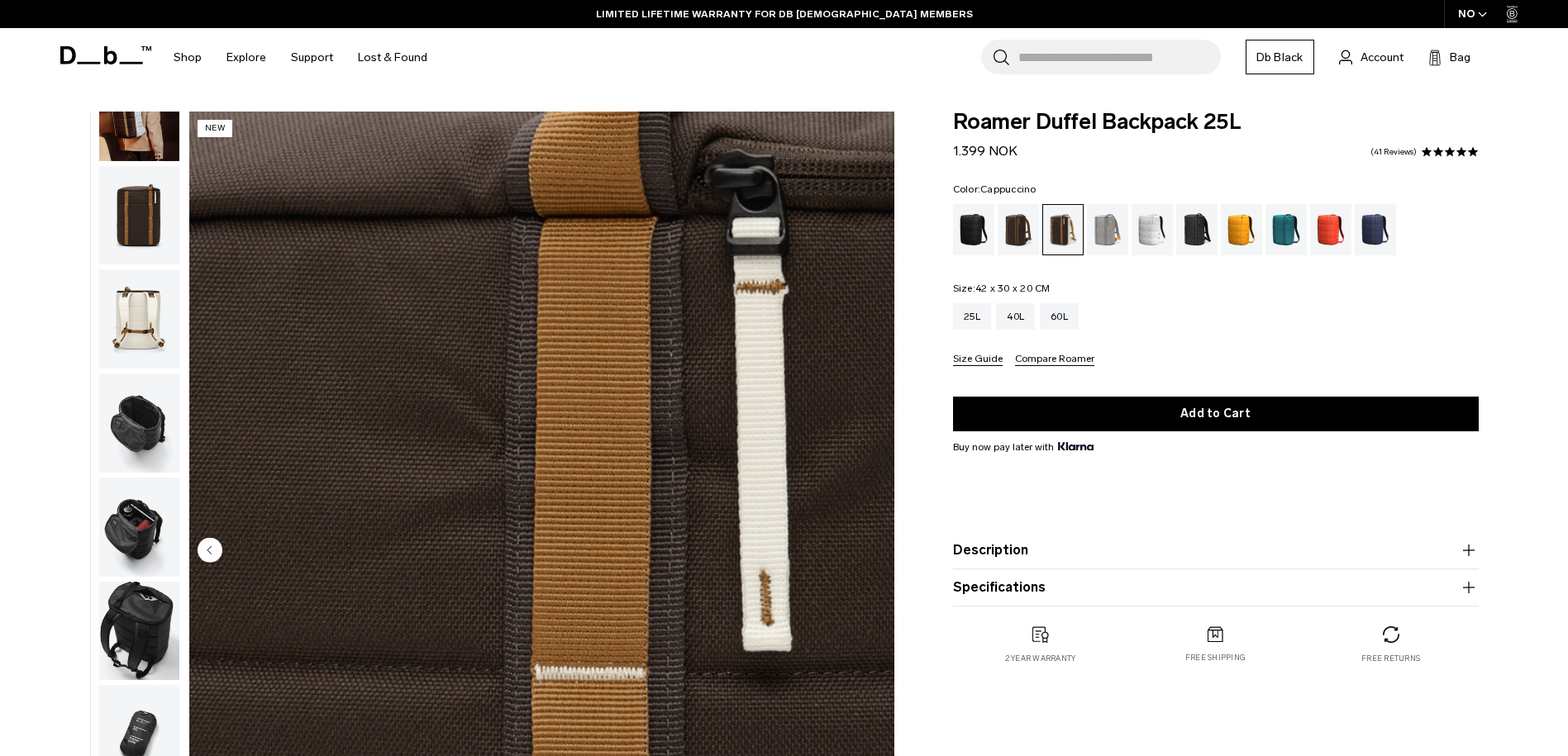
scroll to position [156, 0]
click at [872, 552] on img "10 / 10" at bounding box center [541, 552] width 705 height 880
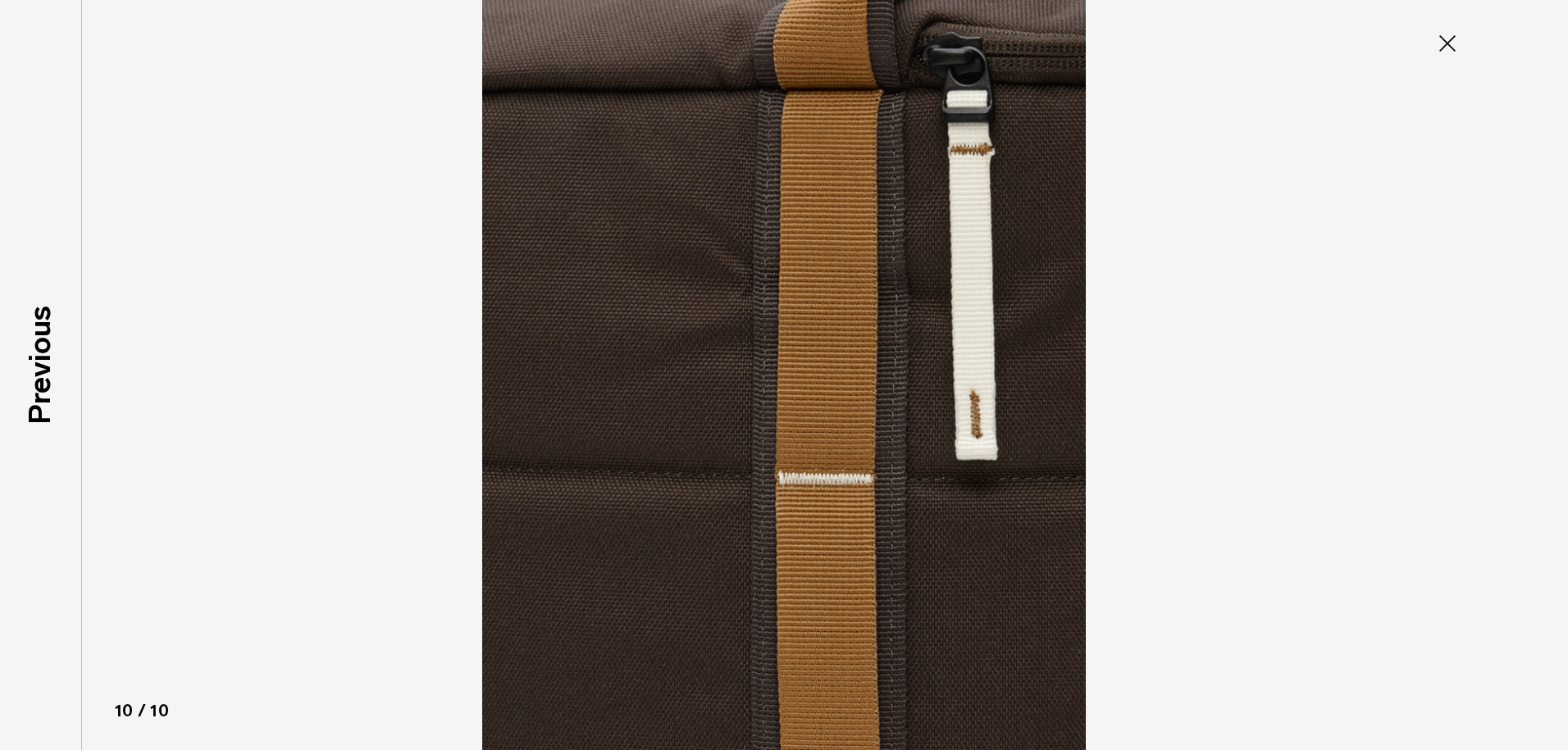
click at [1447, 41] on icon at bounding box center [1446, 43] width 16 height 16
